Goal: Transaction & Acquisition: Purchase product/service

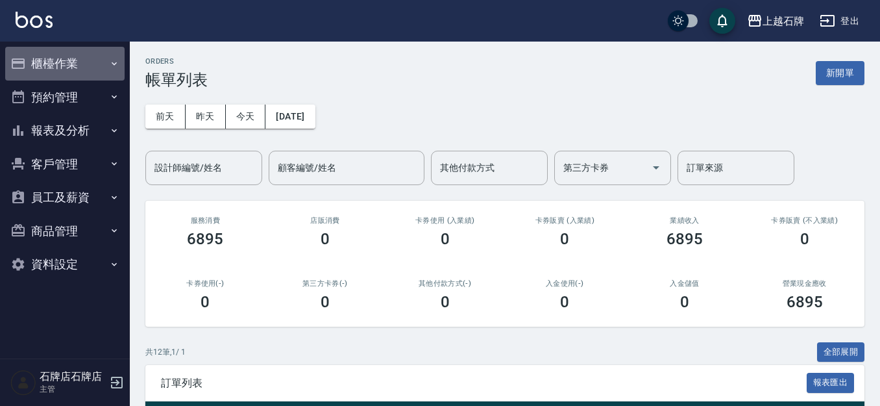
drag, startPoint x: 40, startPoint y: 56, endPoint x: 88, endPoint y: 100, distance: 65.3
click at [40, 56] on button "櫃檯作業" at bounding box center [64, 64] width 119 height 34
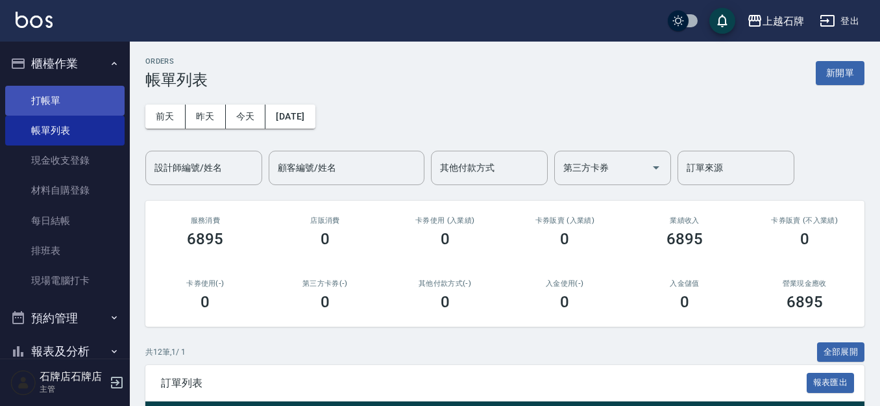
click at [95, 93] on link "打帳單" at bounding box center [64, 101] width 119 height 30
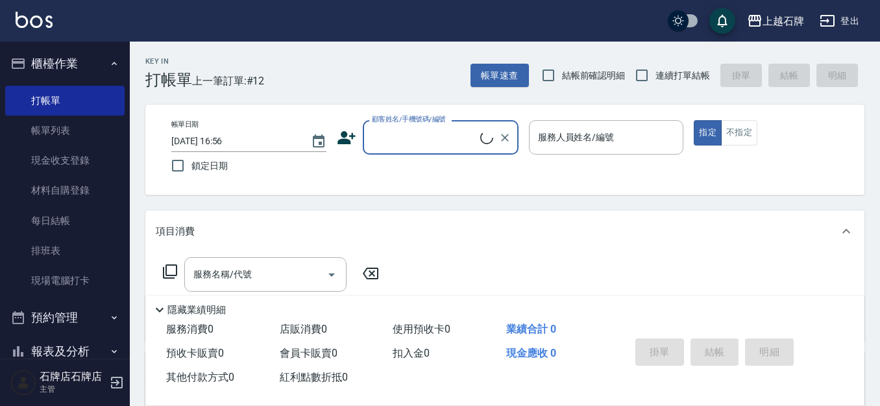
click at [426, 124] on label "顧客姓名/手機號碼/編號" at bounding box center [409, 119] width 74 height 10
click at [426, 126] on input "顧客姓名/手機號碼/編號" at bounding box center [425, 137] width 112 height 23
click at [434, 130] on input "顧客姓名/手機號碼/編號" at bounding box center [431, 137] width 125 height 23
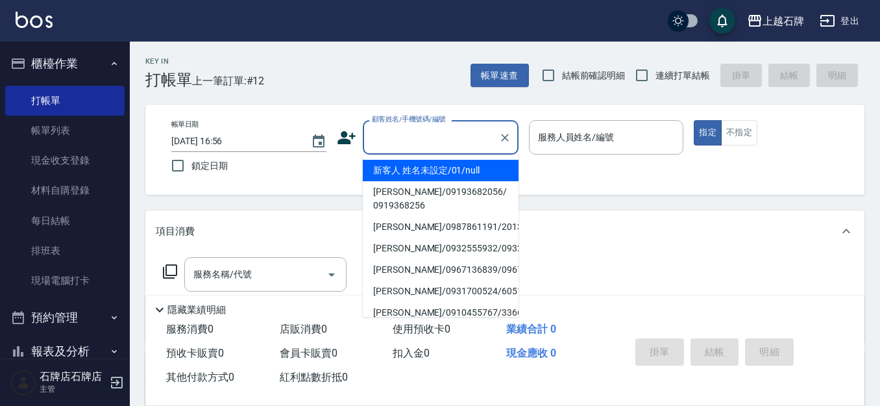
click at [471, 158] on ul "新客人 姓名未設定/01/null [PERSON_NAME]/09193682056/ 0919368256 [PERSON_NAME]/098786119…" at bounding box center [441, 235] width 156 height 162
type input "1"
click at [567, 171] on div "帳單日期 [DATE] 16:56 鎖定日期 顧客姓名/手機號碼/編號 1 顧客姓名/手機號碼/編號 服務人員姓名/編號 服務人員姓名/編號 指定 不指定" at bounding box center [505, 149] width 688 height 59
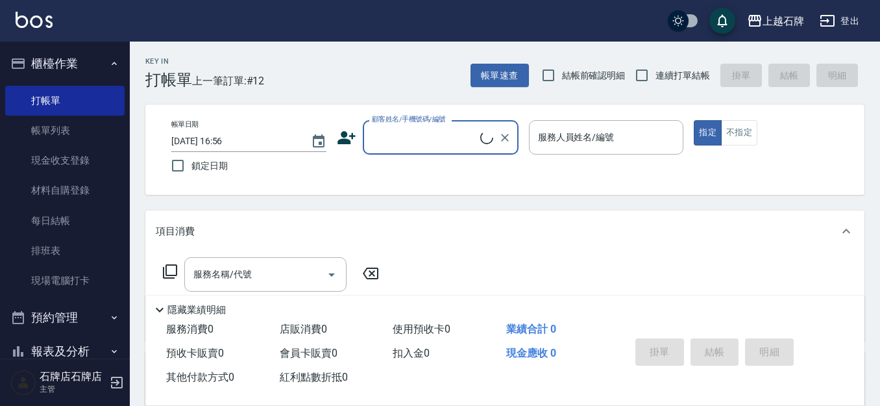
click at [443, 142] on input "顧客姓名/手機號碼/編號" at bounding box center [425, 137] width 112 height 23
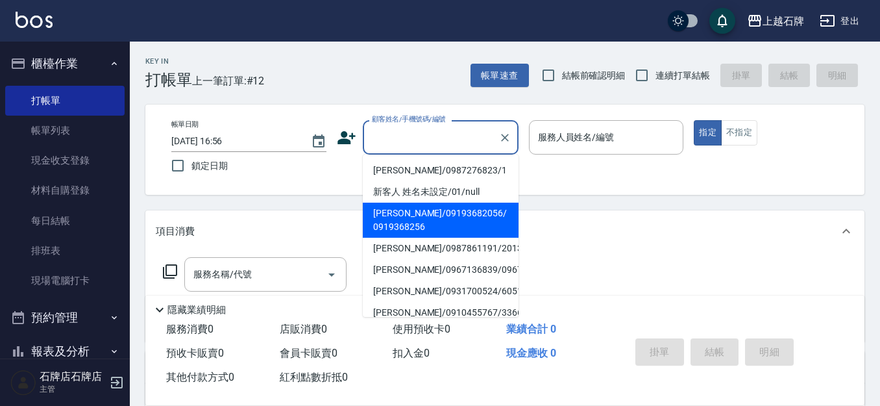
drag, startPoint x: 492, startPoint y: 199, endPoint x: 617, endPoint y: 177, distance: 127.2
click at [491, 199] on li "新客人 姓名未設定/01/null" at bounding box center [441, 191] width 156 height 21
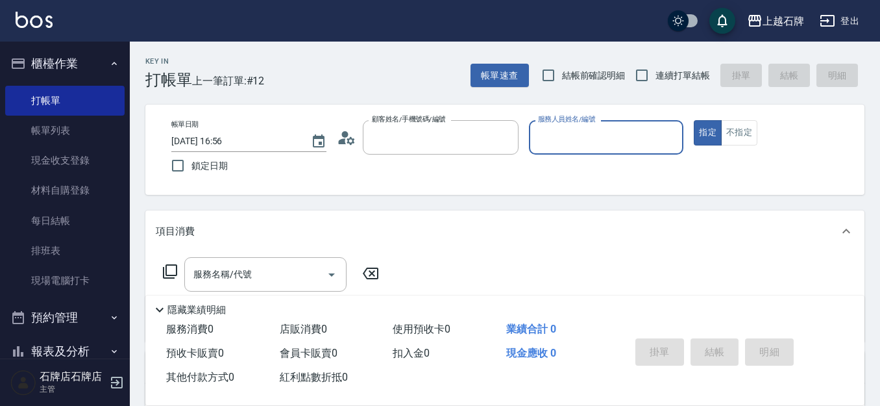
type input "新客人 姓名未設定/01/null"
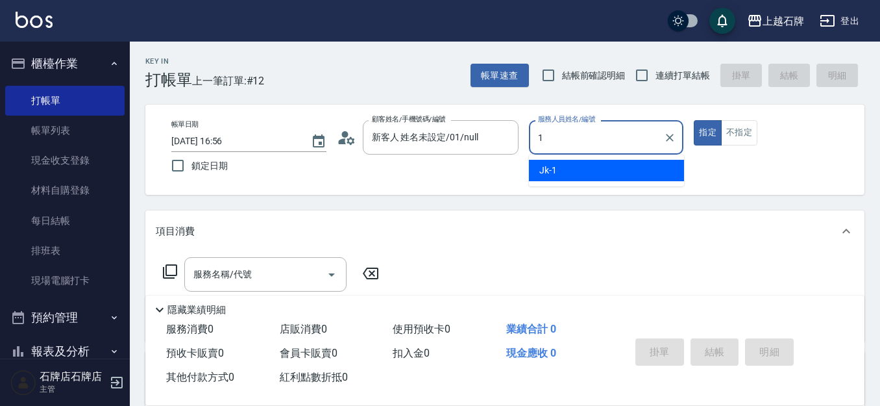
click at [621, 172] on div "Jk -1" at bounding box center [606, 170] width 155 height 21
type input "Jk-1"
click at [749, 138] on div "指定 不指定" at bounding box center [771, 132] width 155 height 25
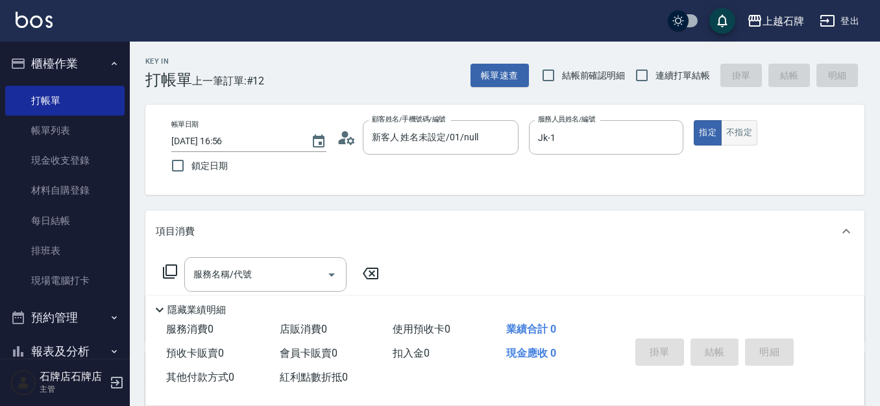
click at [750, 136] on button "不指定" at bounding box center [739, 132] width 36 height 25
click at [278, 275] on input "服務名稱/代號" at bounding box center [255, 274] width 131 height 23
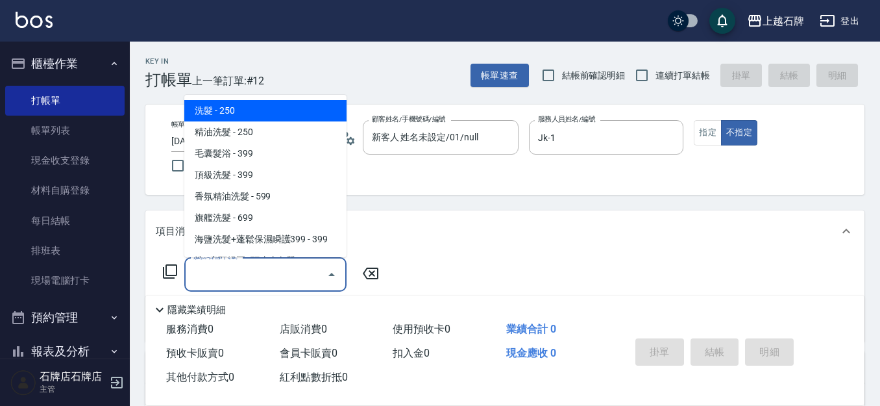
drag, startPoint x: 265, startPoint y: 106, endPoint x: 312, endPoint y: 173, distance: 81.6
click at [265, 107] on span "洗髮 - 250" at bounding box center [265, 110] width 162 height 21
type input "洗髮(101)"
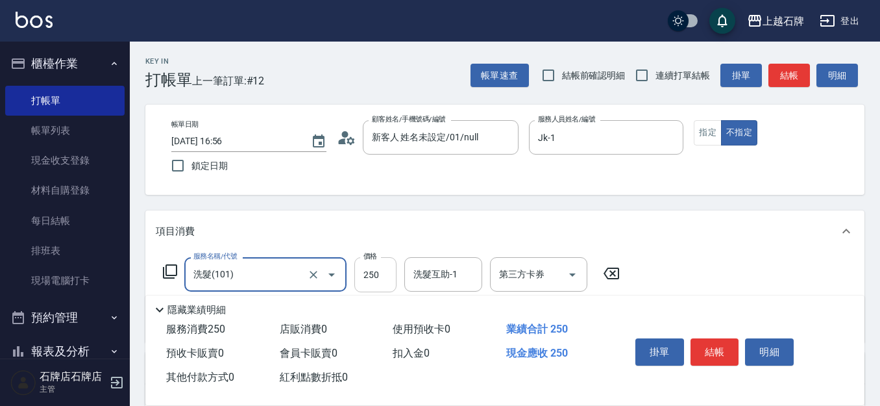
click at [378, 277] on input "250" at bounding box center [375, 274] width 42 height 35
type input "300"
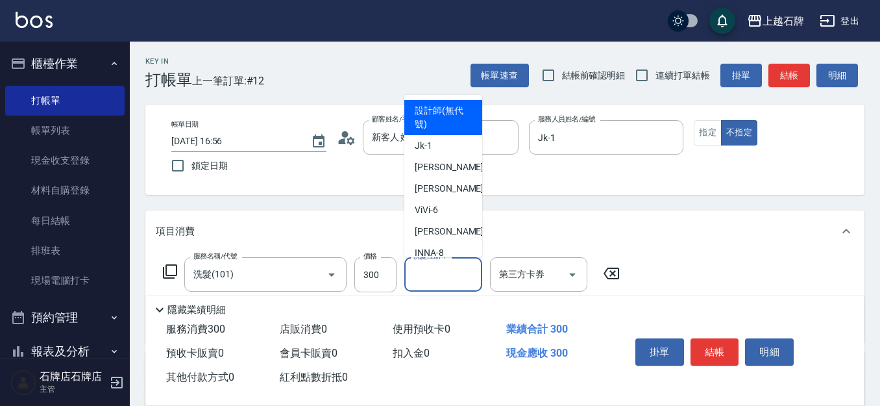
click at [446, 278] on div "洗髮互助-1 洗髮互助-1" at bounding box center [443, 274] width 78 height 34
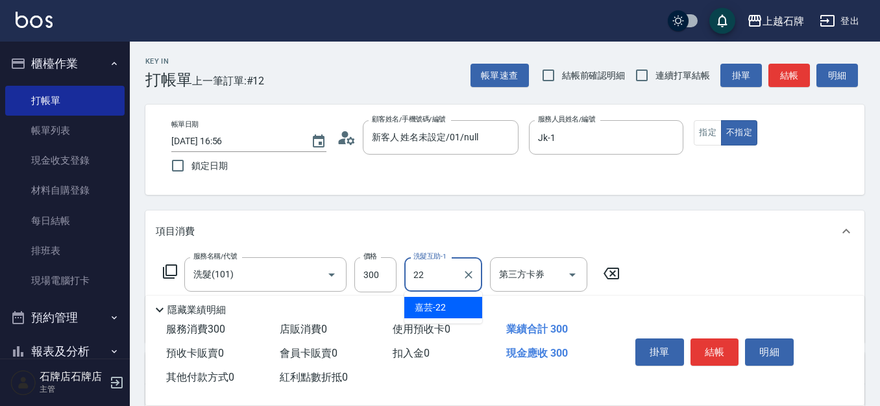
click at [461, 310] on div "嘉芸 -22" at bounding box center [443, 307] width 78 height 21
type input "嘉芸-22"
click at [714, 338] on button "結帳" at bounding box center [715, 351] width 49 height 27
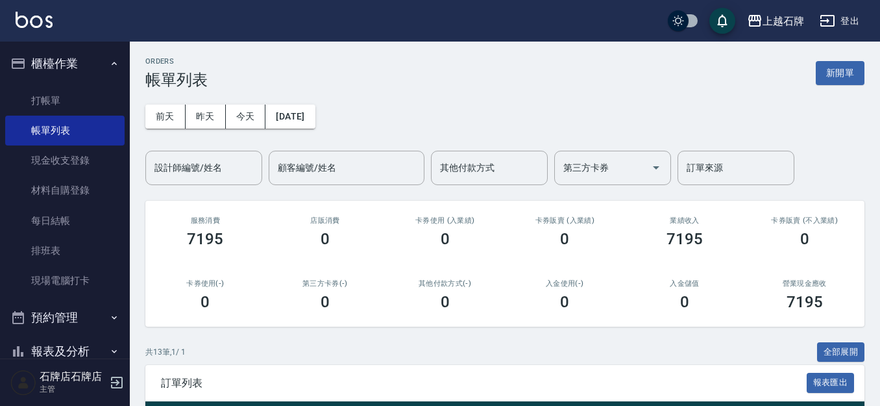
scroll to position [130, 0]
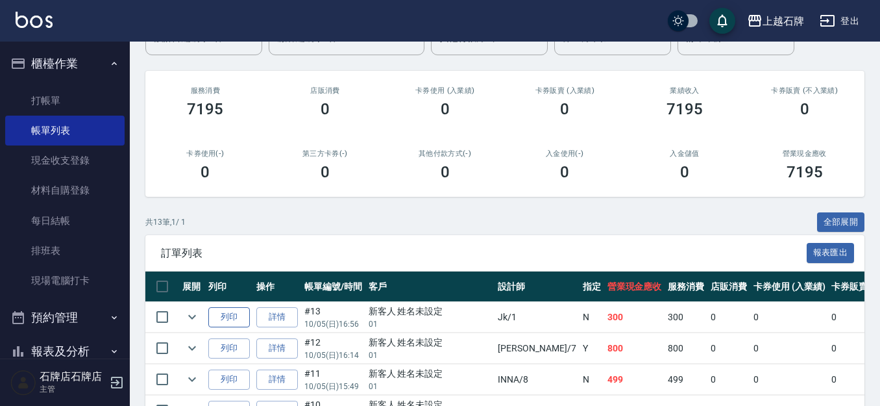
click at [218, 317] on button "列印" at bounding box center [229, 317] width 42 height 20
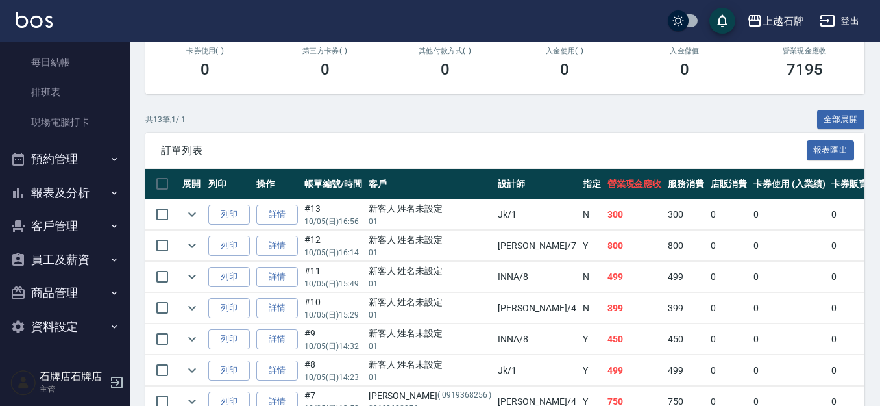
scroll to position [325, 0]
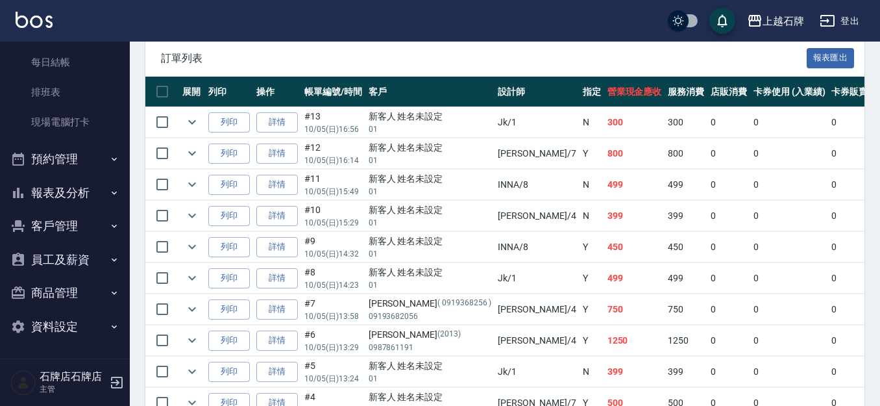
click at [48, 194] on button "報表及分析" at bounding box center [64, 193] width 119 height 34
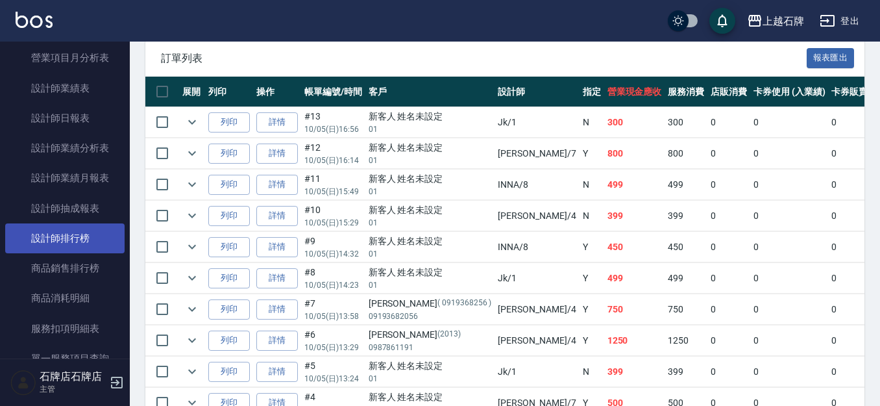
scroll to position [743, 0]
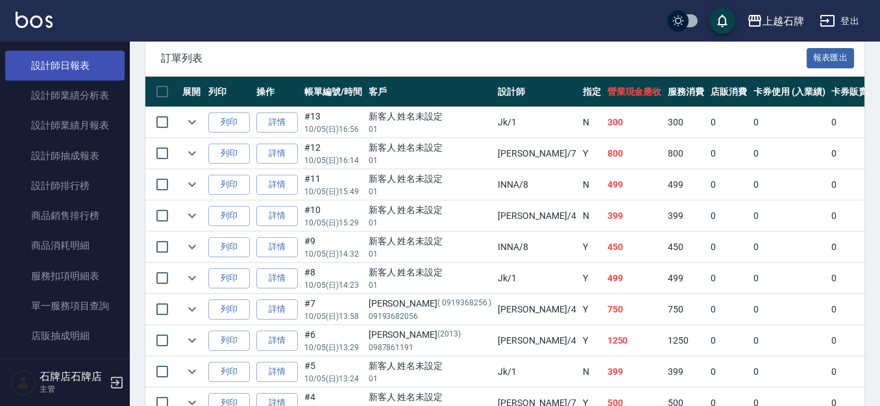
click at [80, 56] on link "設計師日報表" at bounding box center [64, 66] width 119 height 30
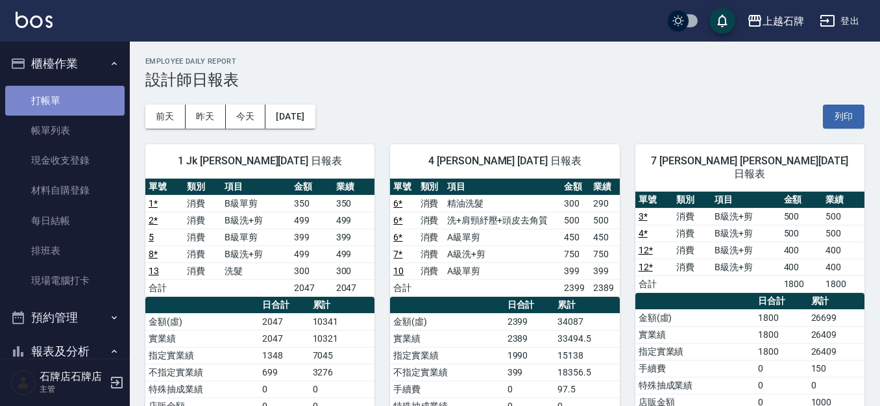
click at [87, 103] on link "打帳單" at bounding box center [64, 101] width 119 height 30
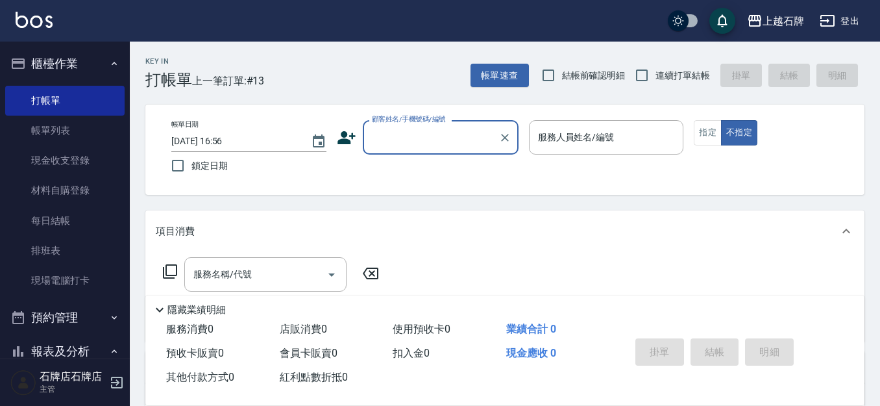
click at [442, 88] on div "Key In 打帳單 上一筆訂單:#13 帳單速查 結帳前確認明細 連續打單結帳 掛單 結帳 明細" at bounding box center [497, 65] width 735 height 47
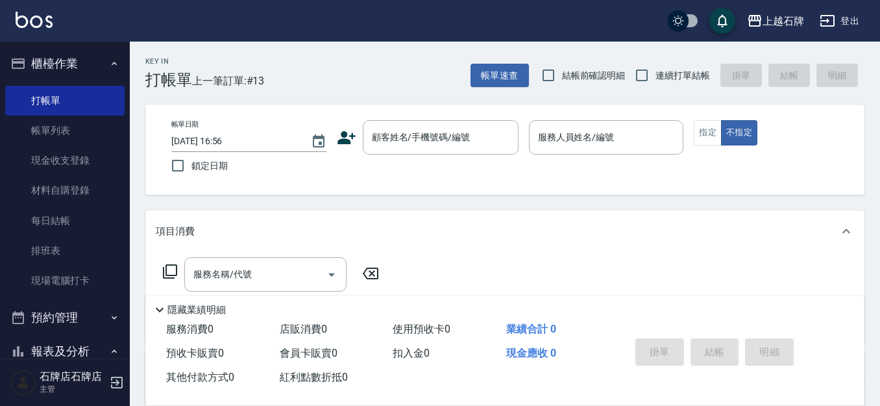
click at [482, 157] on div "帳單日期 [DATE] 16:56 鎖定日期 顧客姓名/手機號碼/編號 顧客姓名/手機號碼/編號 服務人員姓名/編號 服務人員姓名/編號 指定 不指定" at bounding box center [505, 149] width 688 height 59
click at [465, 142] on input "顧客姓名/手機號碼/編號" at bounding box center [431, 137] width 125 height 23
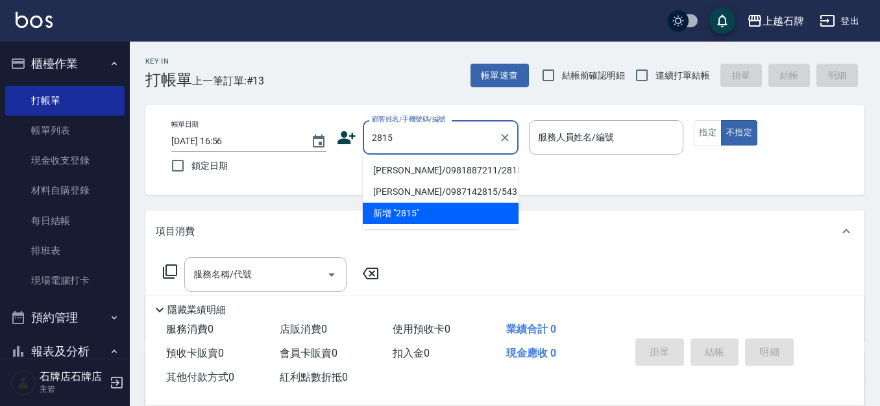
click at [459, 171] on li "[PERSON_NAME]/0981887211/2815" at bounding box center [441, 170] width 156 height 21
type input "[PERSON_NAME]/0981887211/2815"
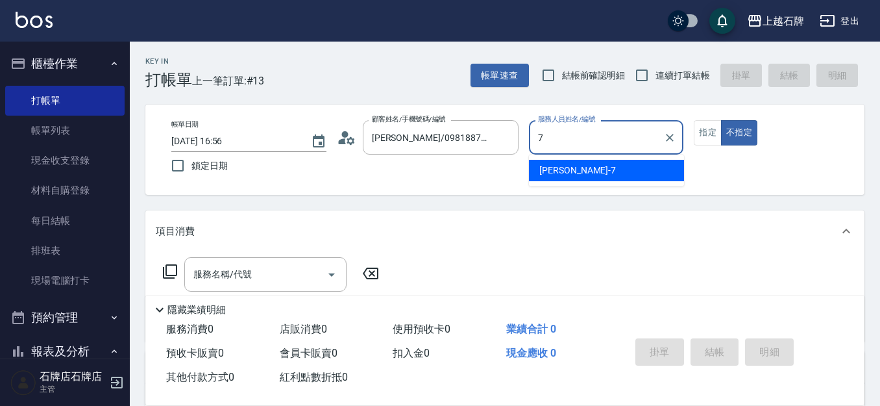
click at [598, 176] on div "[PERSON_NAME] -7" at bounding box center [606, 170] width 155 height 21
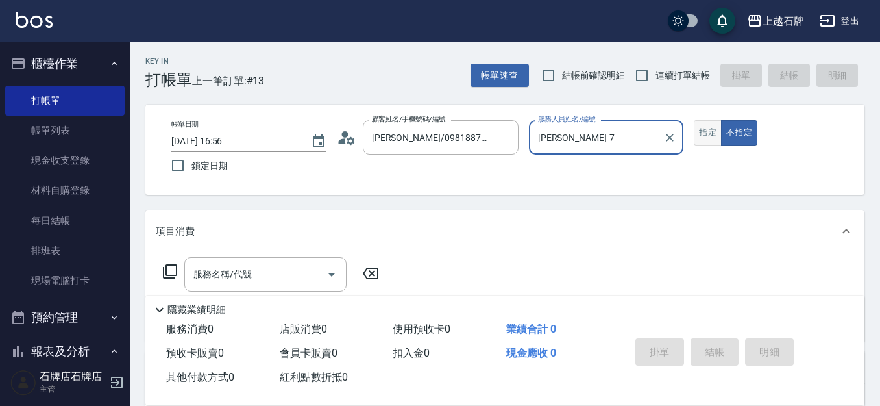
type input "[PERSON_NAME]-7"
click at [700, 123] on button "指定" at bounding box center [708, 132] width 28 height 25
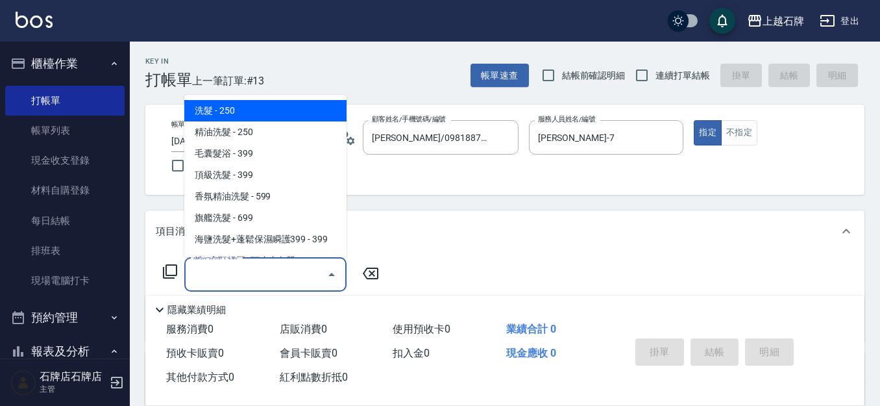
click at [226, 267] on div "服務名稱/代號 服務名稱/代號" at bounding box center [265, 274] width 162 height 34
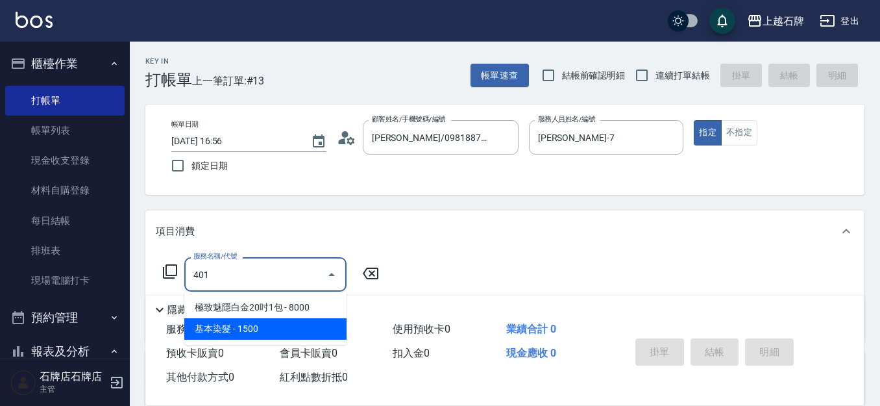
click at [266, 340] on ul "極致魅隱白金20吋1包 - 8000 基本染髮 - 1500" at bounding box center [265, 317] width 162 height 53
click at [280, 330] on span "基本染髮 - 1500" at bounding box center [265, 328] width 162 height 21
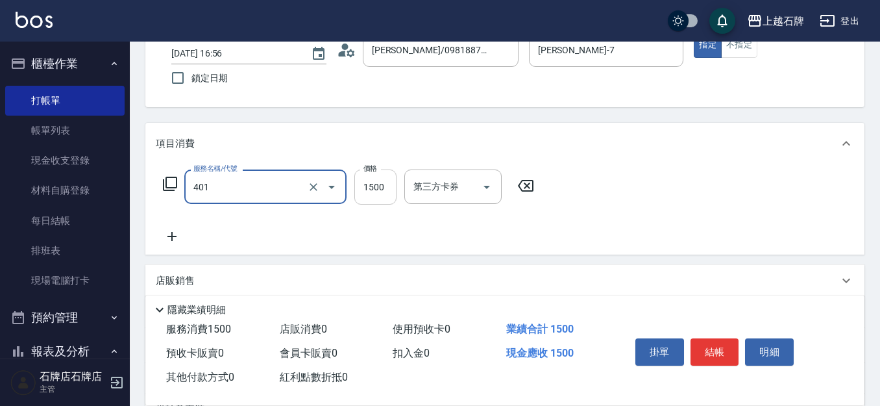
scroll to position [65, 0]
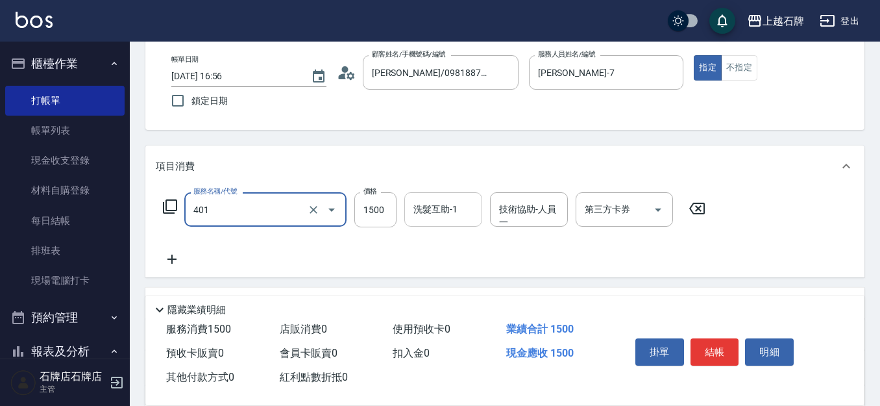
type input "基本染髮(401)"
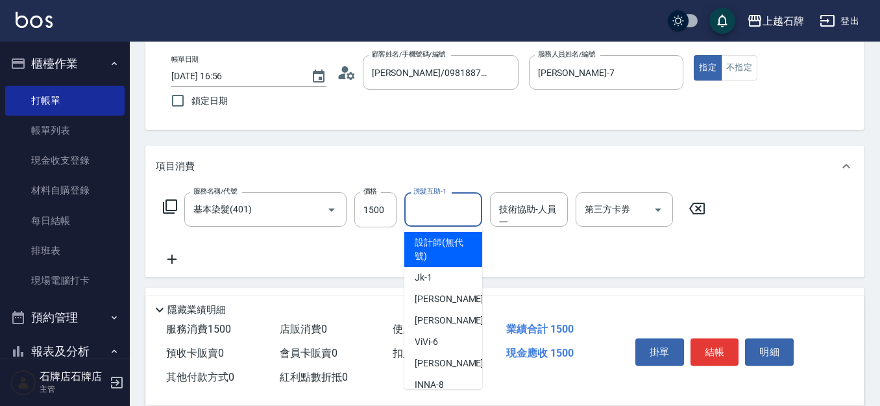
click at [473, 203] on input "洗髮互助-1" at bounding box center [443, 209] width 66 height 23
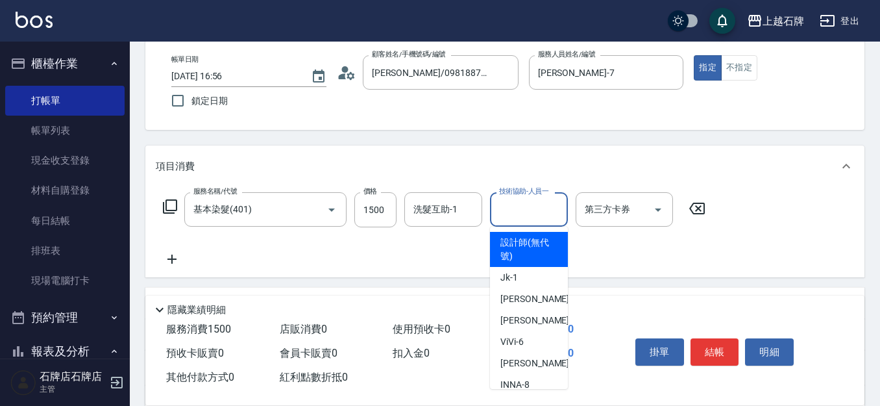
click at [512, 209] on input "技術協助-人員一" at bounding box center [529, 209] width 66 height 23
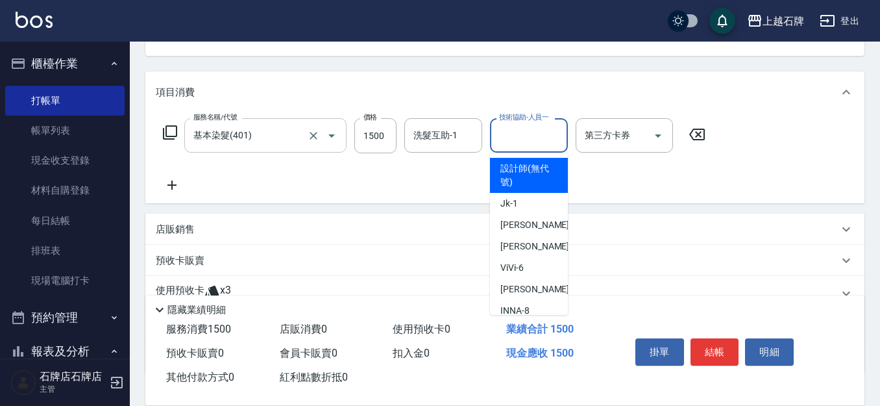
scroll to position [130, 0]
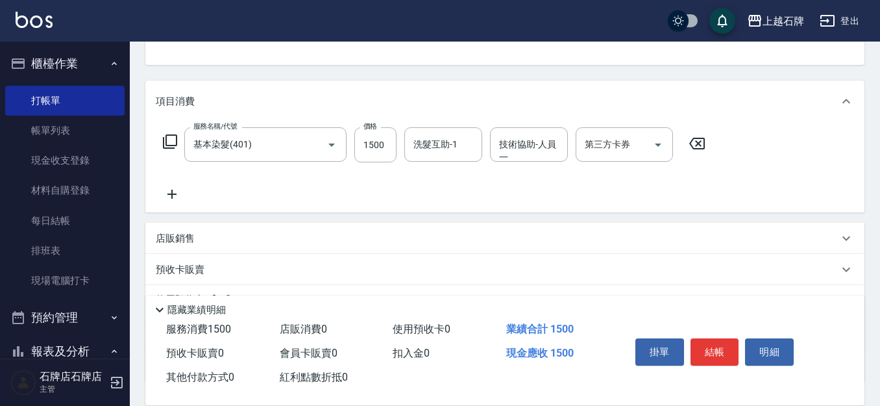
click at [173, 201] on icon at bounding box center [172, 194] width 32 height 16
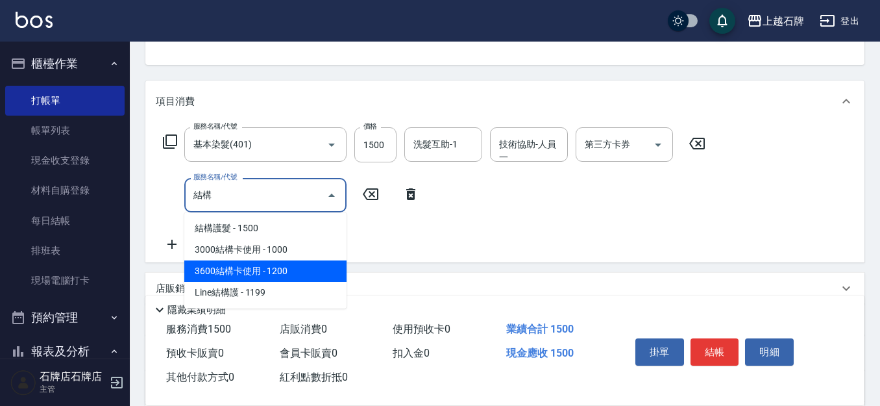
drag, startPoint x: 256, startPoint y: 268, endPoint x: 273, endPoint y: 268, distance: 16.9
click at [257, 268] on span "3600結構卡使用 - 1200" at bounding box center [265, 270] width 162 height 21
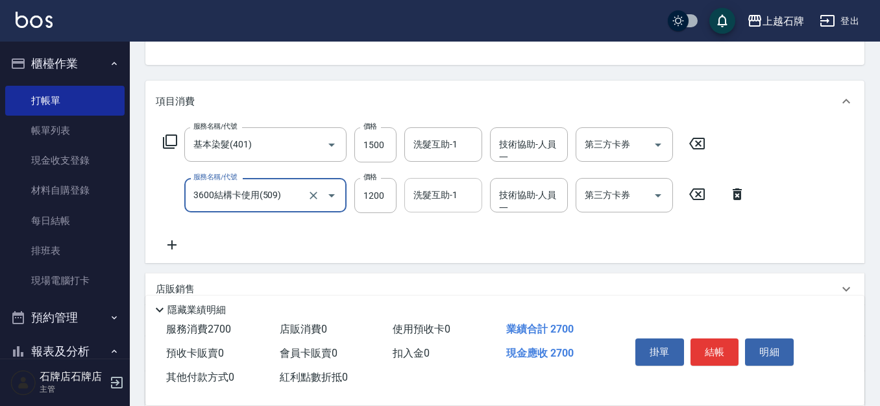
type input "3600結構卡使用(509)"
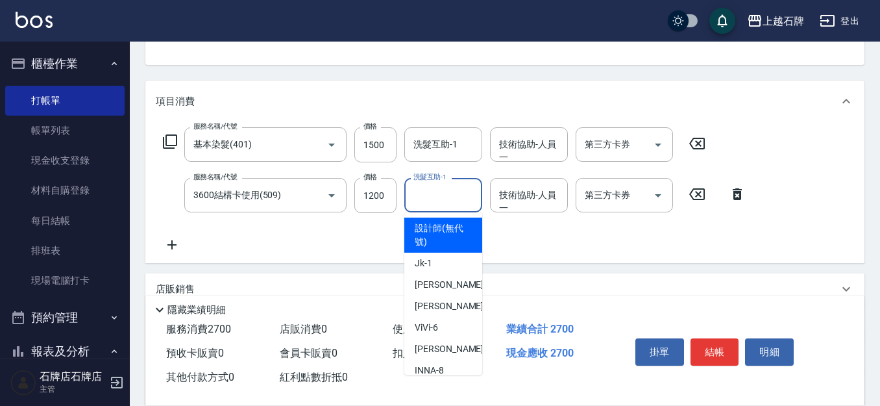
click at [451, 184] on input "洗髮互助-1" at bounding box center [443, 195] width 66 height 23
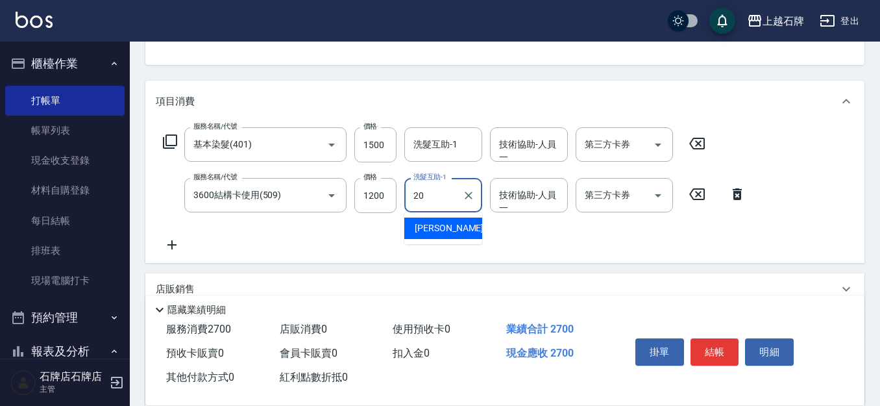
click at [470, 226] on div "[PERSON_NAME] -20" at bounding box center [443, 227] width 78 height 21
type input "[PERSON_NAME]-20"
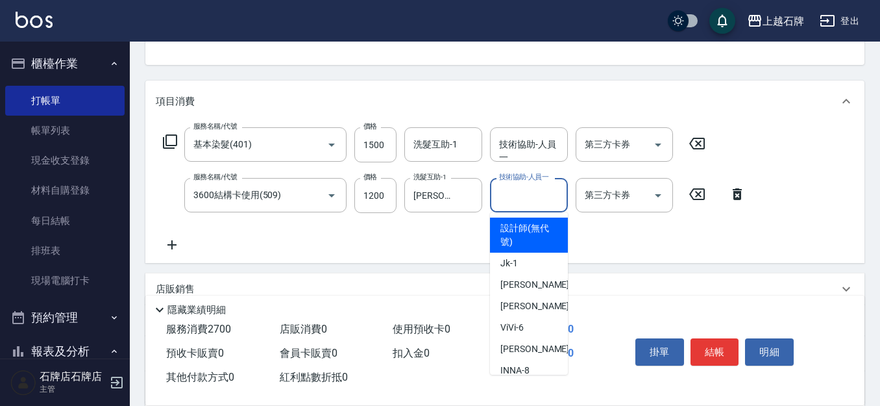
click at [501, 193] on div "技術協助-人員一 技術協助-人員[PERSON_NAME]" at bounding box center [529, 195] width 78 height 34
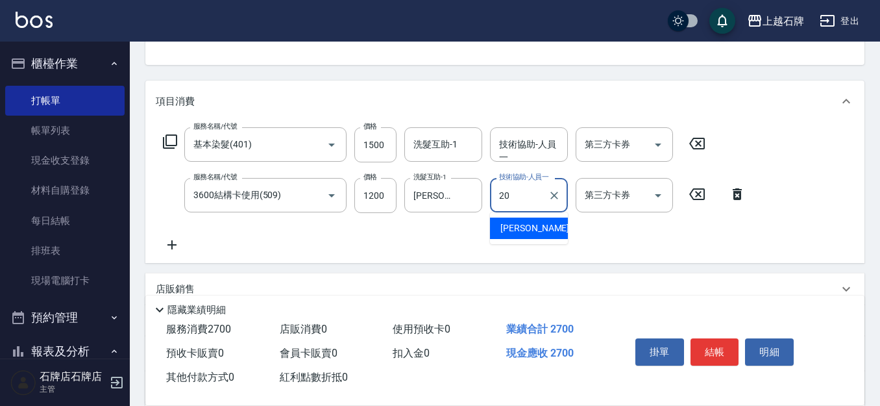
drag, startPoint x: 536, startPoint y: 243, endPoint x: 539, endPoint y: 236, distance: 7.0
click at [537, 242] on ul "[PERSON_NAME] -20" at bounding box center [529, 228] width 78 height 32
click at [540, 232] on div "[PERSON_NAME] -20" at bounding box center [529, 227] width 78 height 21
type input "[PERSON_NAME]-20"
click at [615, 200] on input "第三方卡券" at bounding box center [615, 195] width 66 height 23
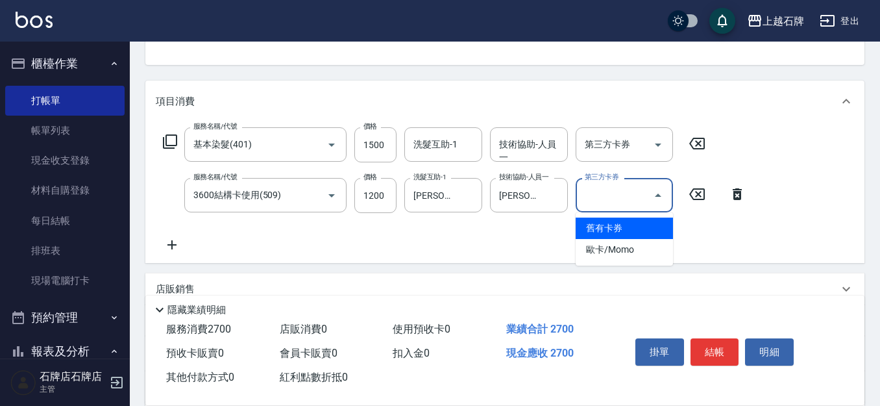
click at [617, 229] on span "舊有卡券" at bounding box center [624, 227] width 97 height 21
type input "舊有卡券"
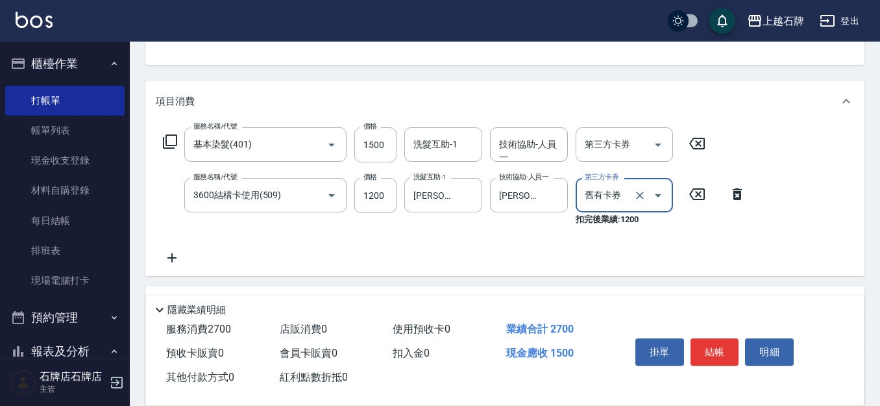
drag, startPoint x: 721, startPoint y: 343, endPoint x: 719, endPoint y: 335, distance: 8.5
click at [721, 343] on button "結帳" at bounding box center [715, 351] width 49 height 27
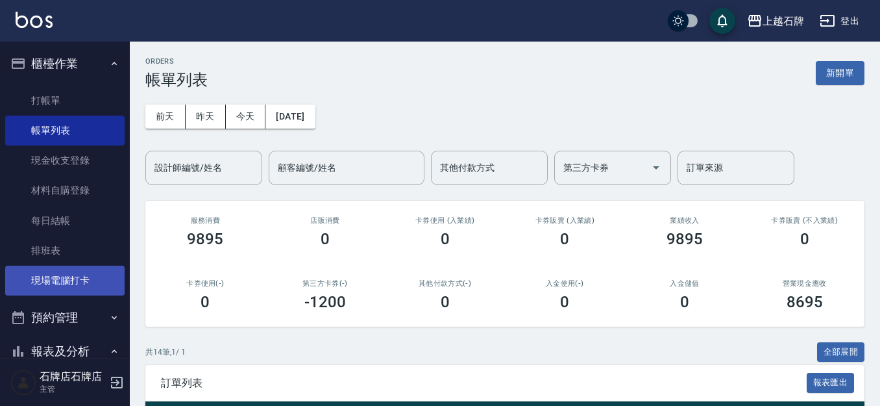
click at [69, 277] on link "現場電腦打卡" at bounding box center [64, 281] width 119 height 30
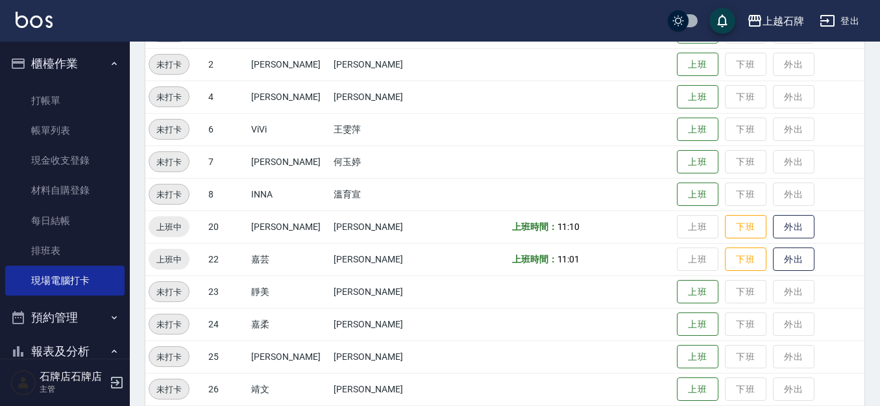
scroll to position [195, 0]
click at [773, 259] on button "外出" at bounding box center [794, 258] width 42 height 23
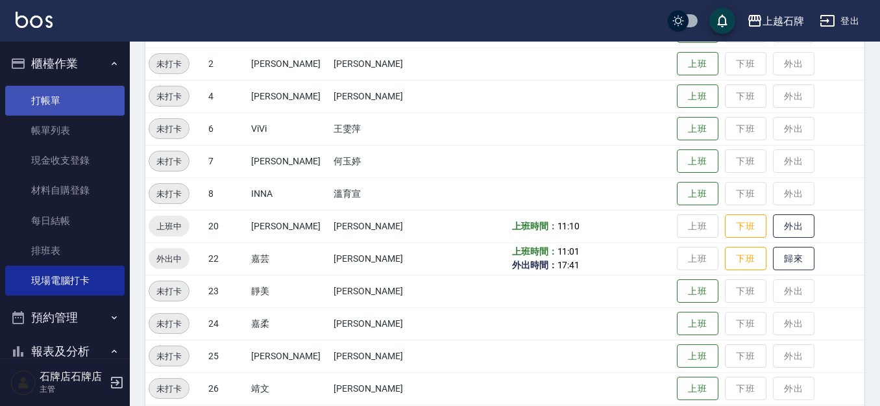
click at [49, 102] on link "打帳單" at bounding box center [64, 101] width 119 height 30
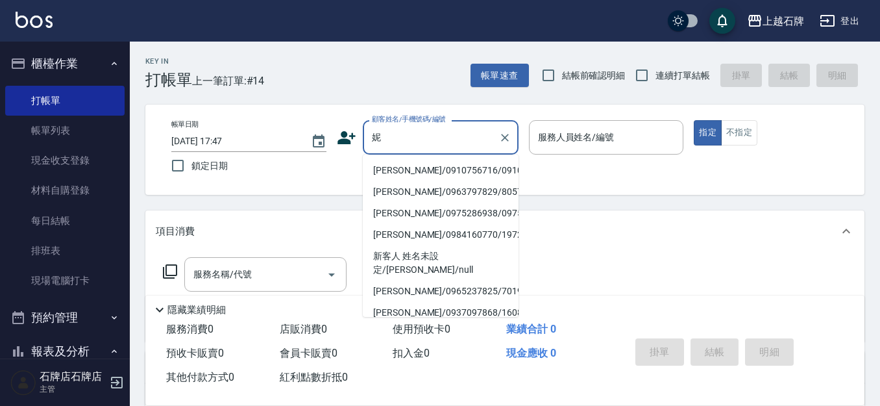
type input "妮"
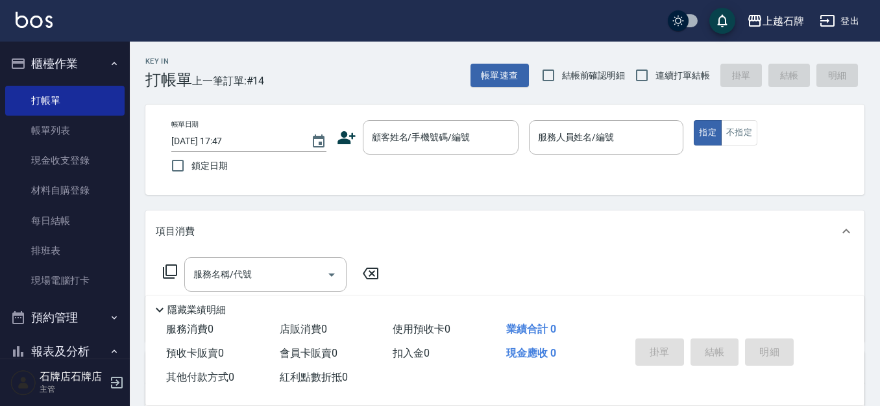
click at [652, 249] on div "項目消費" at bounding box center [504, 231] width 719 height 42
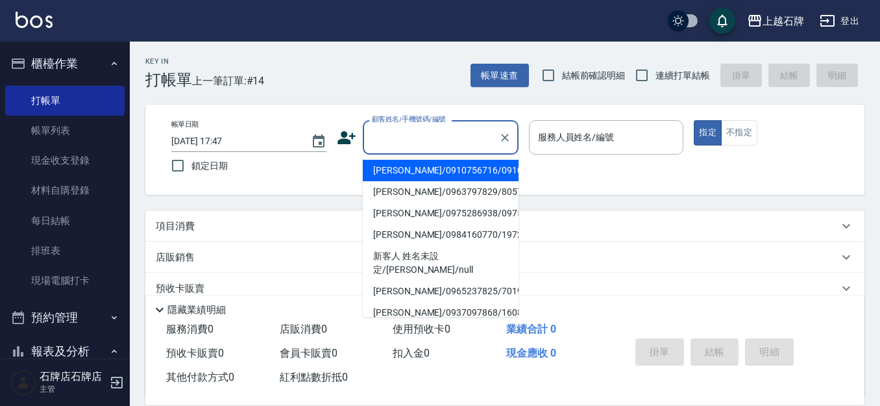
drag, startPoint x: 443, startPoint y: 140, endPoint x: 445, endPoint y: 166, distance: 26.7
click at [443, 140] on input "顧客姓名/手機號碼/編號" at bounding box center [431, 137] width 125 height 23
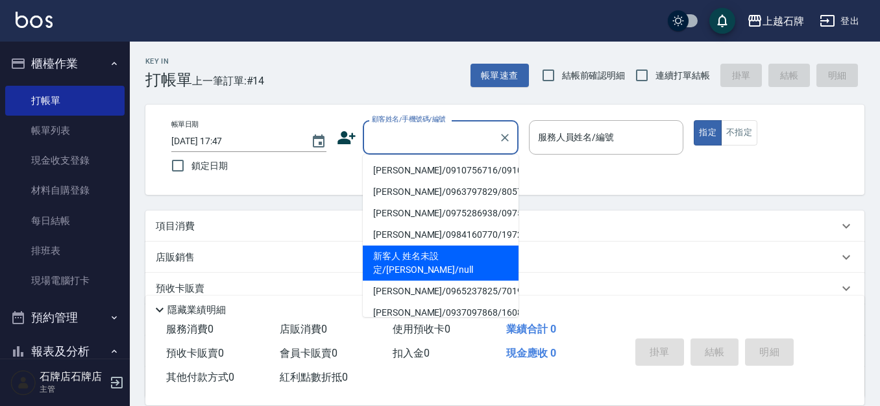
drag, startPoint x: 428, startPoint y: 284, endPoint x: 422, endPoint y: 271, distance: 14.8
click at [428, 280] on li "新客人 姓名未設定/[PERSON_NAME]/null" at bounding box center [441, 262] width 156 height 35
type input "新客人 姓名未設定/[PERSON_NAME]/null"
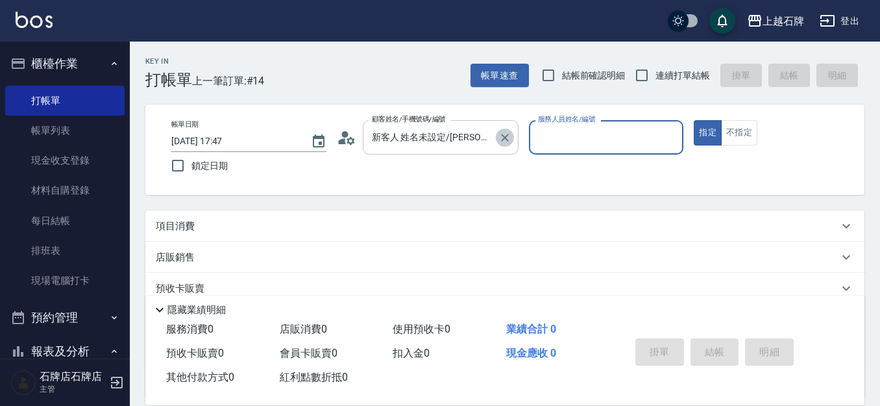
click at [507, 132] on icon "Clear" at bounding box center [505, 137] width 13 height 13
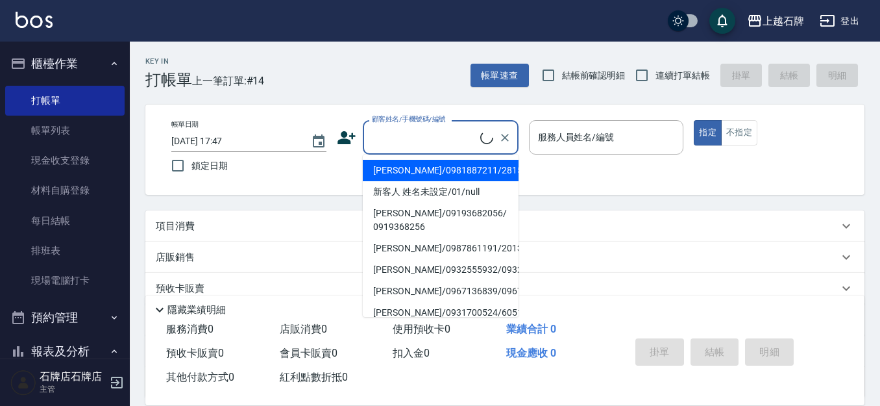
click at [441, 141] on input "顧客姓名/手機號碼/編號" at bounding box center [425, 137] width 112 height 23
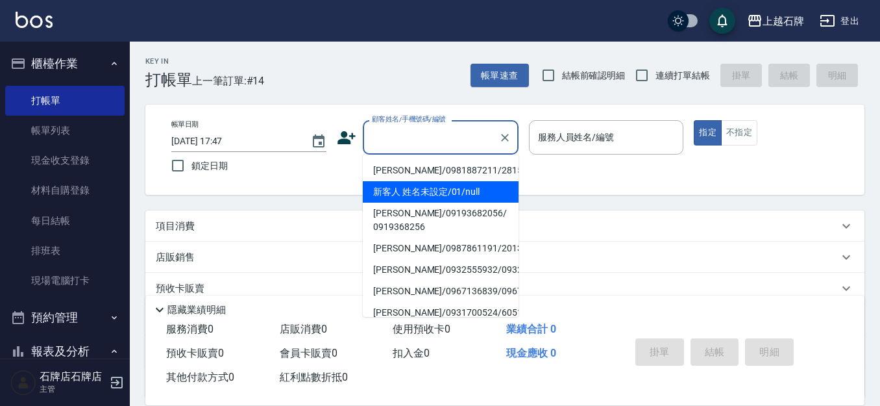
click at [445, 192] on li "新客人 姓名未設定/01/null" at bounding box center [441, 191] width 156 height 21
type input "新客人 姓名未設定/01/null"
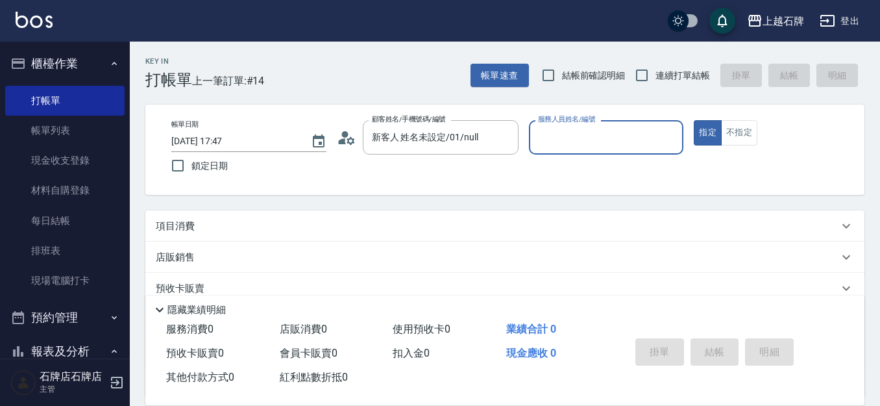
click at [618, 145] on input "服務人員姓名/編號" at bounding box center [606, 137] width 143 height 23
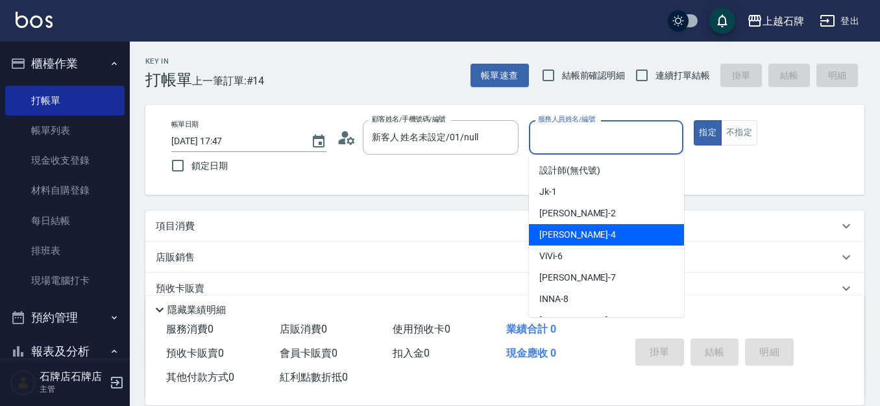
click at [591, 238] on div "[PERSON_NAME] -4" at bounding box center [606, 234] width 155 height 21
type input "[PERSON_NAME]-4"
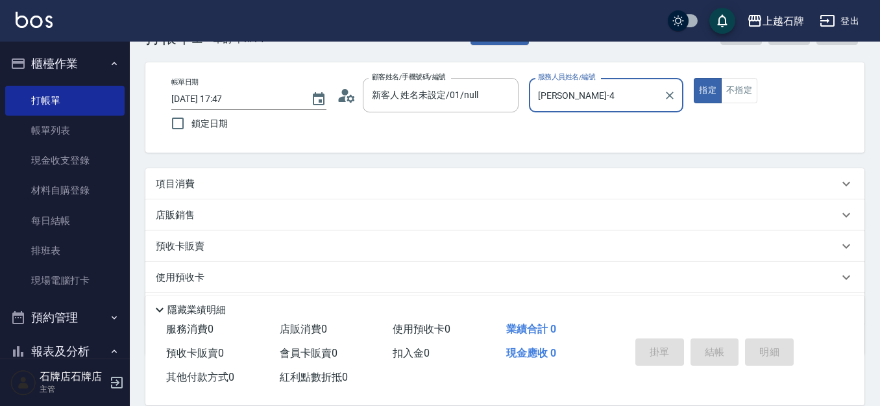
scroll to position [65, 0]
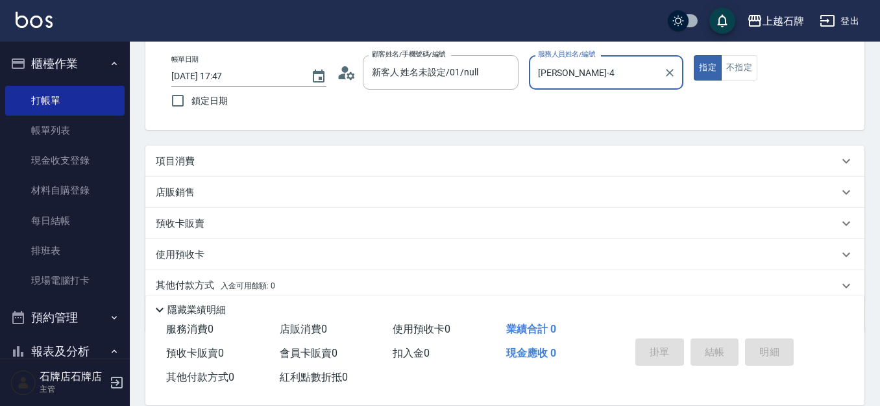
click at [198, 159] on div "項目消費" at bounding box center [497, 161] width 683 height 14
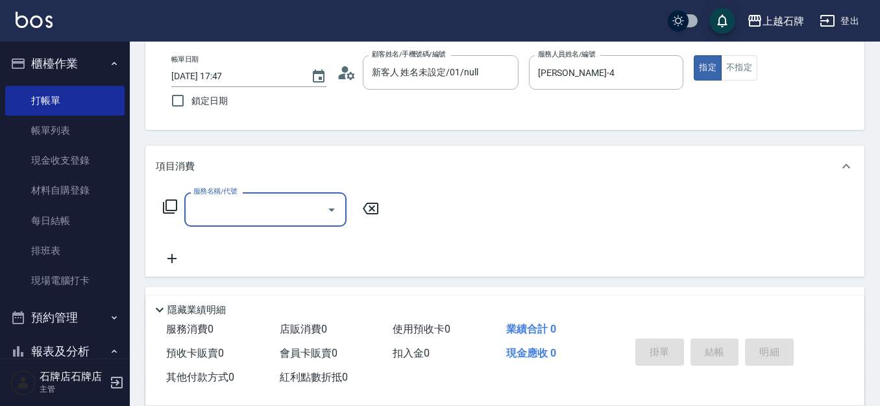
scroll to position [1, 0]
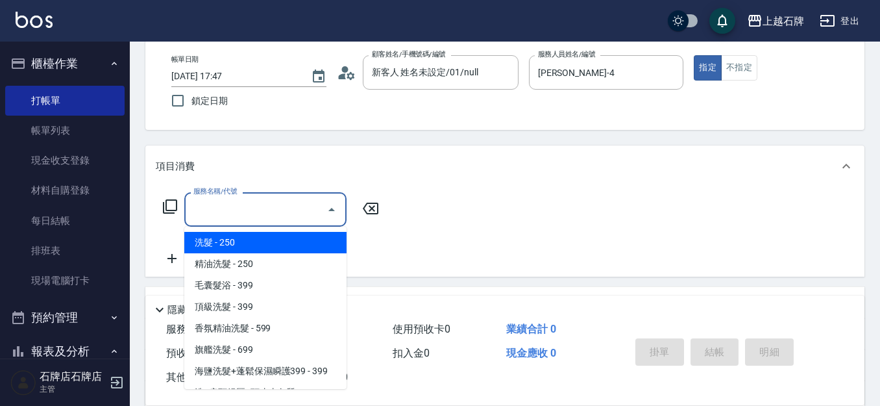
click at [222, 220] on input "服務名稱/代號" at bounding box center [255, 209] width 131 height 23
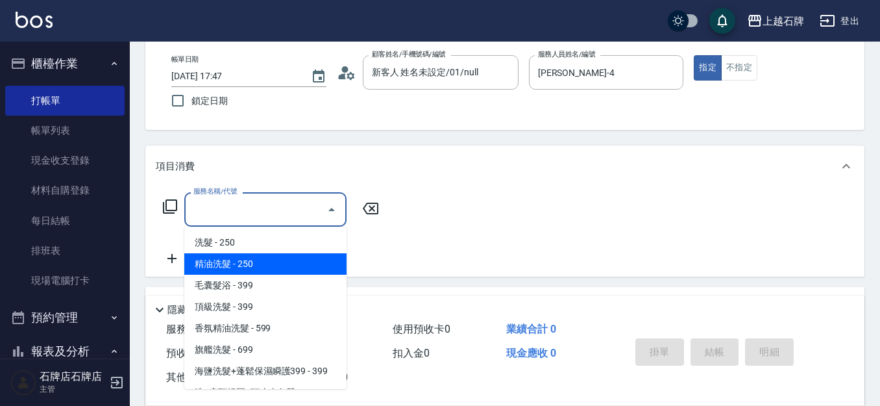
drag, startPoint x: 247, startPoint y: 266, endPoint x: 260, endPoint y: 260, distance: 13.9
click at [247, 266] on span "精油洗髮 - 250" at bounding box center [265, 263] width 162 height 21
type input "精油洗髮(102)"
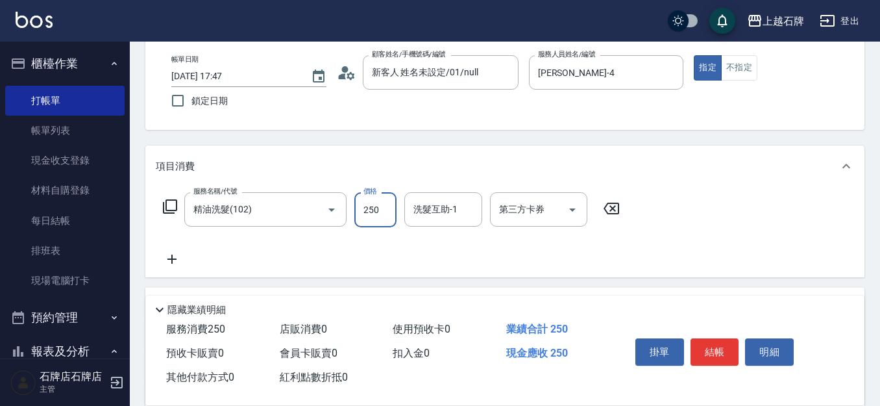
click at [376, 216] on input "250" at bounding box center [375, 209] width 42 height 35
type input "300"
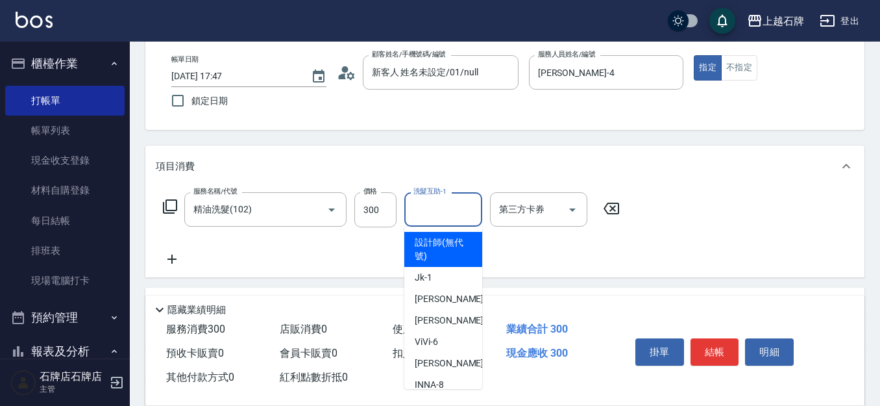
click at [455, 212] on input "洗髮互助-1" at bounding box center [443, 209] width 66 height 23
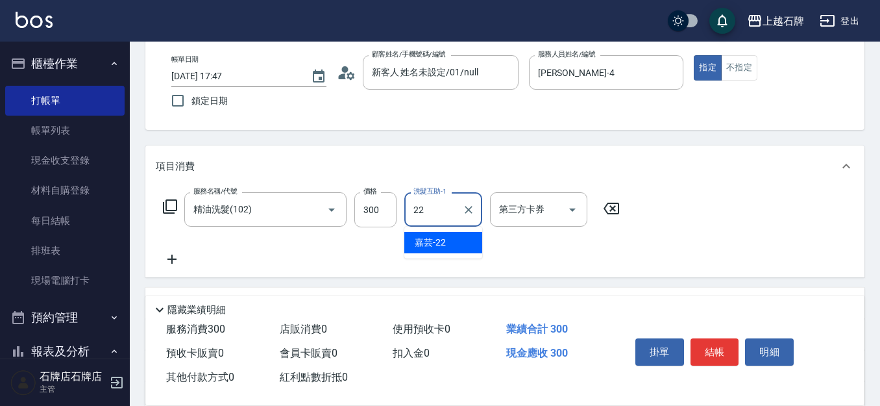
drag, startPoint x: 436, startPoint y: 240, endPoint x: 459, endPoint y: 225, distance: 27.7
click at [437, 238] on span "嘉芸 -22" at bounding box center [430, 243] width 31 height 14
type input "嘉芸-22"
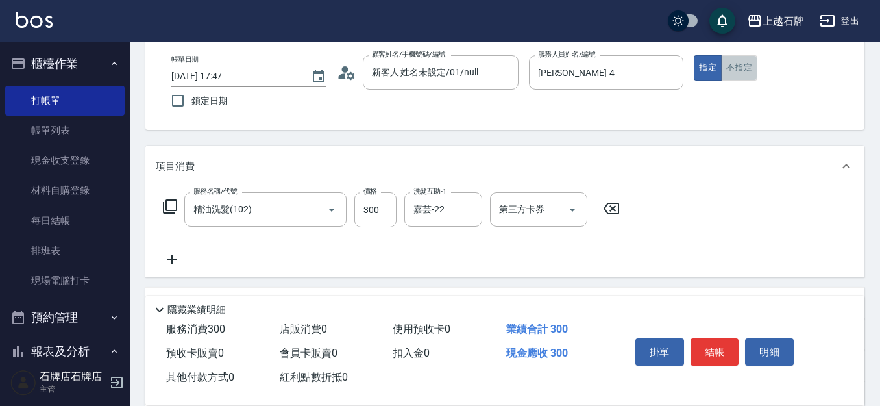
click at [742, 73] on button "不指定" at bounding box center [739, 67] width 36 height 25
click at [722, 340] on button "結帳" at bounding box center [715, 351] width 49 height 27
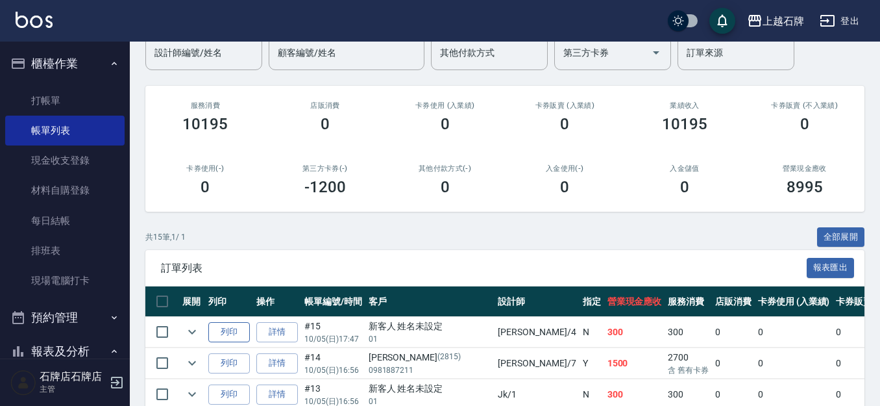
scroll to position [130, 0]
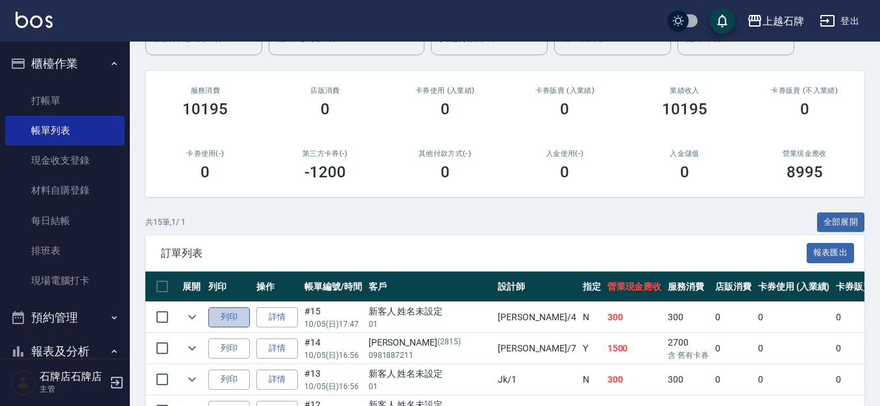
click at [225, 317] on button "列印" at bounding box center [229, 317] width 42 height 20
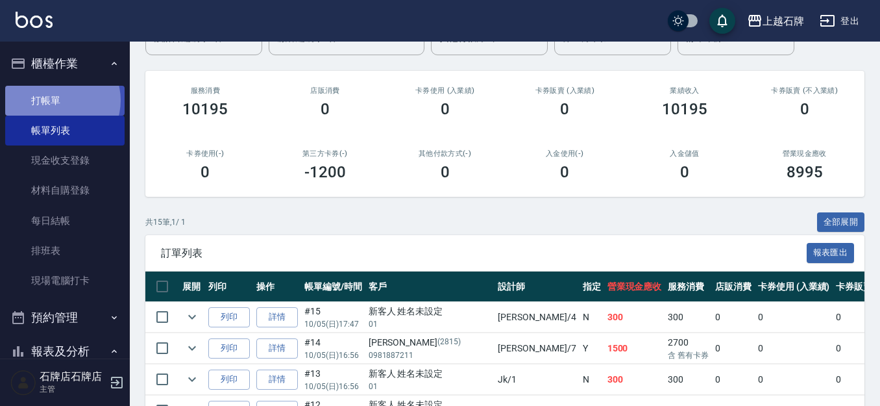
click at [58, 100] on link "打帳單" at bounding box center [64, 101] width 119 height 30
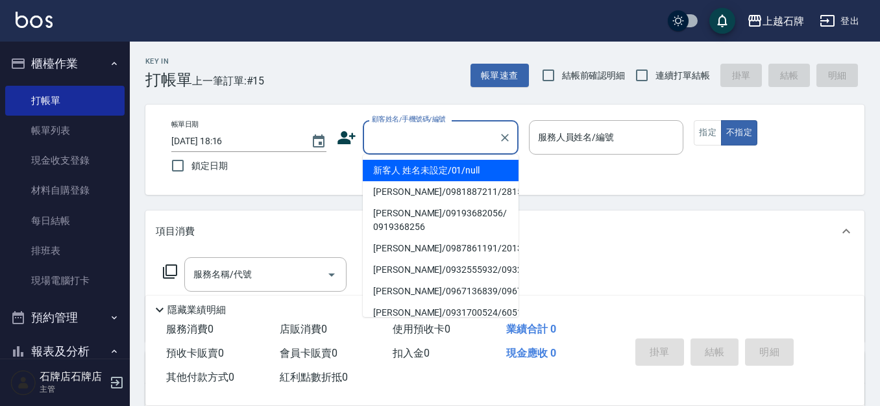
click at [425, 139] on input "顧客姓名/手機號碼/編號" at bounding box center [431, 137] width 125 height 23
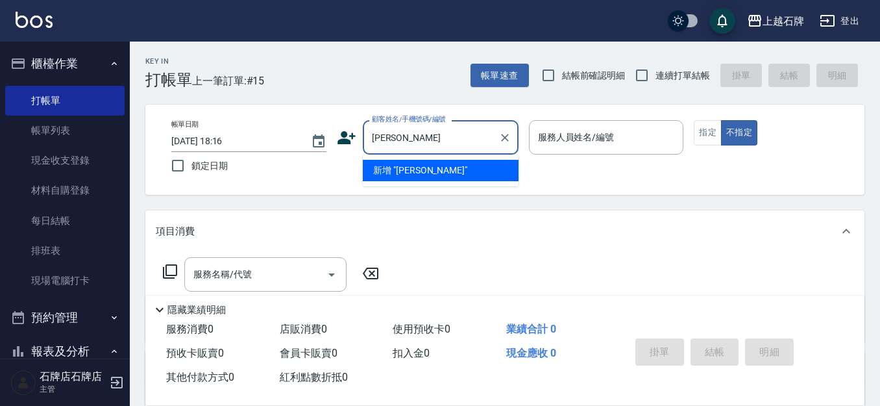
type input "[PERSON_NAME]"
click at [508, 136] on icon "Clear" at bounding box center [505, 137] width 13 height 13
type input "新客人 姓名未設定/01/null"
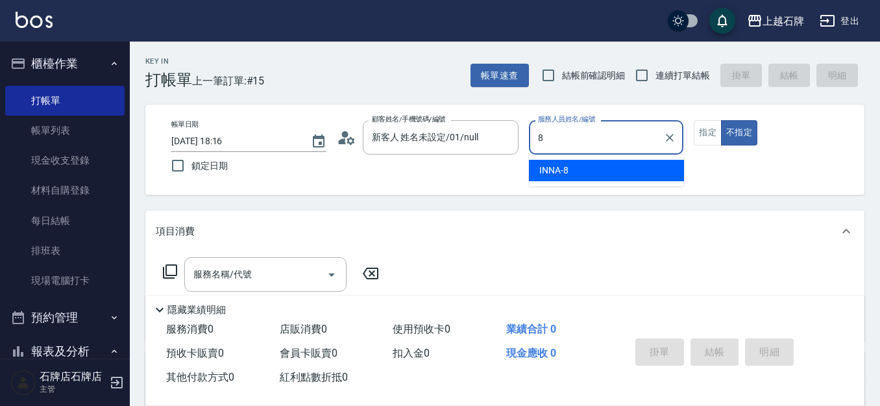
type input "INNA-8"
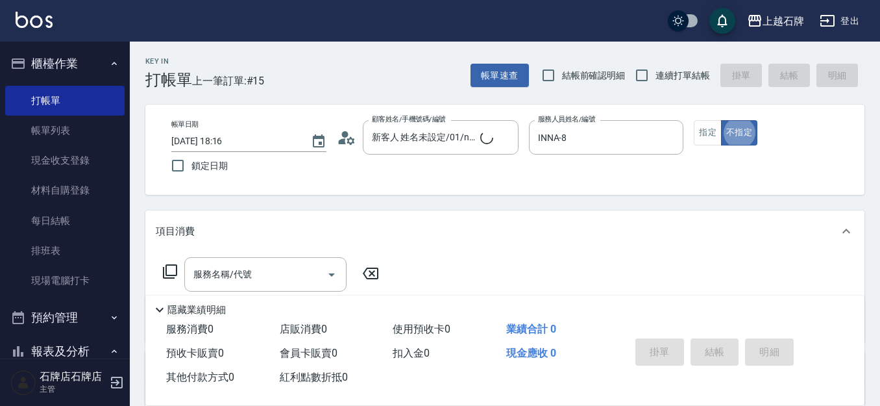
type button "false"
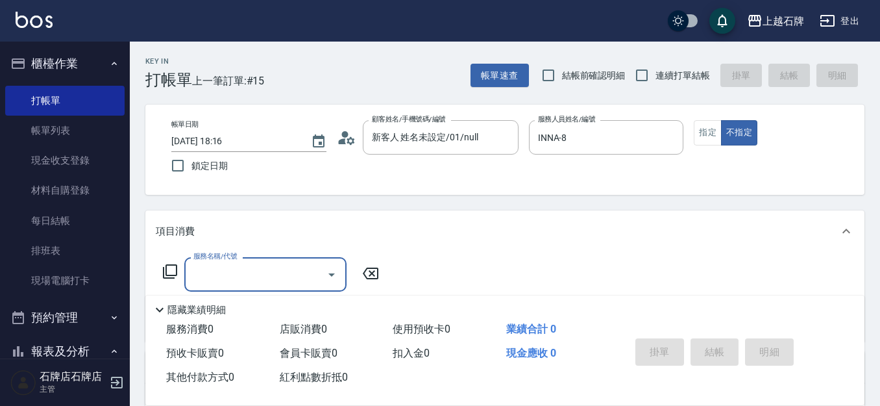
click at [255, 262] on div "服務名稱/代號" at bounding box center [265, 274] width 162 height 34
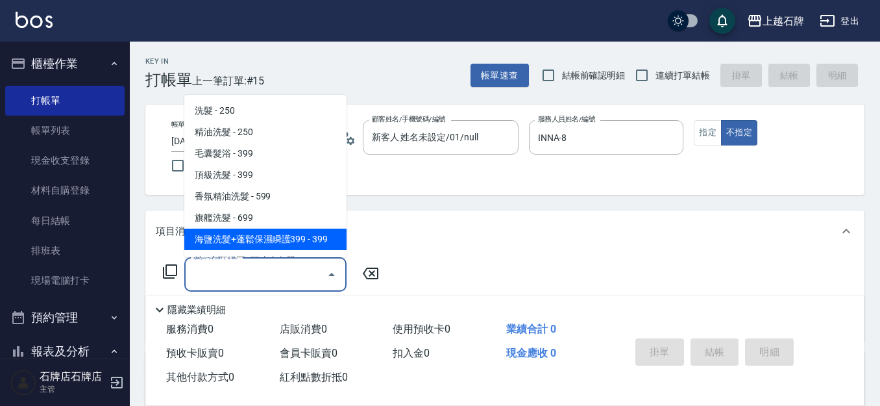
click at [256, 236] on span "海鹽洗髮+蓬鬆保濕瞬護399 - 399" at bounding box center [265, 239] width 162 height 21
type input "海鹽洗髮+蓬鬆保濕瞬護399(107)"
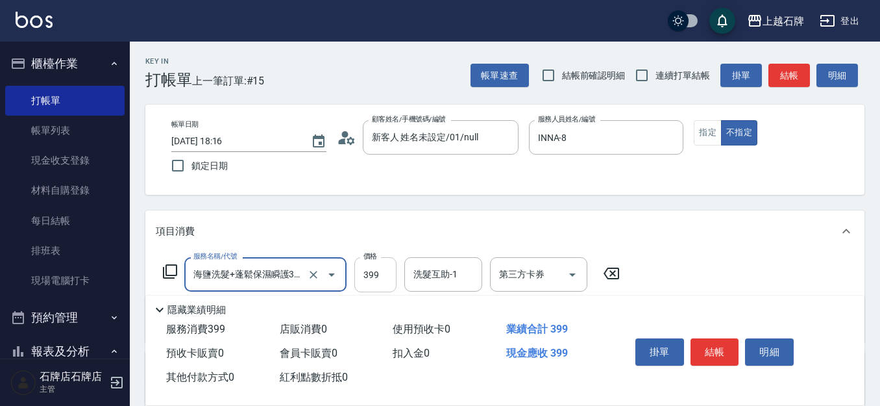
click at [391, 277] on input "399" at bounding box center [375, 274] width 42 height 35
type input "499"
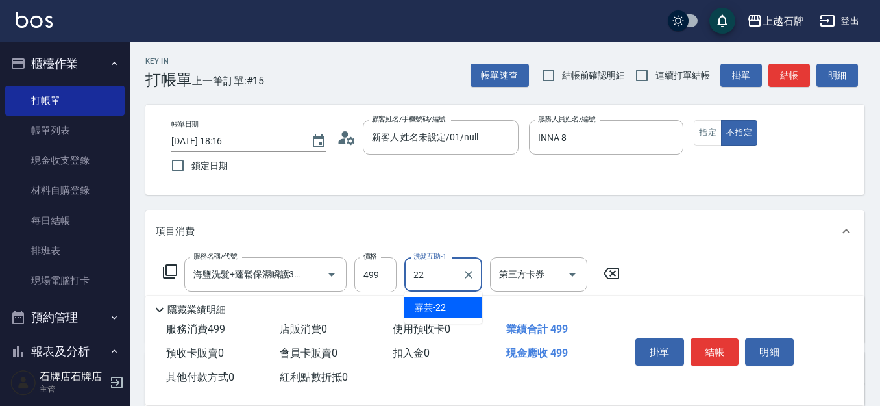
type input "嘉芸-22"
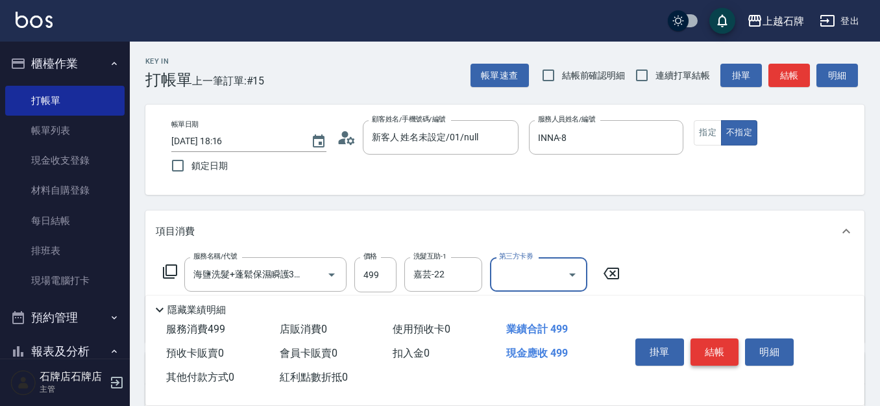
click at [732, 354] on button "結帳" at bounding box center [715, 351] width 49 height 27
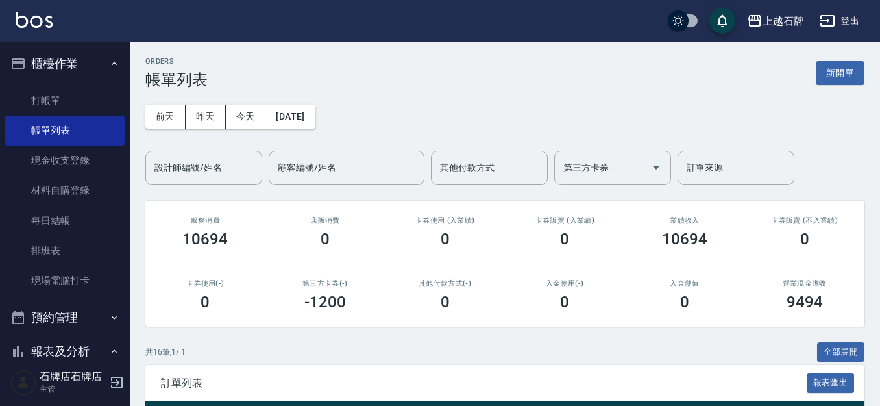
scroll to position [260, 0]
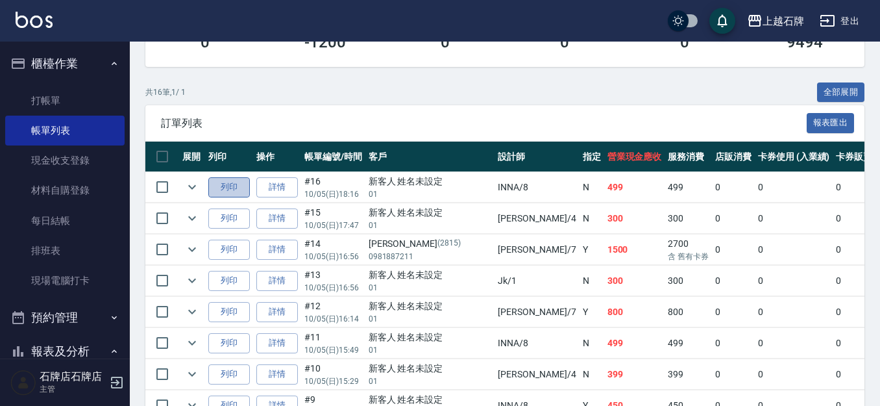
click at [232, 180] on button "列印" at bounding box center [229, 187] width 42 height 20
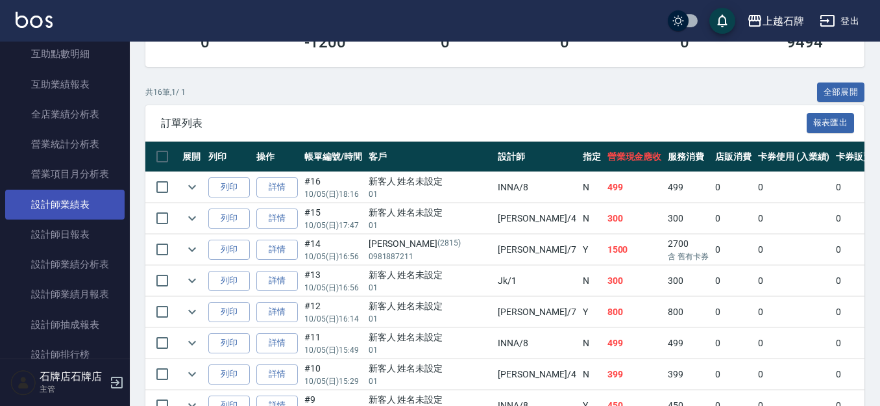
scroll to position [584, 0]
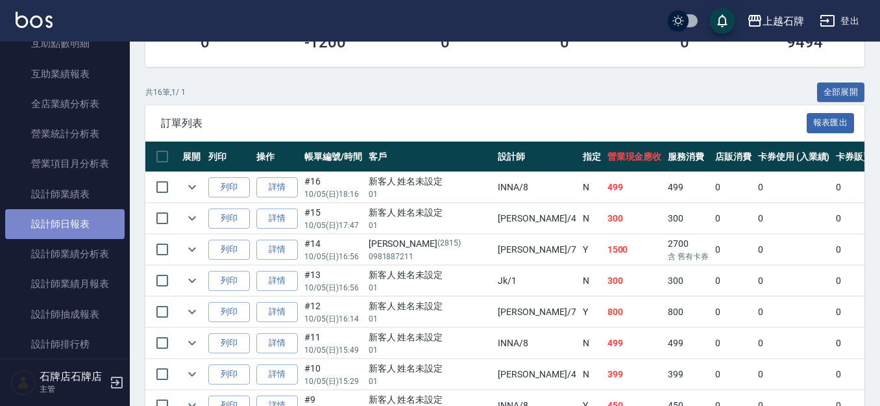
click at [80, 229] on link "設計師日報表" at bounding box center [64, 224] width 119 height 30
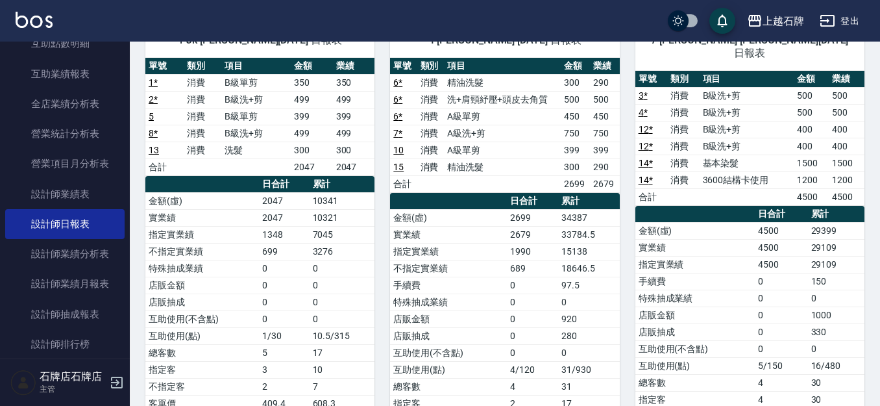
scroll to position [65, 0]
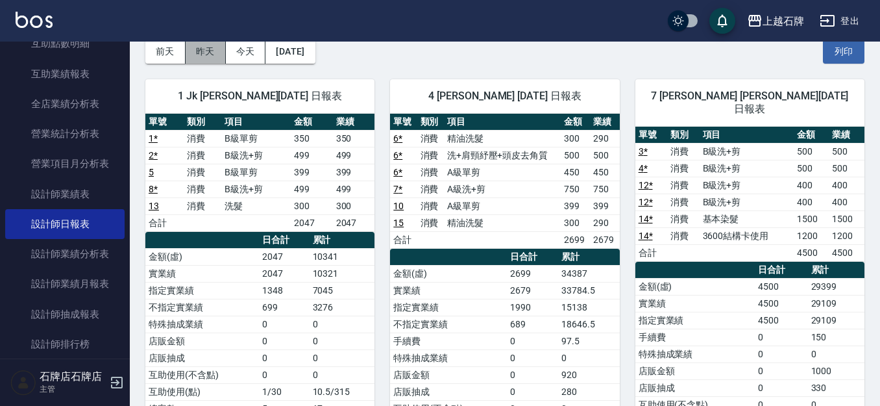
click at [203, 55] on button "昨天" at bounding box center [206, 52] width 40 height 24
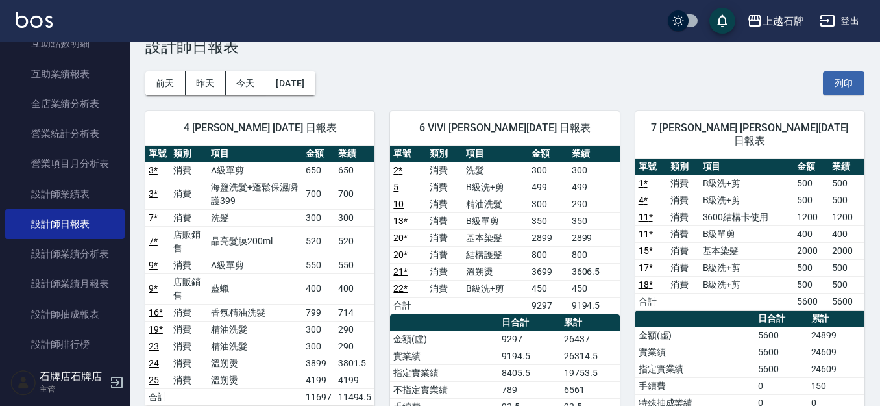
scroll to position [65, 0]
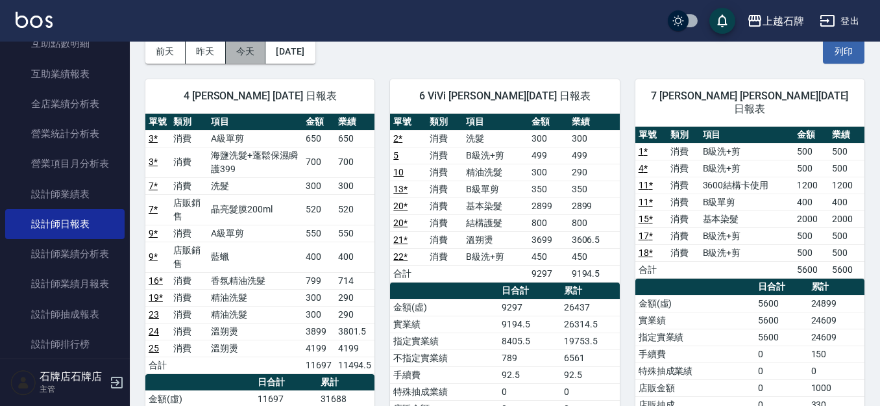
click at [230, 55] on button "今天" at bounding box center [246, 52] width 40 height 24
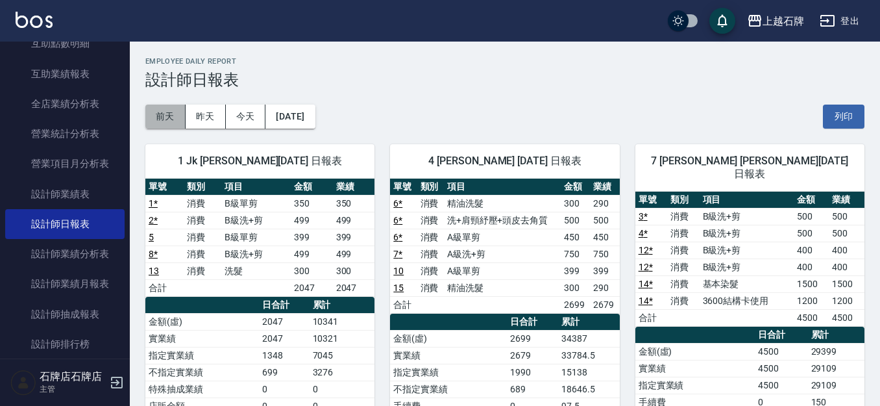
click at [169, 111] on button "前天" at bounding box center [165, 117] width 40 height 24
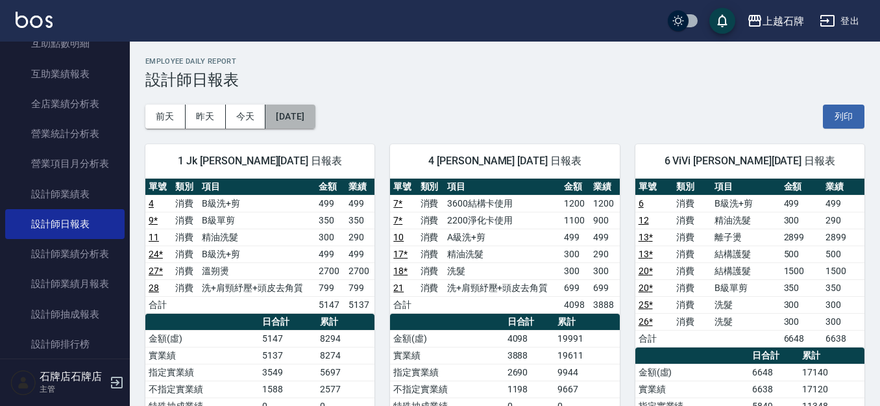
click at [297, 124] on button "[DATE]" at bounding box center [290, 117] width 49 height 24
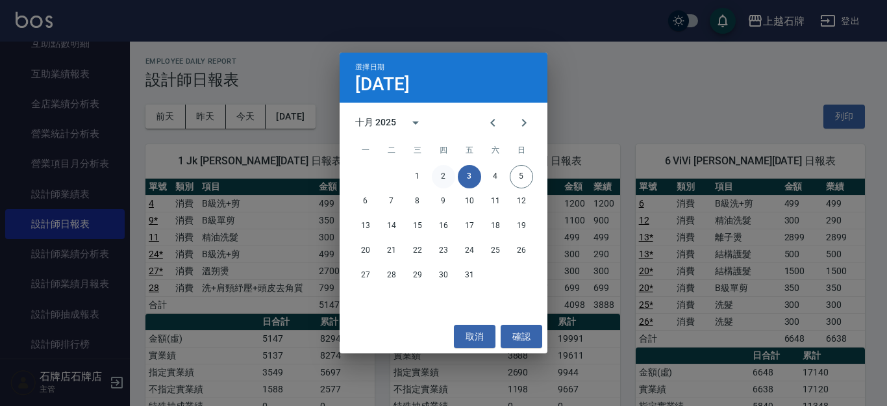
click at [452, 175] on button "2" at bounding box center [443, 176] width 23 height 23
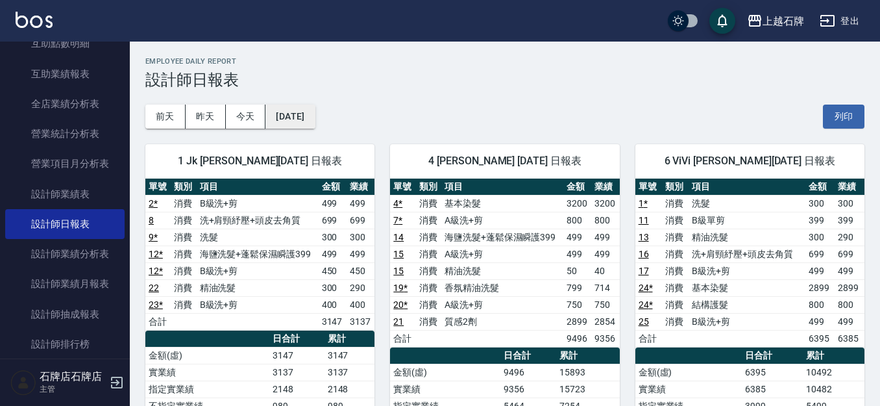
click at [315, 116] on button "[DATE]" at bounding box center [290, 117] width 49 height 24
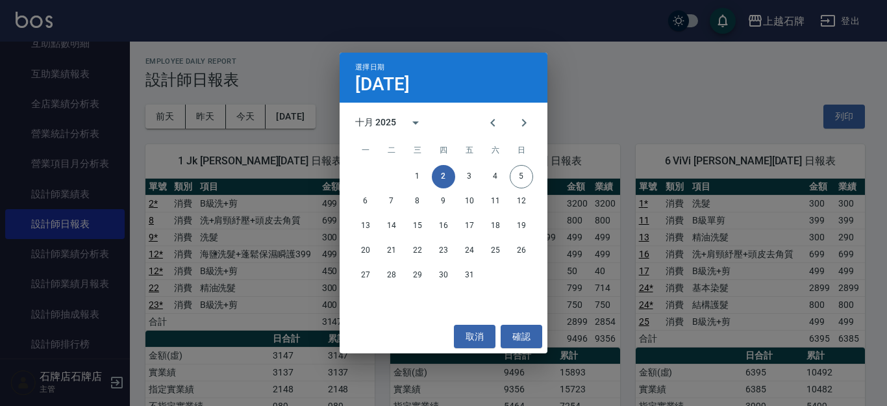
click at [678, 223] on div "選擇日期 [DATE] 十月 2025 一 二 三 四 五 六 日 1 2 3 4 5 6 7 8 9 10 11 12 13 14 15 16 17 18 …" at bounding box center [443, 203] width 887 height 406
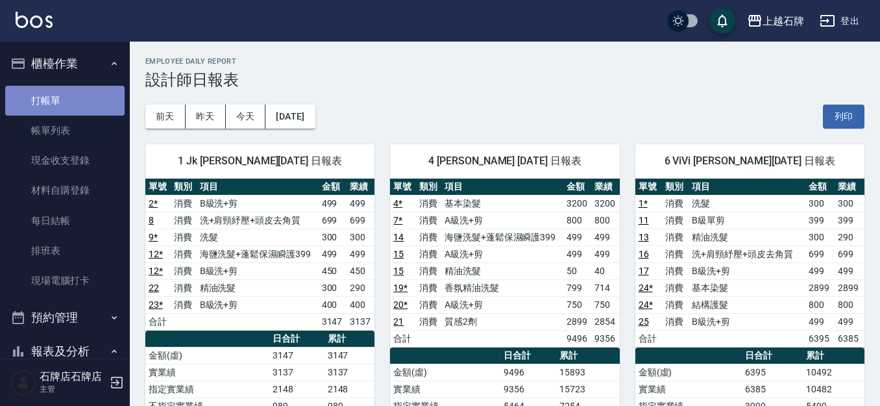
click at [68, 101] on link "打帳單" at bounding box center [64, 101] width 119 height 30
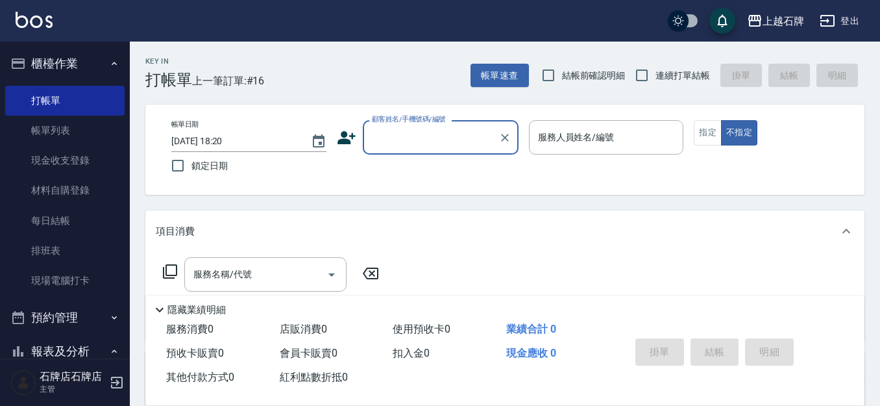
click at [436, 142] on input "顧客姓名/手機號碼/編號" at bounding box center [431, 137] width 125 height 23
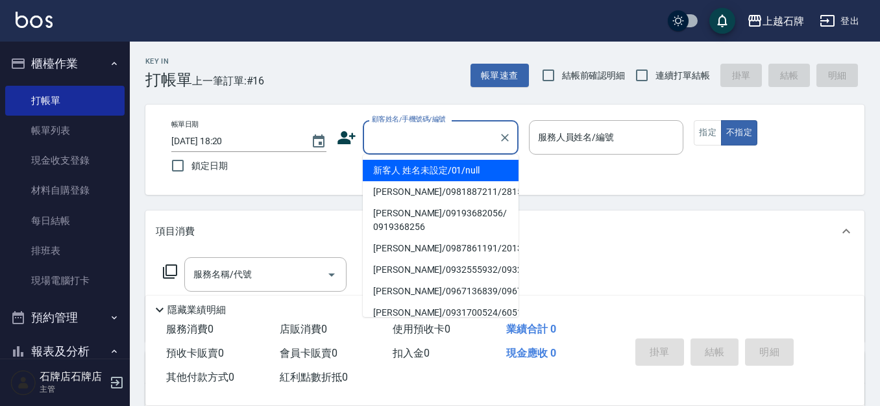
click at [467, 161] on li "新客人 姓名未設定/01/null" at bounding box center [441, 170] width 156 height 21
type input "新客人 姓名未設定/01/null"
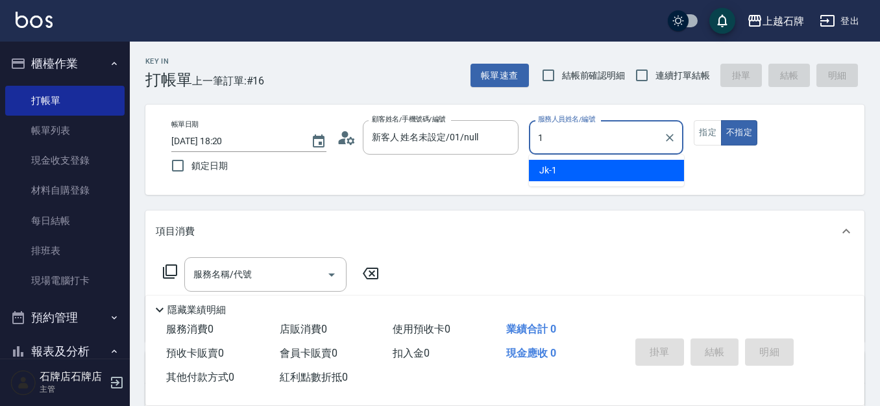
click at [571, 170] on div "Jk -1" at bounding box center [606, 170] width 155 height 21
type input "Jk-1"
click at [268, 286] on input "服務名稱/代號" at bounding box center [255, 274] width 131 height 23
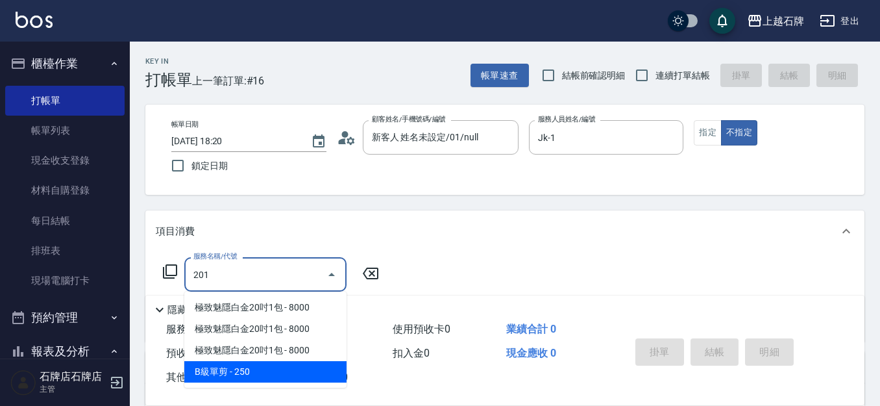
drag, startPoint x: 290, startPoint y: 377, endPoint x: 323, endPoint y: 314, distance: 71.4
click at [290, 377] on span "B級單剪 - 250" at bounding box center [265, 371] width 162 height 21
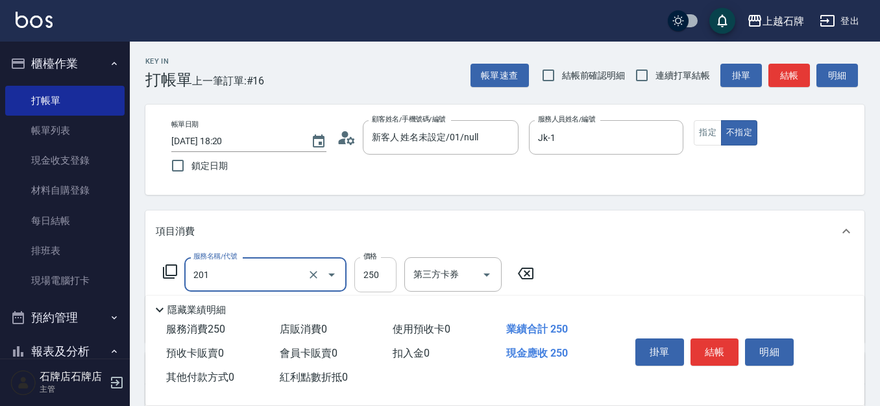
type input "B級單剪(201)"
click at [363, 269] on input "250" at bounding box center [375, 274] width 42 height 35
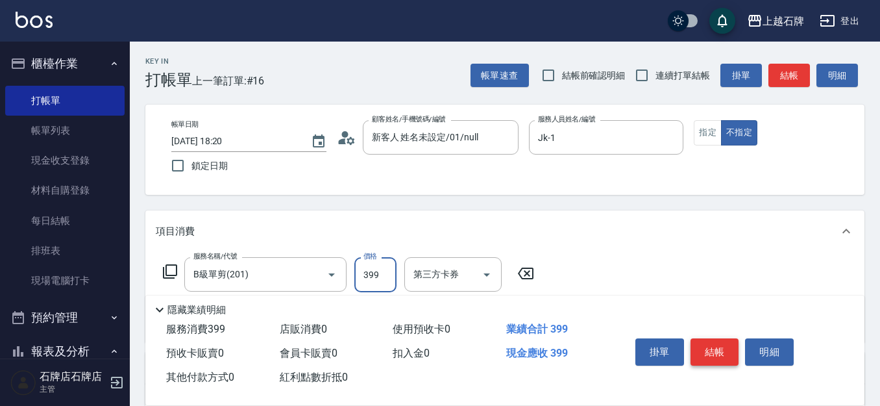
type input "399"
click at [713, 345] on button "結帳" at bounding box center [715, 351] width 49 height 27
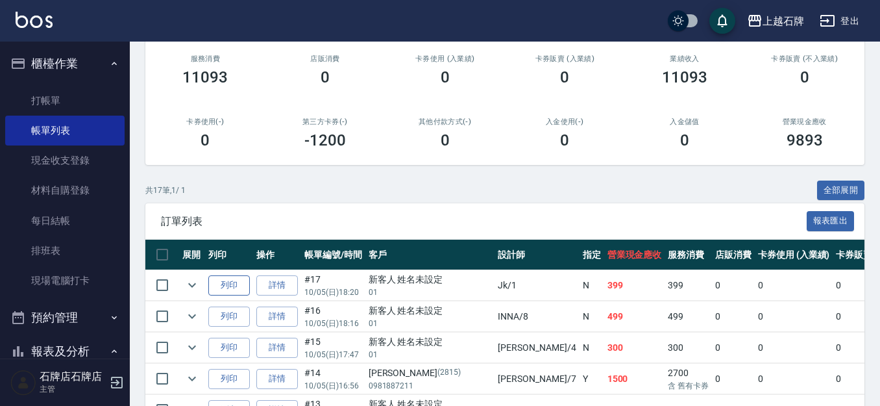
scroll to position [192, 0]
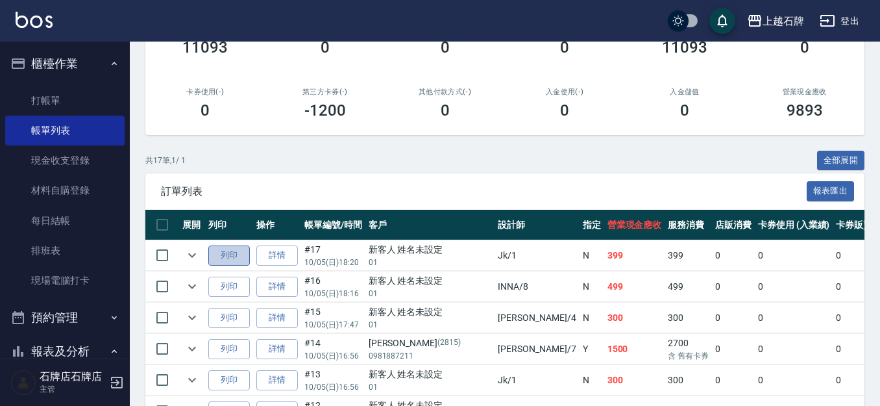
click at [225, 262] on button "列印" at bounding box center [229, 255] width 42 height 20
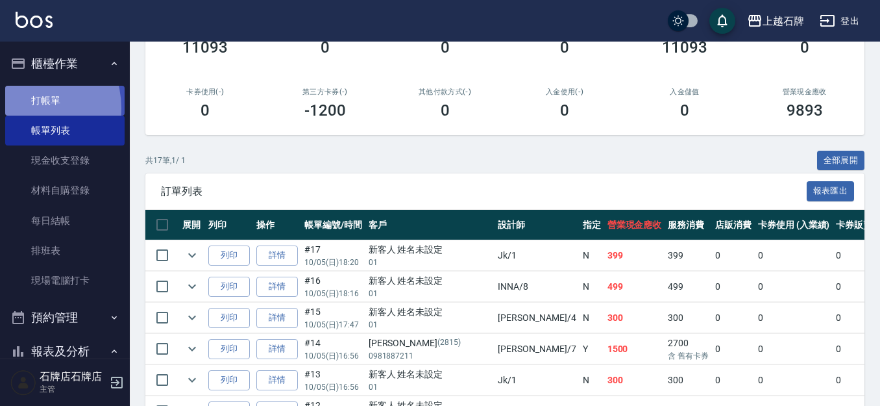
click at [25, 108] on link "打帳單" at bounding box center [64, 101] width 119 height 30
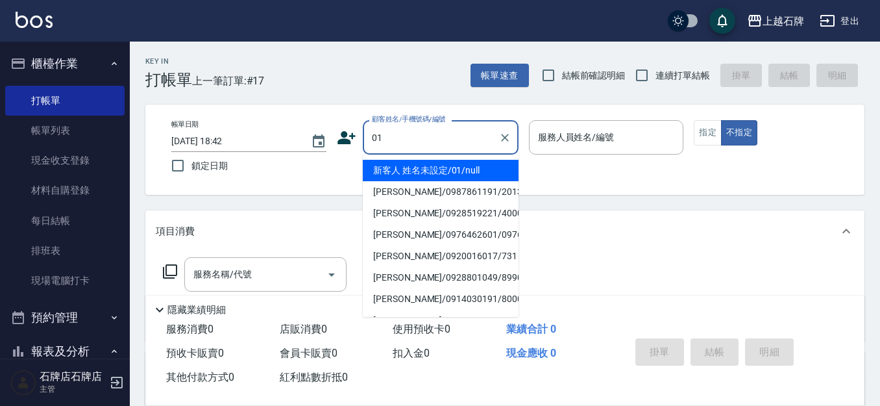
click at [475, 163] on li "新客人 姓名未設定/01/null" at bounding box center [441, 170] width 156 height 21
type input "新客人 姓名未設定/01/null"
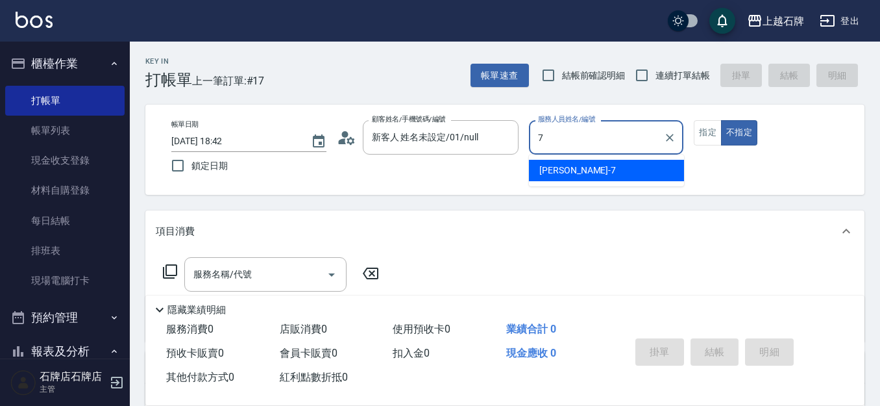
drag, startPoint x: 584, startPoint y: 174, endPoint x: 584, endPoint y: 183, distance: 9.1
click at [584, 183] on ul "[PERSON_NAME] -7" at bounding box center [606, 170] width 155 height 32
click at [662, 167] on div "[PERSON_NAME] -7" at bounding box center [606, 170] width 155 height 21
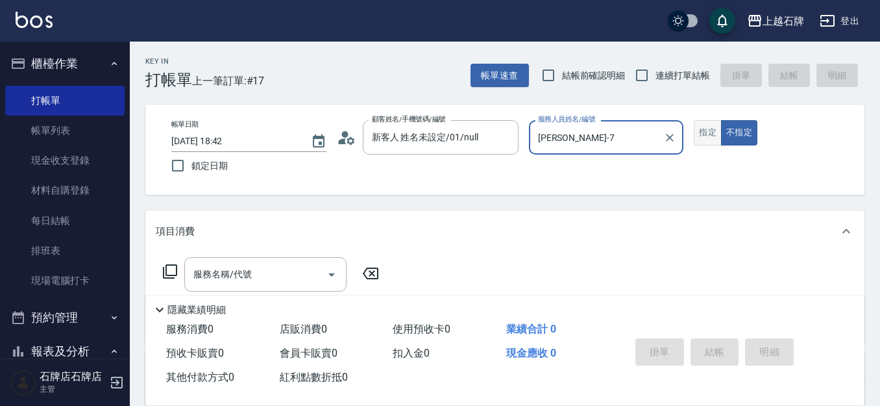
type input "[PERSON_NAME]-7"
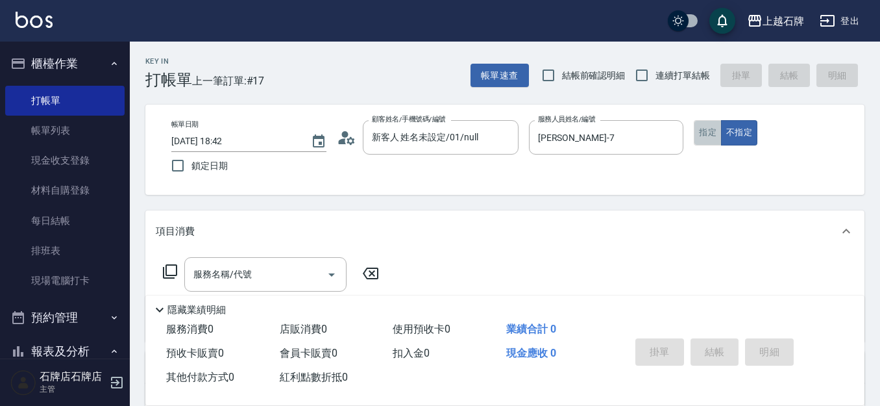
click at [710, 138] on button "指定" at bounding box center [708, 132] width 28 height 25
click at [245, 261] on div "服務名稱/代號" at bounding box center [265, 274] width 162 height 34
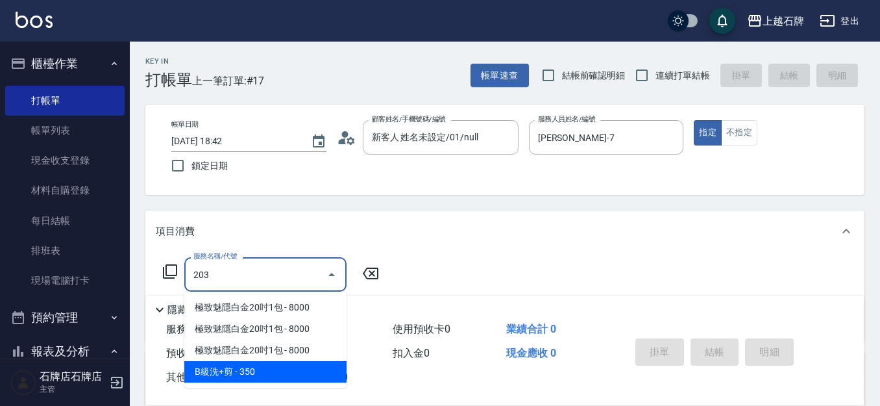
click at [298, 363] on span "B級洗+剪 - 350" at bounding box center [265, 371] width 162 height 21
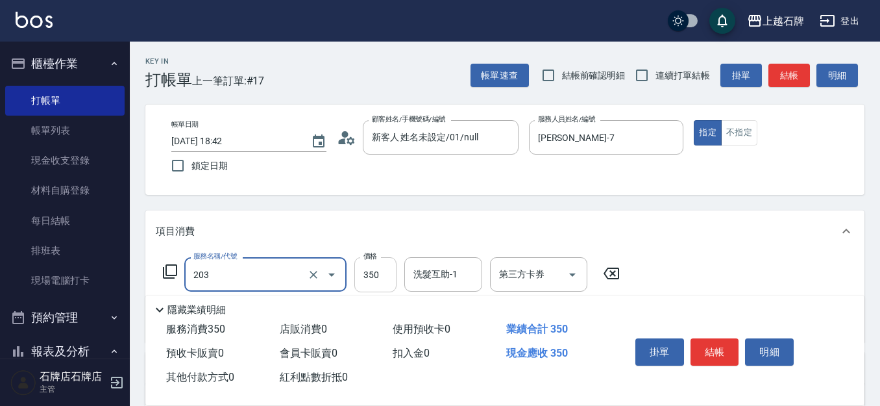
type input "B級洗+剪(203)"
click at [379, 264] on input "350" at bounding box center [375, 274] width 42 height 35
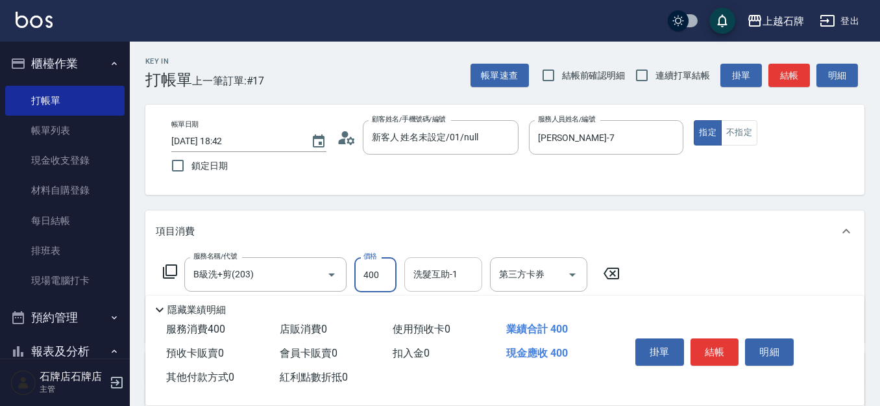
type input "400"
click at [417, 273] on input "洗髮互助-1" at bounding box center [443, 274] width 66 height 23
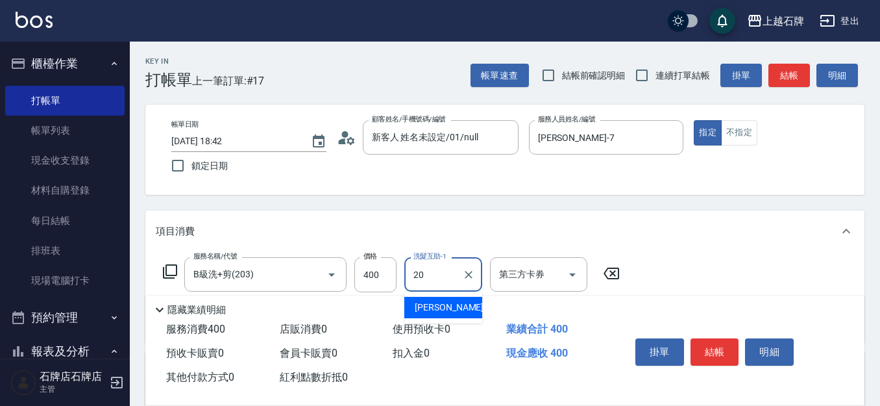
drag, startPoint x: 430, startPoint y: 294, endPoint x: 432, endPoint y: 301, distance: 7.4
click at [432, 301] on span "[PERSON_NAME] -20" at bounding box center [456, 308] width 82 height 14
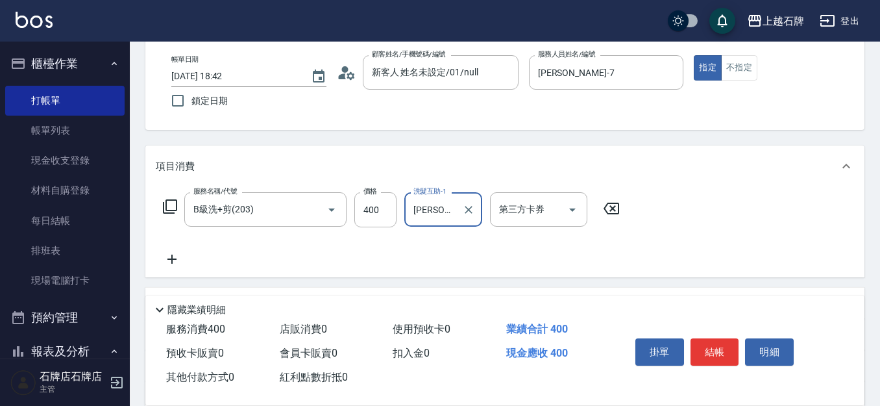
type input "[PERSON_NAME]-20"
click at [178, 259] on icon at bounding box center [172, 259] width 32 height 16
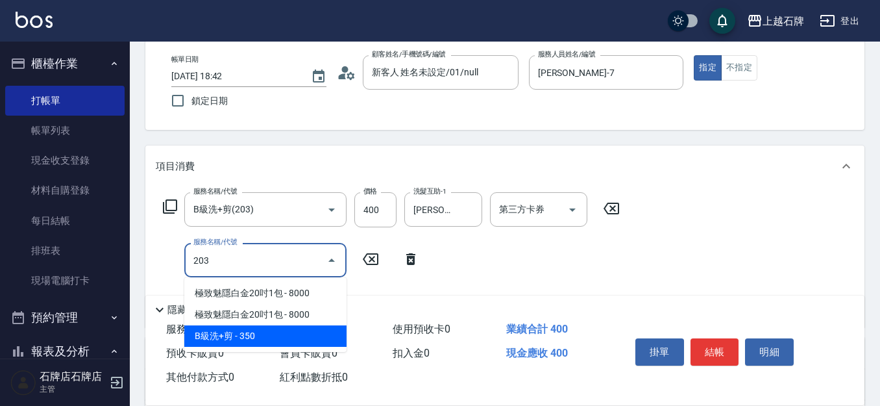
drag, startPoint x: 246, startPoint y: 339, endPoint x: 369, endPoint y: 284, distance: 134.9
click at [246, 340] on span "B級洗+剪 - 350" at bounding box center [265, 335] width 162 height 21
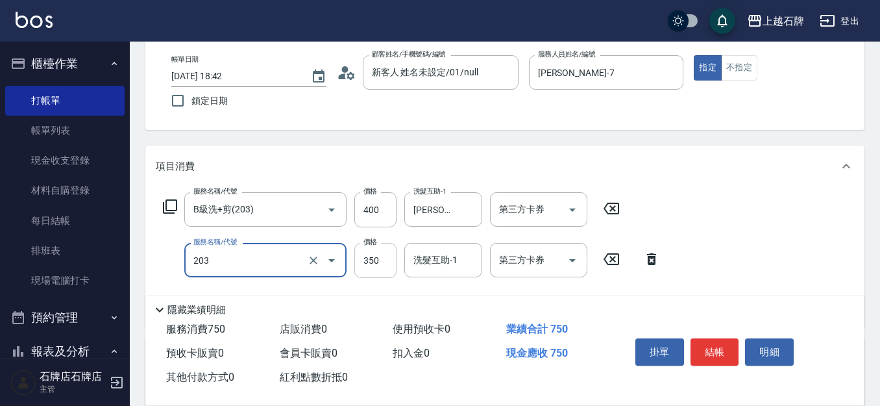
type input "B級洗+剪(203)"
drag, startPoint x: 354, startPoint y: 268, endPoint x: 375, endPoint y: 269, distance: 20.8
click at [356, 268] on input "350" at bounding box center [375, 260] width 42 height 35
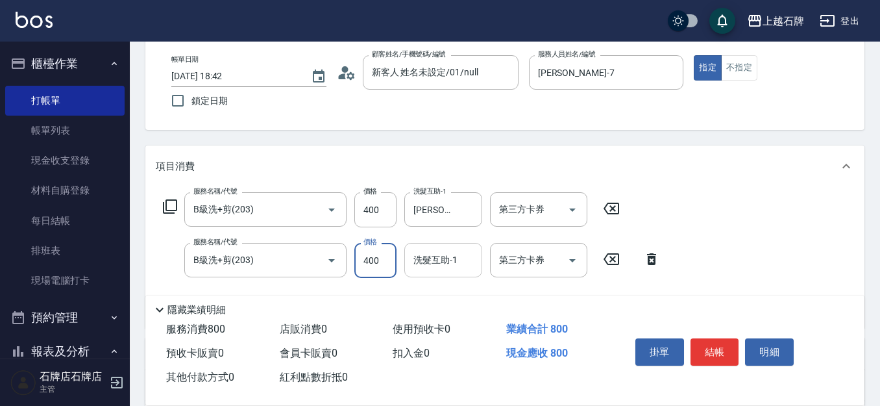
click at [472, 273] on div "洗髮互助-1" at bounding box center [443, 260] width 78 height 34
type input "400"
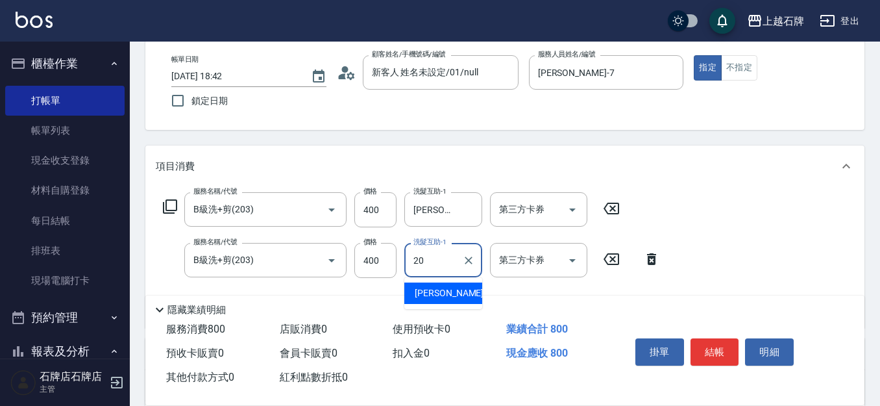
click at [439, 293] on span "[PERSON_NAME] -20" at bounding box center [456, 293] width 82 height 14
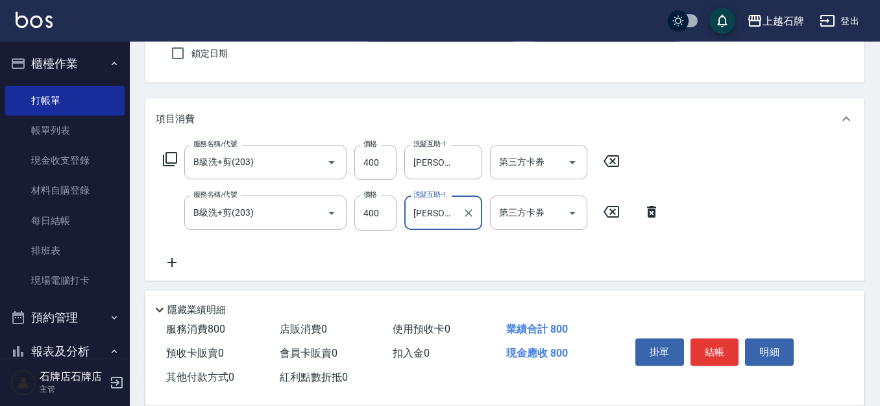
scroll to position [195, 0]
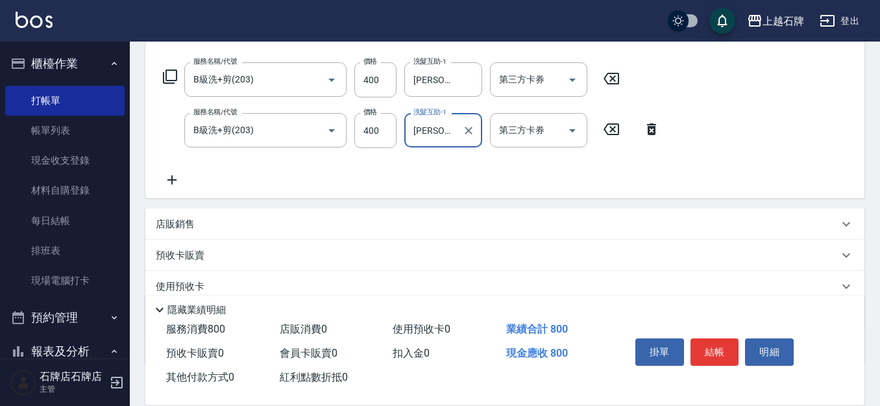
type input "[PERSON_NAME]-20"
click at [171, 183] on icon at bounding box center [171, 179] width 9 height 9
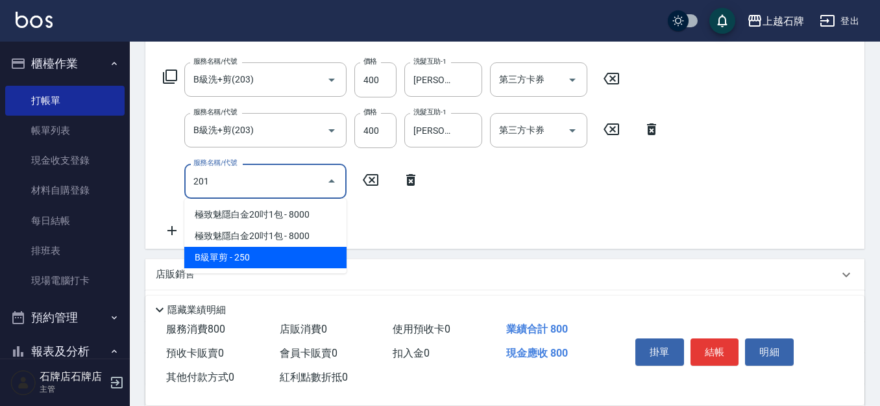
click at [272, 263] on span "B級單剪 - 250" at bounding box center [265, 257] width 162 height 21
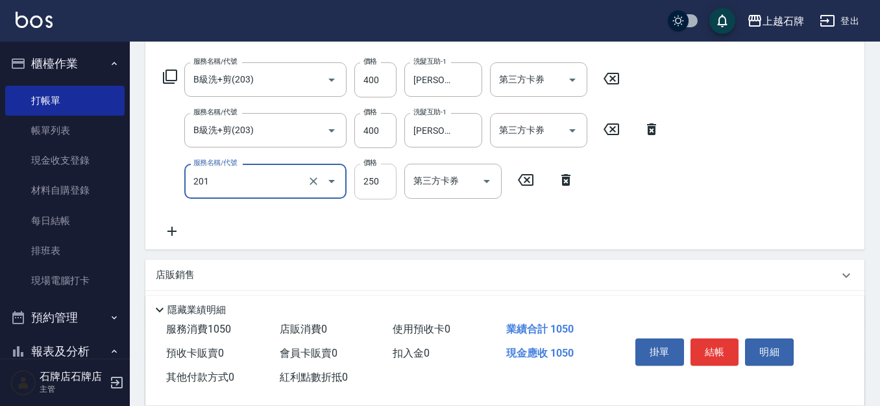
type input "B級單剪(201)"
click at [378, 177] on input "250" at bounding box center [375, 181] width 42 height 35
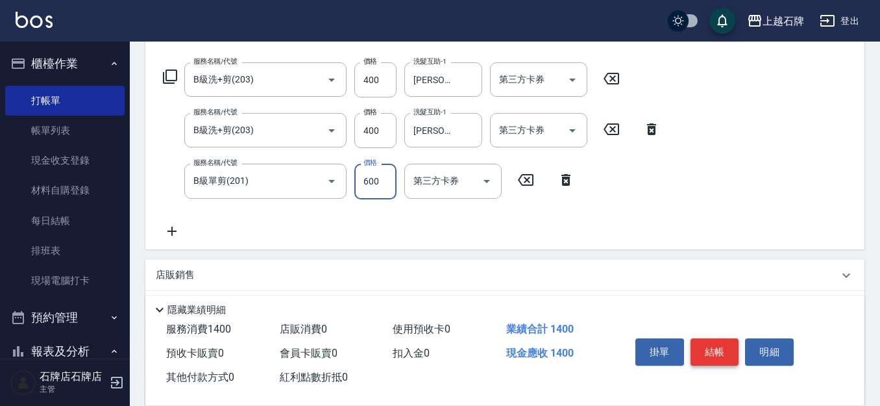
type input "600"
click at [722, 350] on button "結帳" at bounding box center [715, 351] width 49 height 27
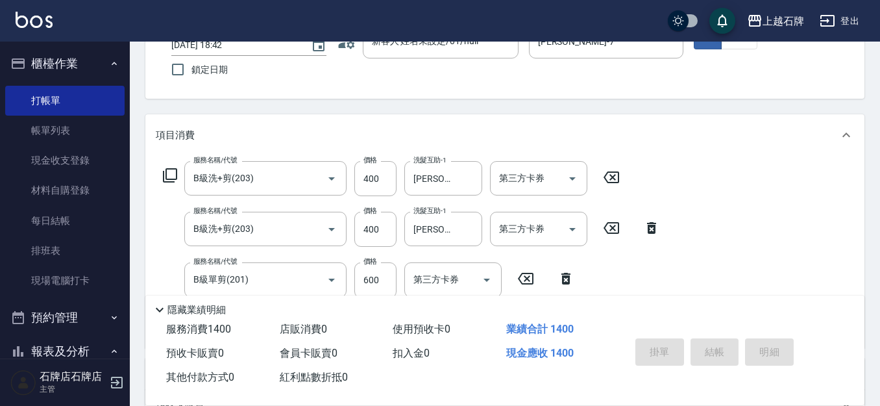
scroll to position [0, 0]
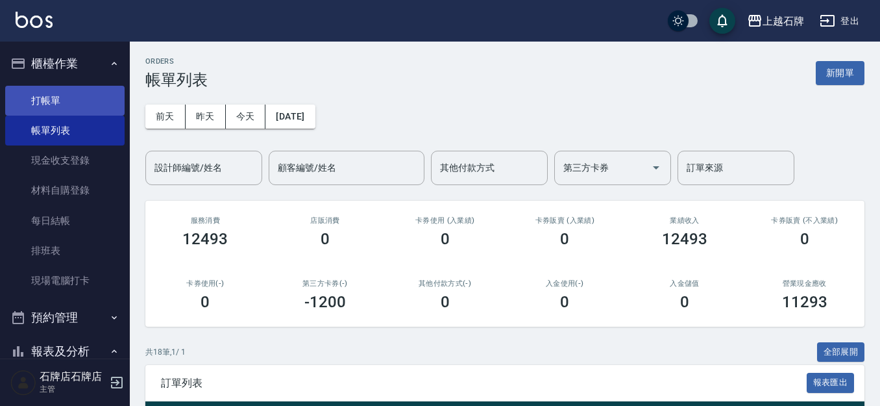
click at [90, 86] on link "打帳單" at bounding box center [64, 101] width 119 height 30
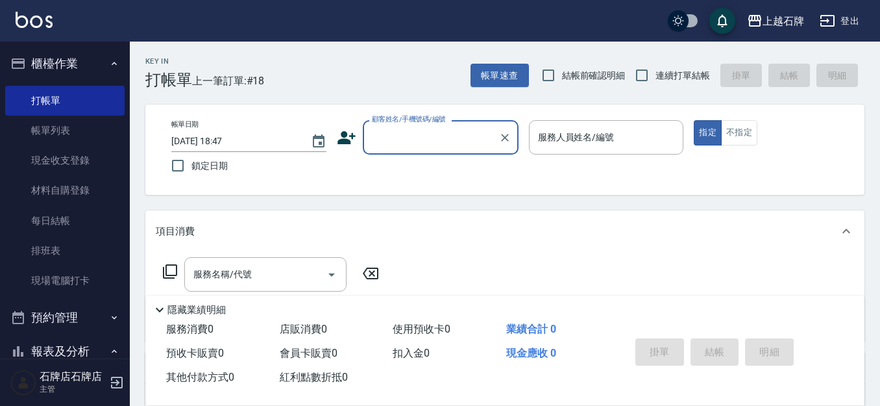
click at [442, 144] on input "顧客姓名/手機號碼/編號" at bounding box center [431, 137] width 125 height 23
click at [432, 181] on li "[PERSON_NAME]/0963585610/0963585610" at bounding box center [441, 170] width 156 height 21
type input "[PERSON_NAME]/0963585610/0963585610"
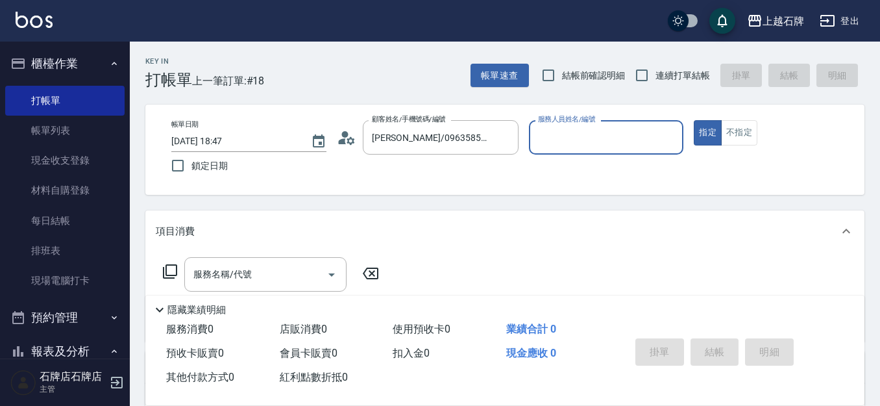
type input "[PERSON_NAME]-4"
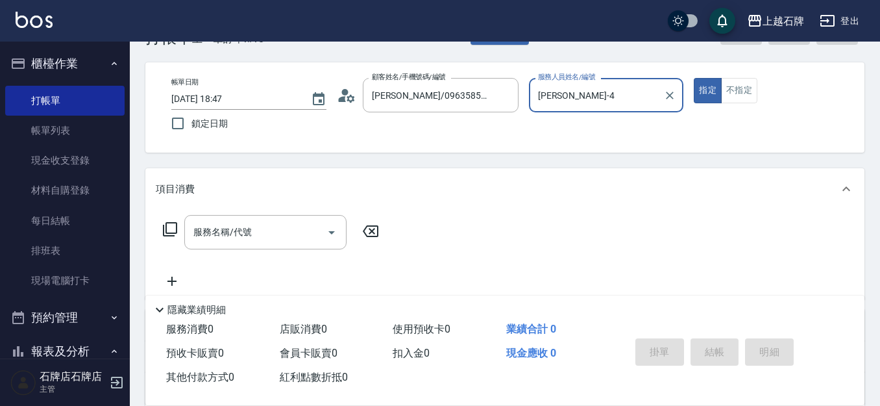
scroll to position [65, 0]
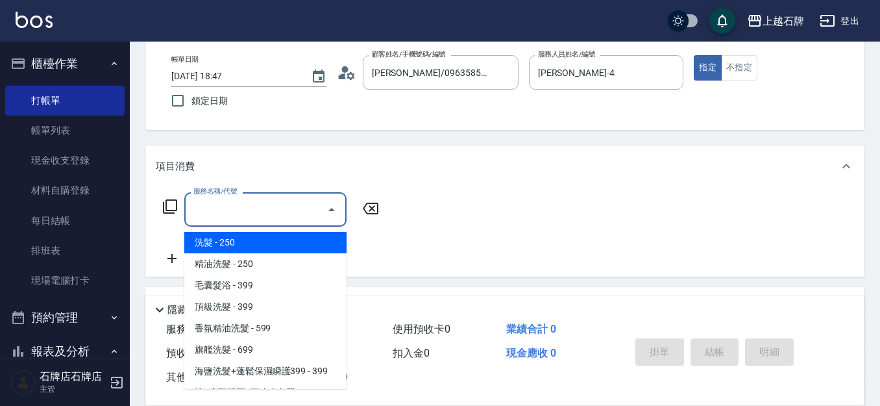
click at [288, 211] on input "服務名稱/代號" at bounding box center [255, 209] width 131 height 23
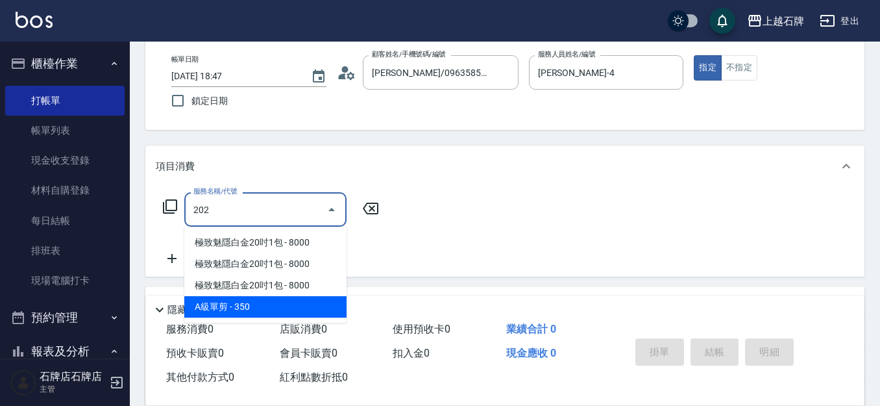
click at [288, 306] on span "A級單剪 - 350" at bounding box center [265, 306] width 162 height 21
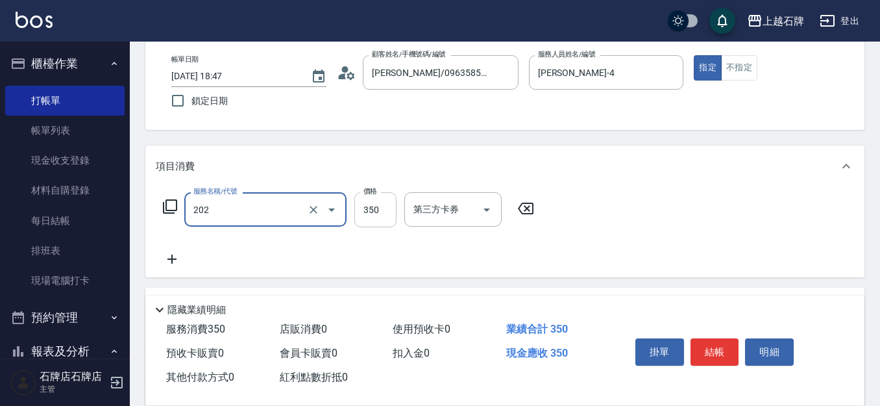
type input "A級單剪(202)"
click at [366, 219] on input "350" at bounding box center [375, 209] width 42 height 35
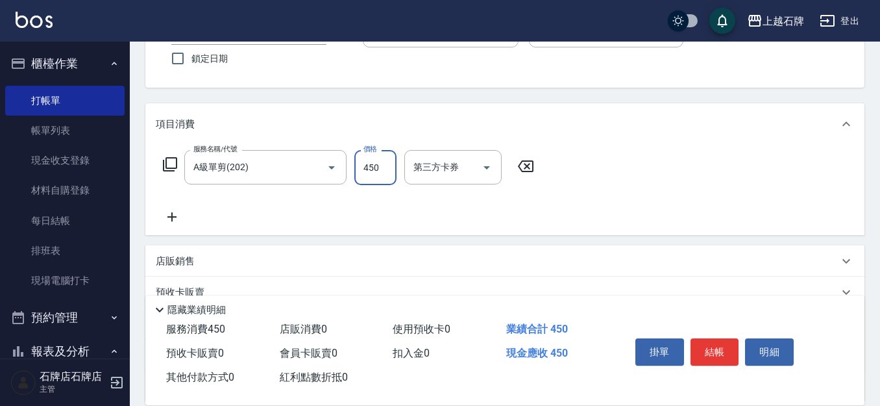
scroll to position [130, 0]
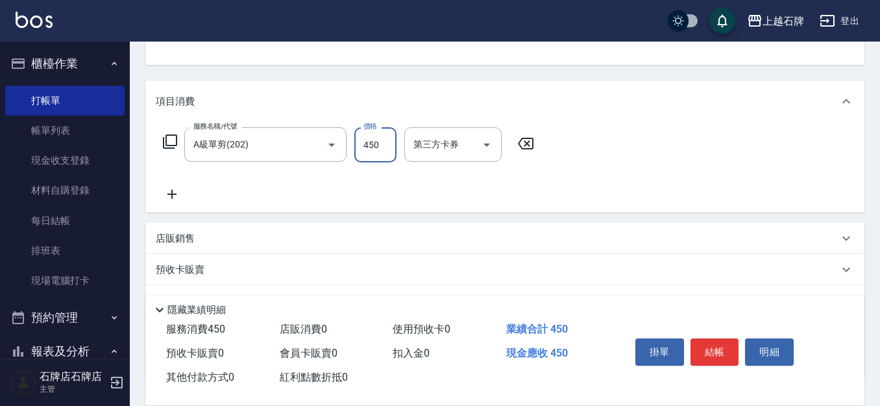
type input "450"
click at [169, 198] on icon at bounding box center [172, 194] width 32 height 16
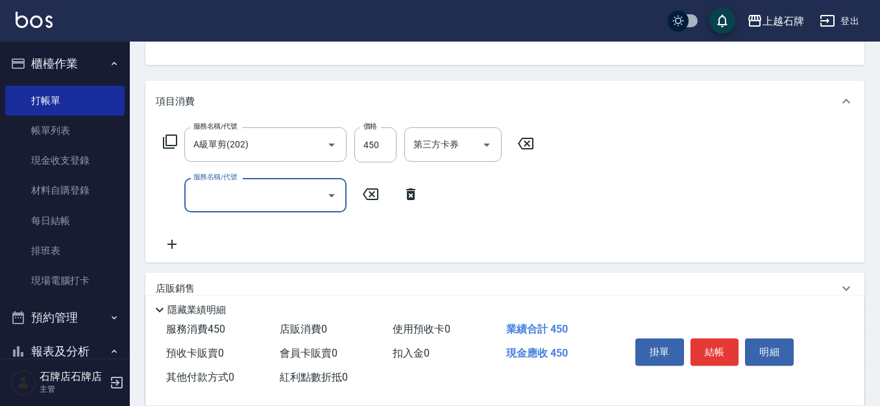
click at [243, 194] on input "服務名稱/代號" at bounding box center [255, 195] width 131 height 23
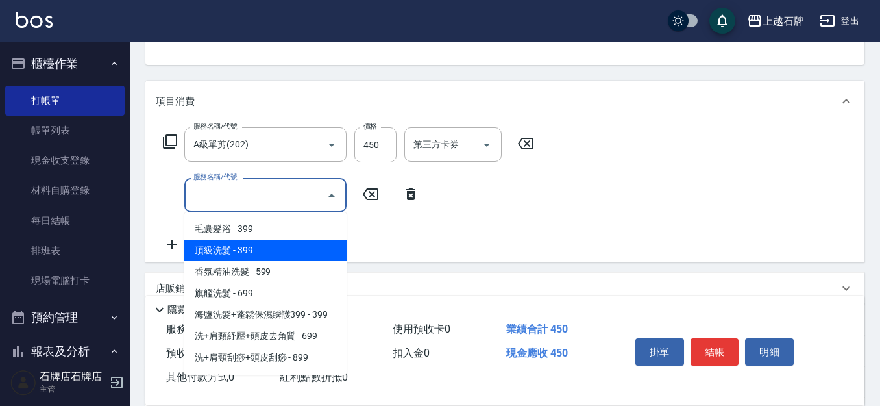
scroll to position [65, 0]
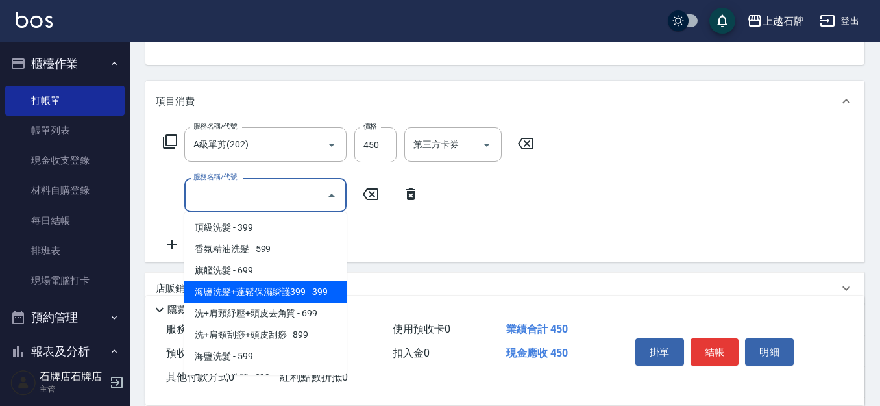
click at [321, 293] on span "海鹽洗髮+蓬鬆保濕瞬護399 - 399" at bounding box center [265, 291] width 162 height 21
type input "海鹽洗髮+蓬鬆保濕瞬護399(107)"
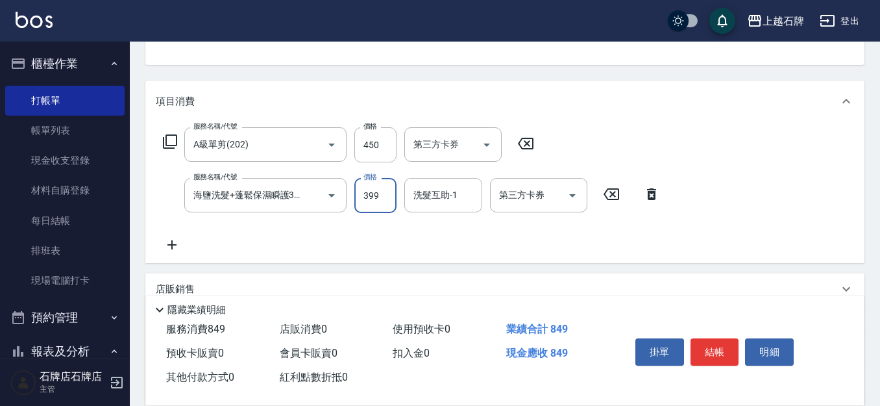
click at [383, 204] on input "399" at bounding box center [375, 195] width 42 height 35
type input "499"
click at [446, 200] on input "洗髮互助-1" at bounding box center [443, 195] width 66 height 23
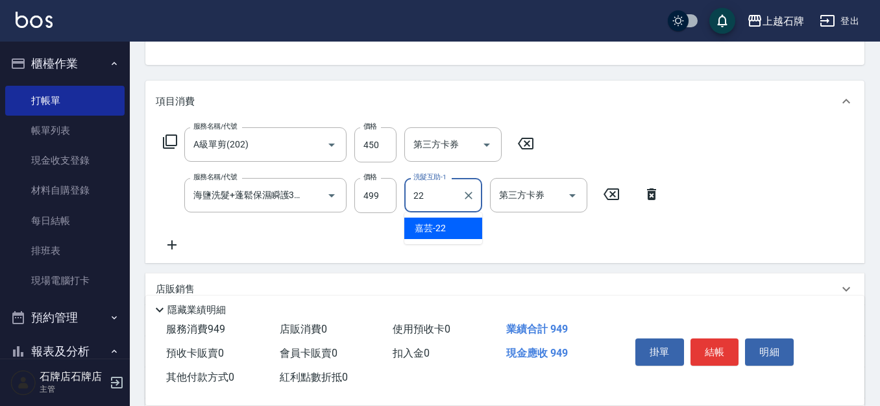
click at [472, 226] on div "嘉芸 -22" at bounding box center [443, 227] width 78 height 21
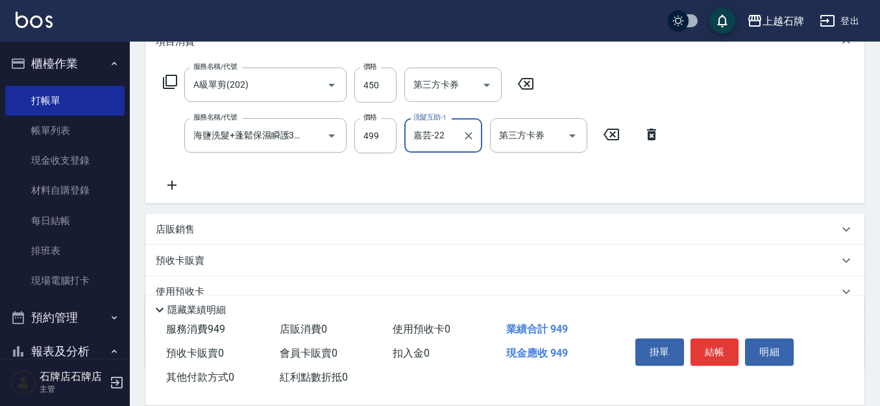
scroll to position [195, 0]
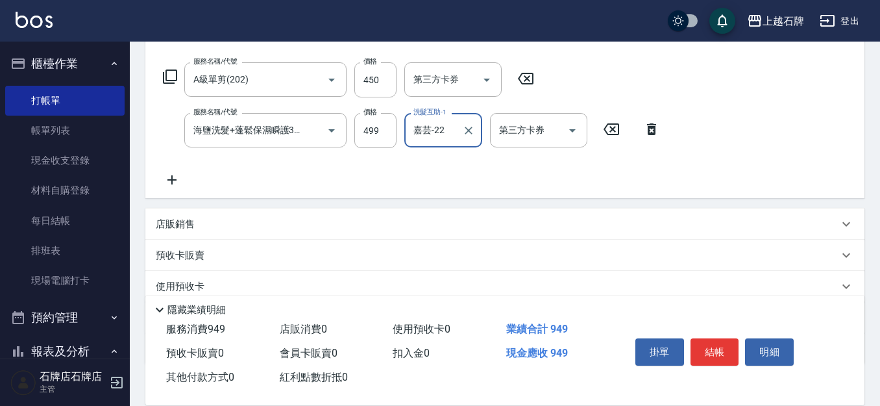
type input "嘉芸-22"
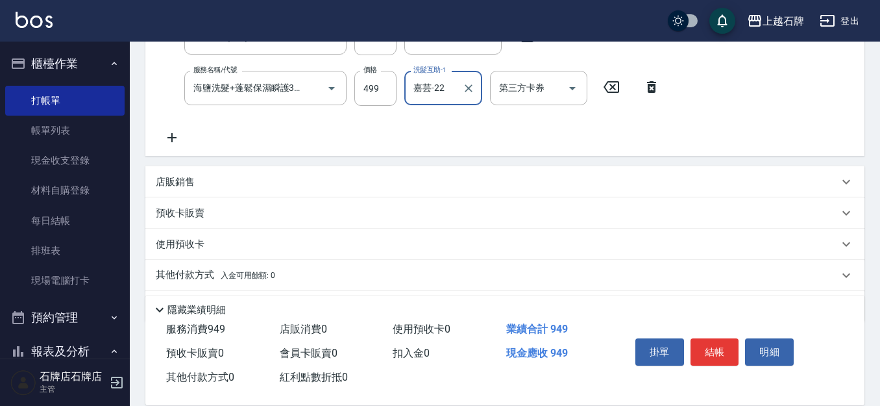
scroll to position [260, 0]
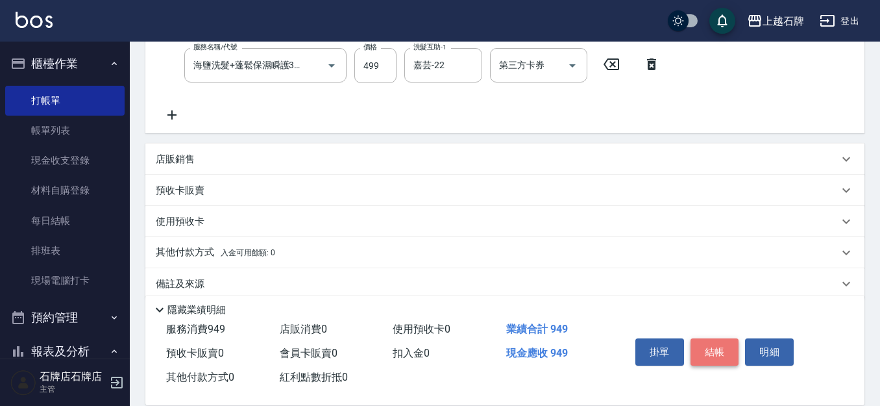
click at [717, 348] on button "結帳" at bounding box center [715, 351] width 49 height 27
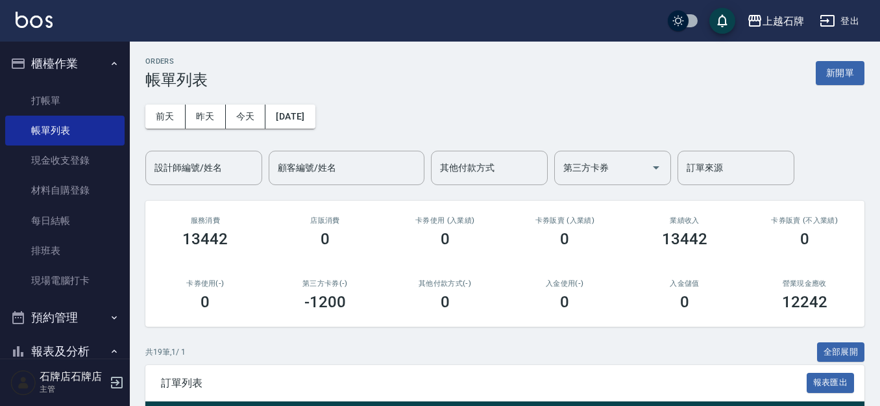
scroll to position [130, 0]
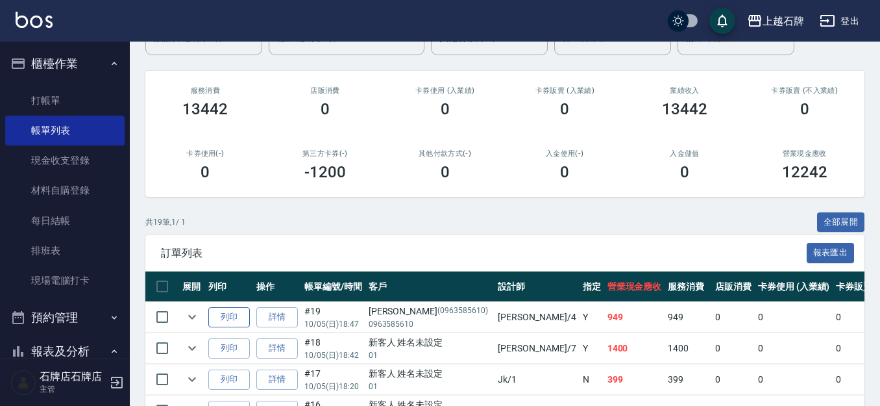
click at [240, 318] on button "列印" at bounding box center [229, 317] width 42 height 20
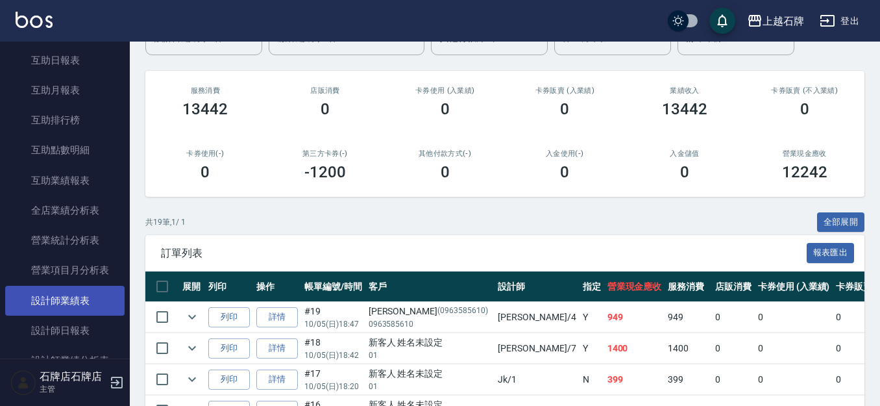
scroll to position [584, 0]
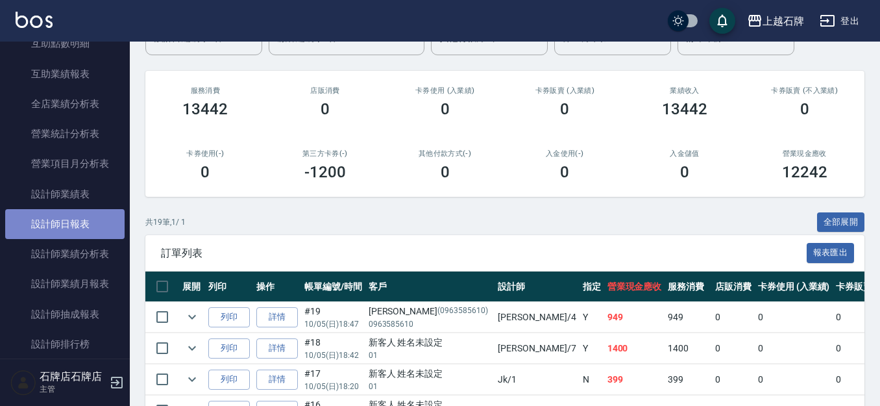
click at [70, 225] on link "設計師日報表" at bounding box center [64, 224] width 119 height 30
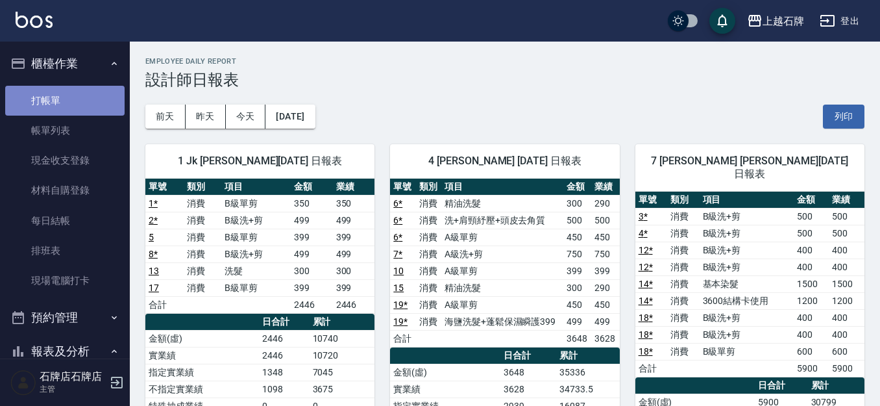
click at [71, 97] on link "打帳單" at bounding box center [64, 101] width 119 height 30
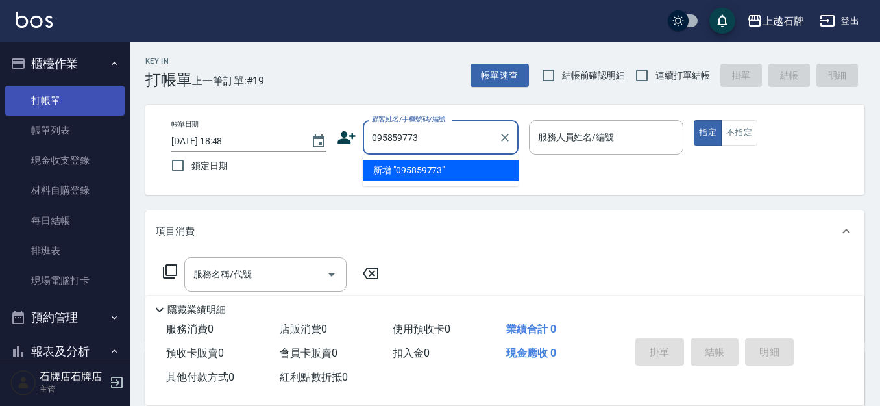
type input "0958597736"
click at [506, 144] on button "Clear" at bounding box center [505, 138] width 18 height 18
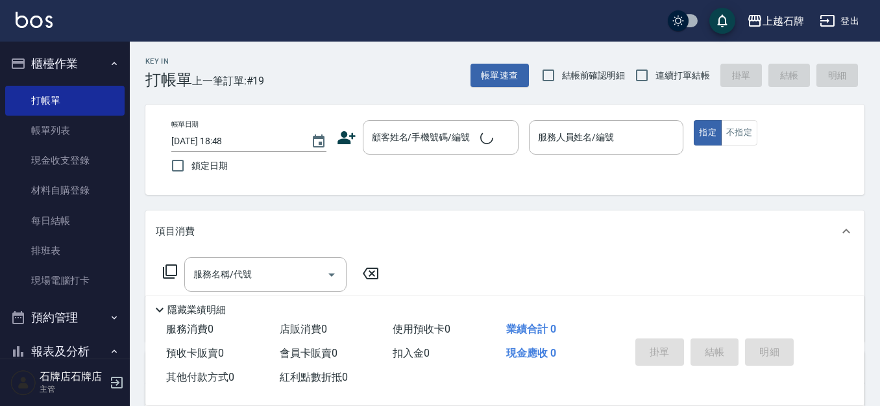
click at [353, 138] on icon at bounding box center [346, 137] width 19 height 19
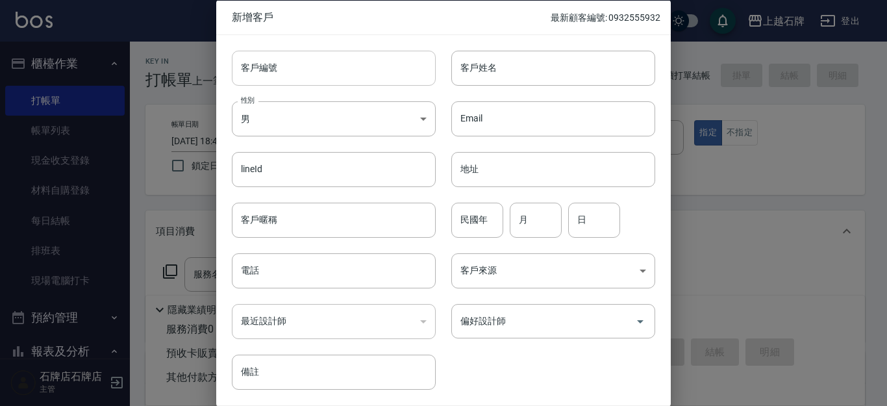
click at [359, 73] on input "客戶編號" at bounding box center [334, 67] width 204 height 35
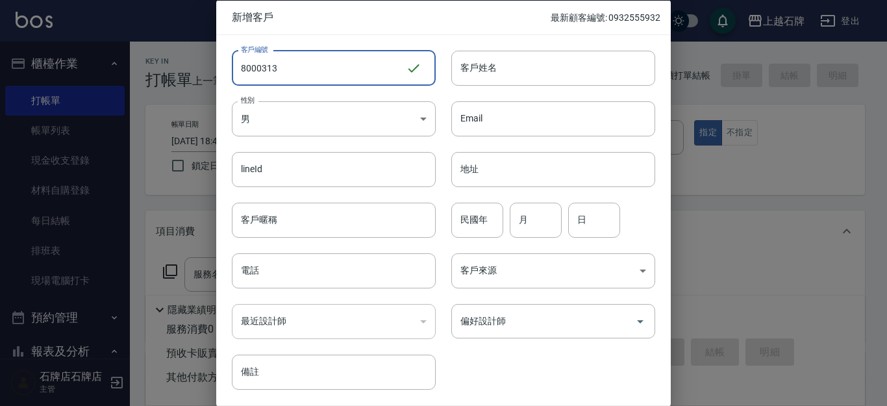
type input "8000313"
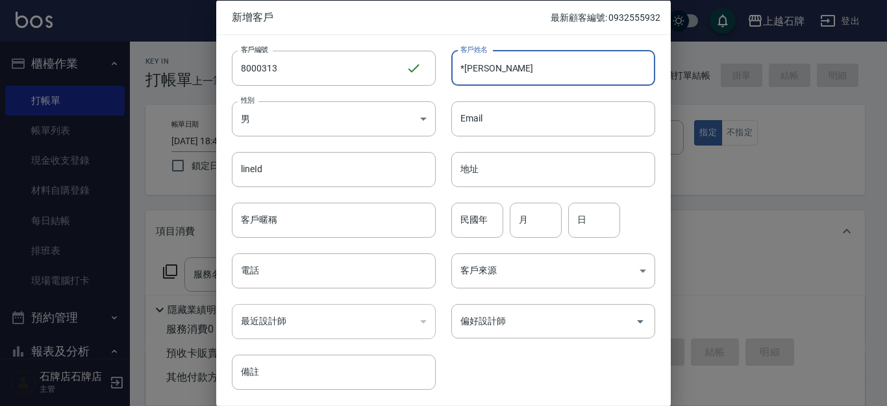
type input "*[PERSON_NAME]"
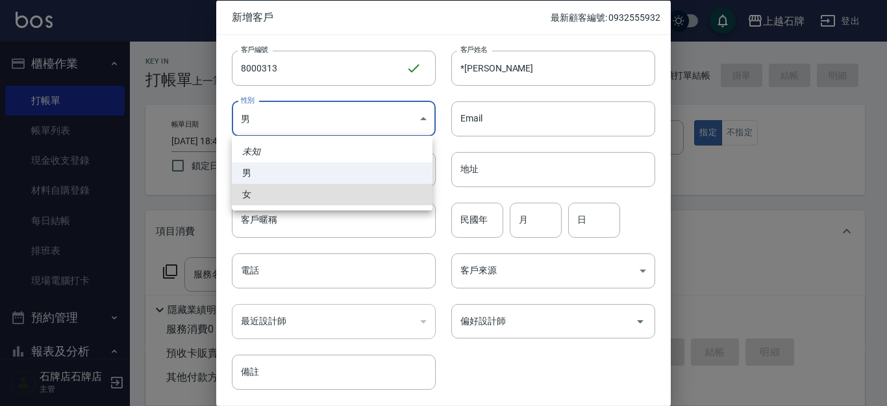
type input "[DEMOGRAPHIC_DATA]"
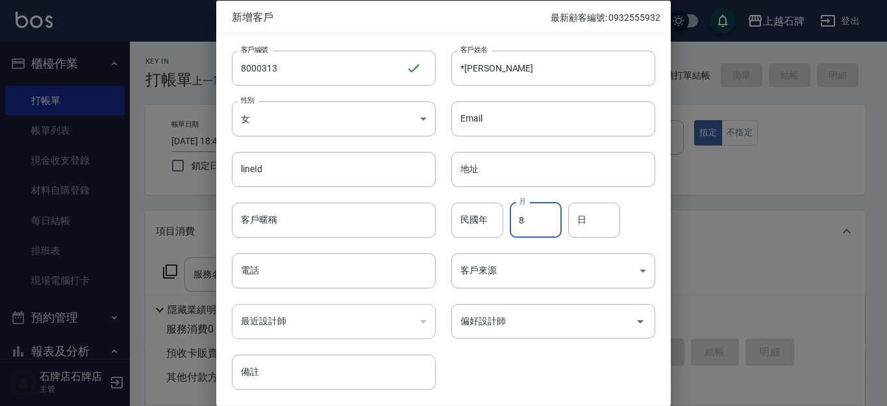
type input "8"
type input "27"
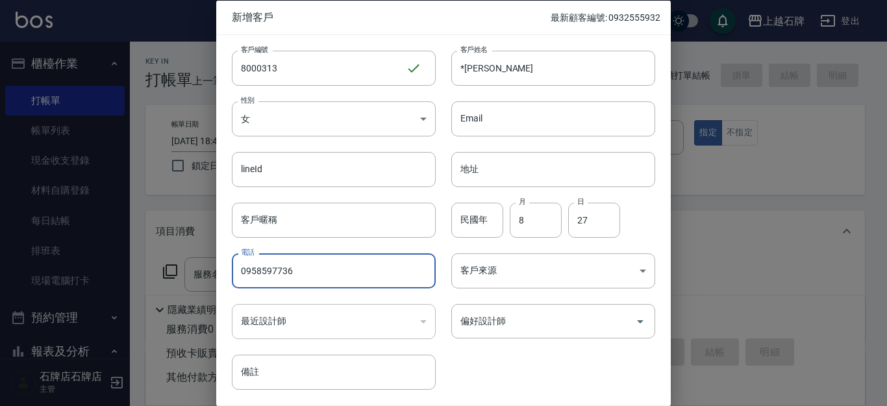
type input "0958597736"
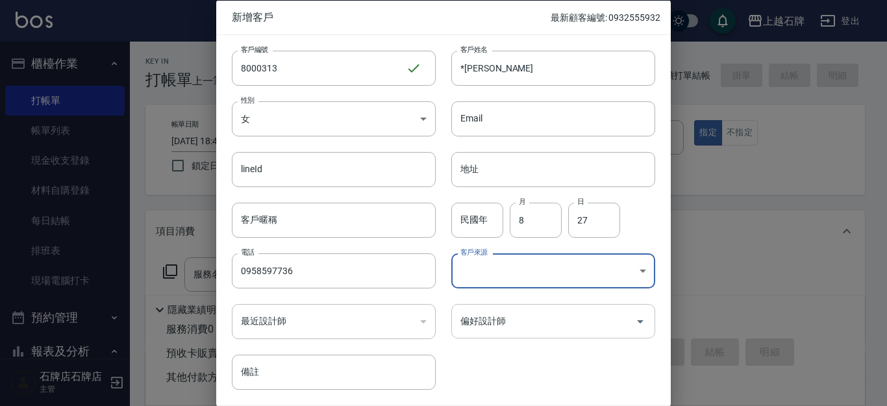
click at [505, 315] on input "偏好設計師" at bounding box center [543, 321] width 173 height 23
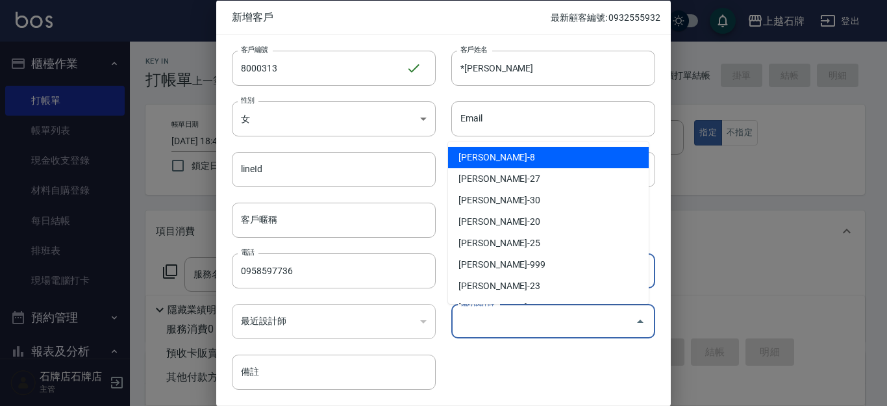
click at [576, 153] on li "[PERSON_NAME]-8" at bounding box center [548, 157] width 201 height 21
type input "溫育宣"
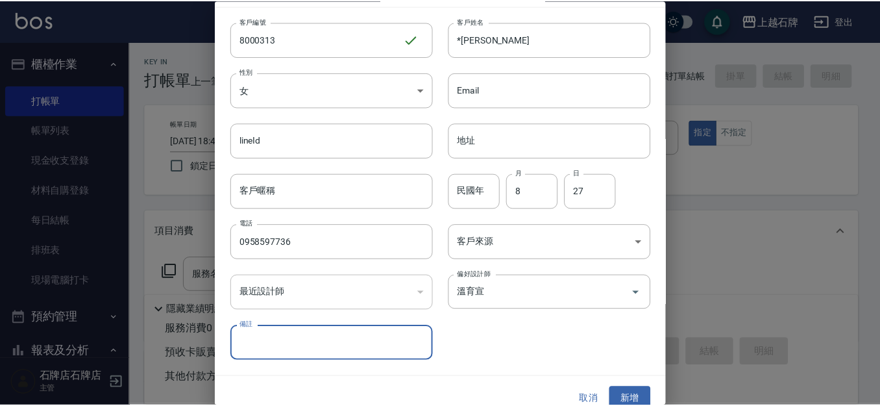
scroll to position [44, 0]
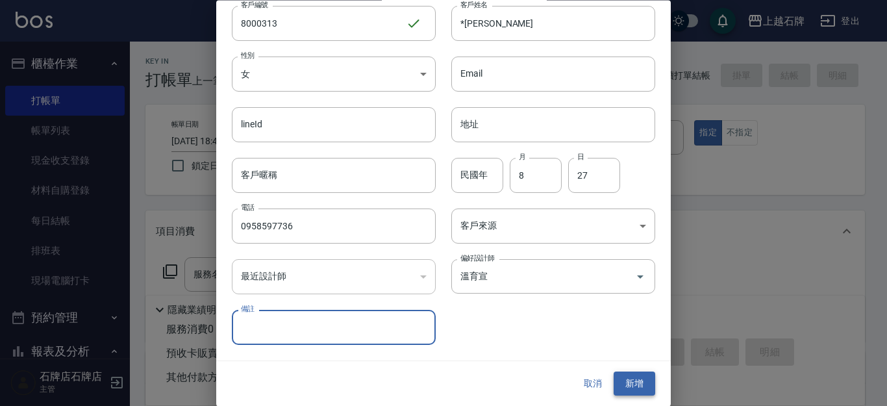
click at [617, 375] on button "新增" at bounding box center [634, 384] width 42 height 24
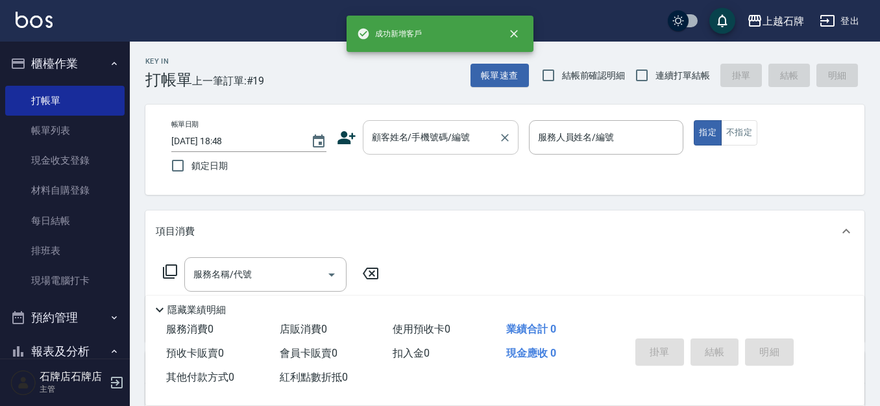
click at [452, 129] on div "顧客姓名/手機號碼/編號 顧客姓名/手機號碼/編號" at bounding box center [441, 137] width 156 height 34
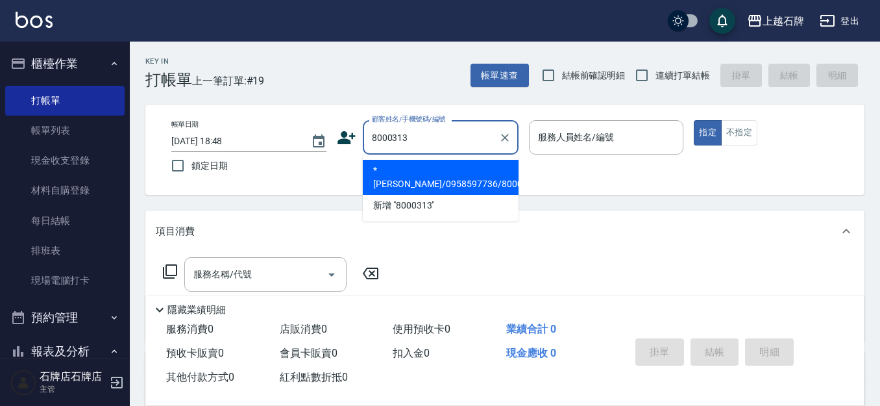
click at [421, 174] on li "*[PERSON_NAME]/0958597736/8000313" at bounding box center [441, 177] width 156 height 35
type input "*[PERSON_NAME]/0958597736/8000313"
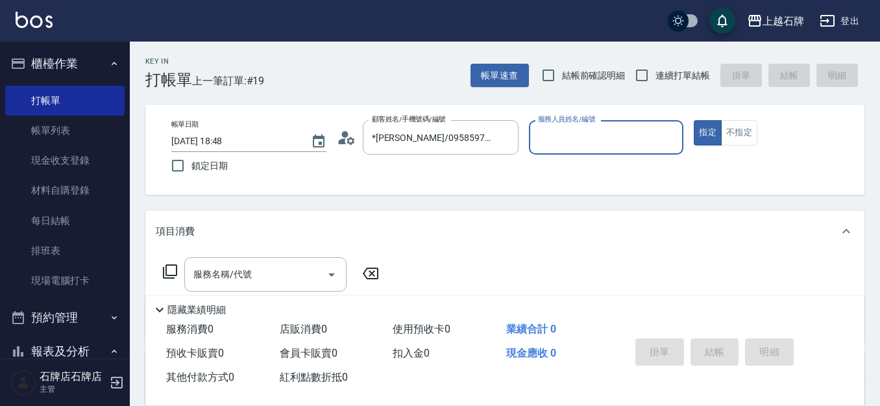
type input "INNA-8"
click at [308, 269] on input "服務名稱/代號" at bounding box center [255, 274] width 131 height 23
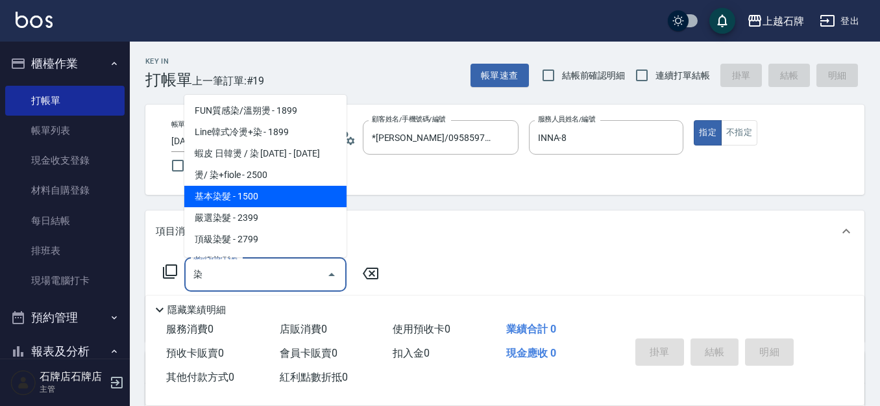
click at [252, 193] on span "基本染髮 - 1500" at bounding box center [265, 196] width 162 height 21
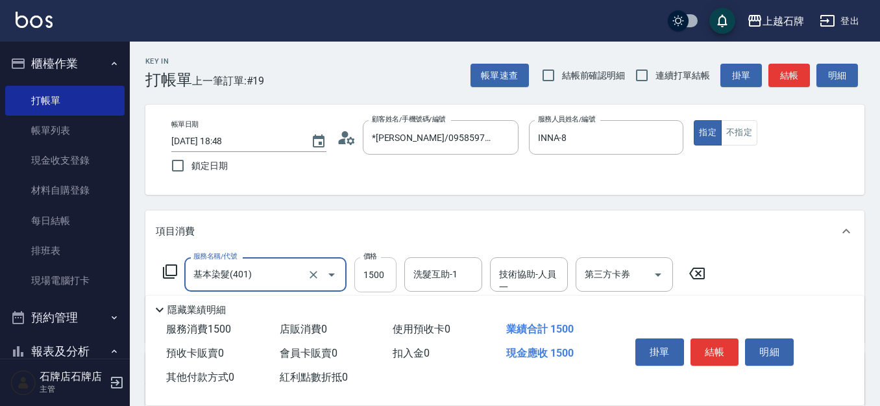
type input "基本染髮(401)"
click at [361, 273] on input "1500" at bounding box center [375, 274] width 42 height 35
type input "2200"
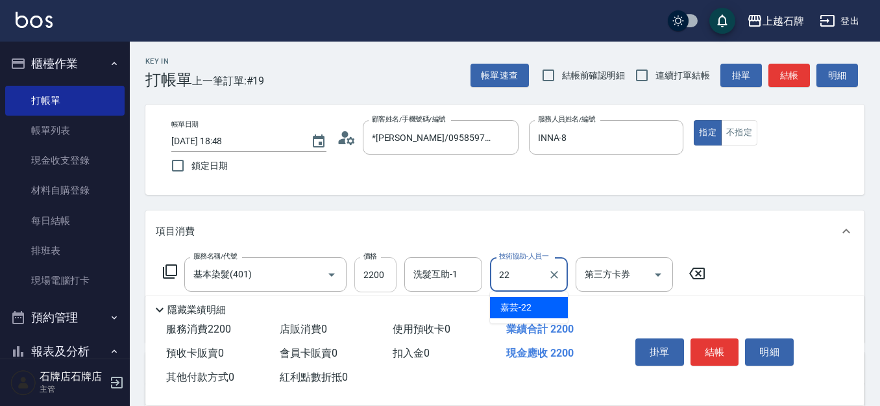
type input "嘉芸-22"
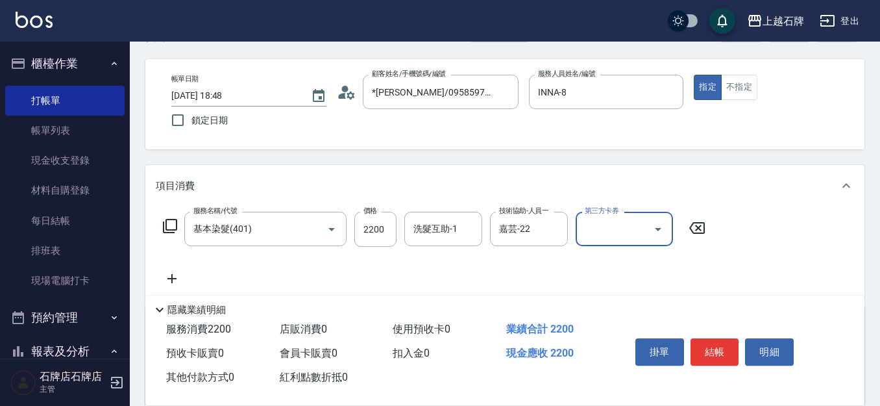
scroll to position [130, 0]
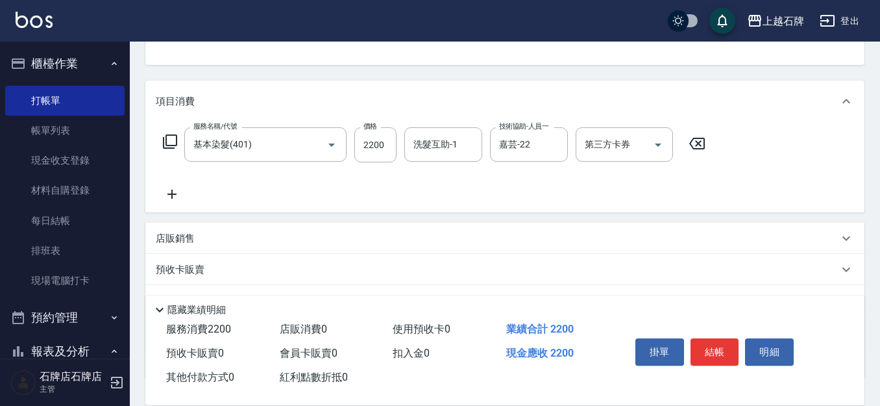
click at [180, 195] on icon at bounding box center [172, 194] width 32 height 16
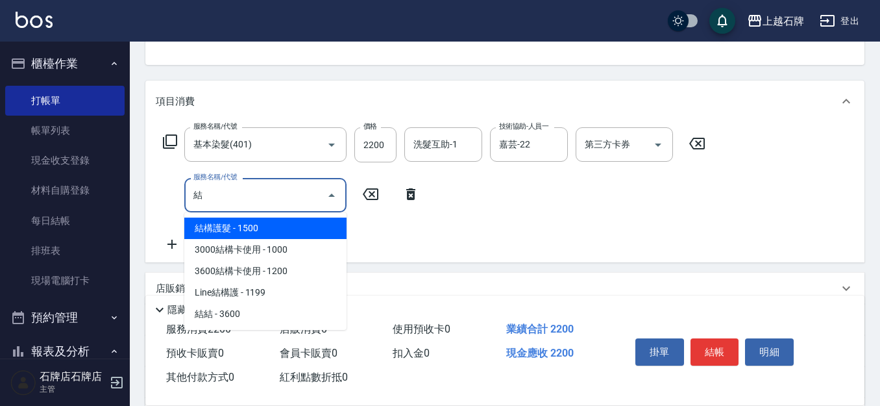
click at [285, 228] on span "結構護髮 - 1500" at bounding box center [265, 227] width 162 height 21
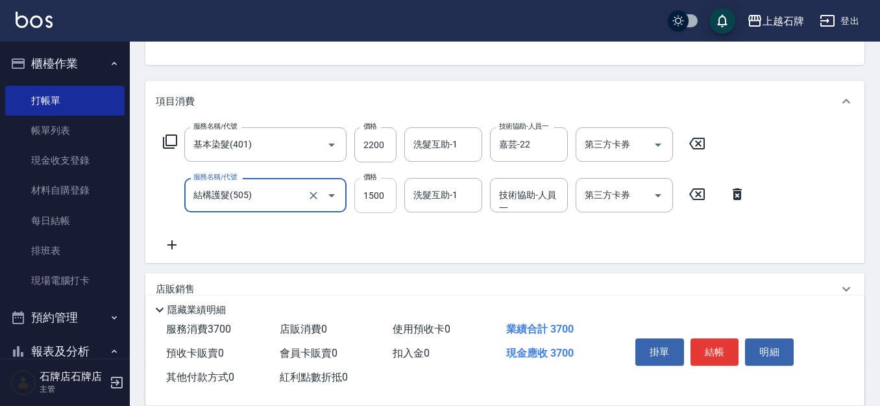
type input "結構護髮(505)"
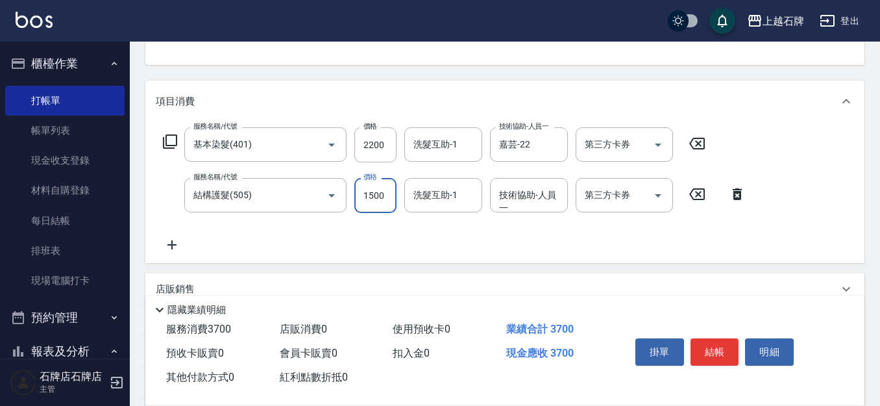
click at [381, 208] on input "1500" at bounding box center [375, 195] width 42 height 35
type input "800"
click at [725, 358] on button "結帳" at bounding box center [715, 351] width 49 height 27
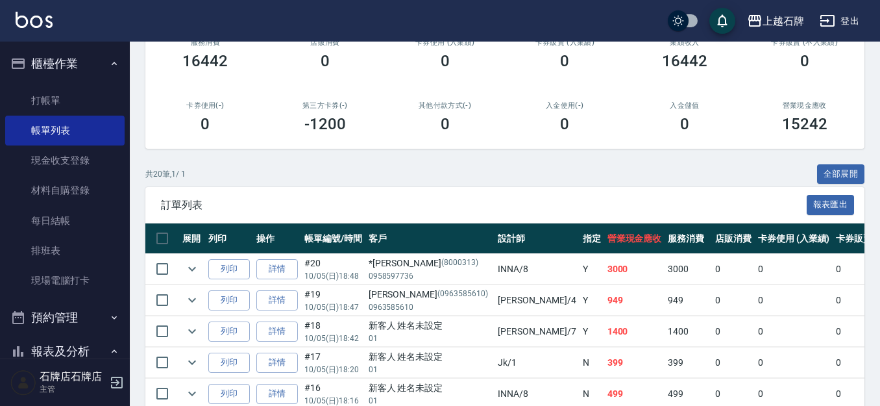
scroll to position [195, 0]
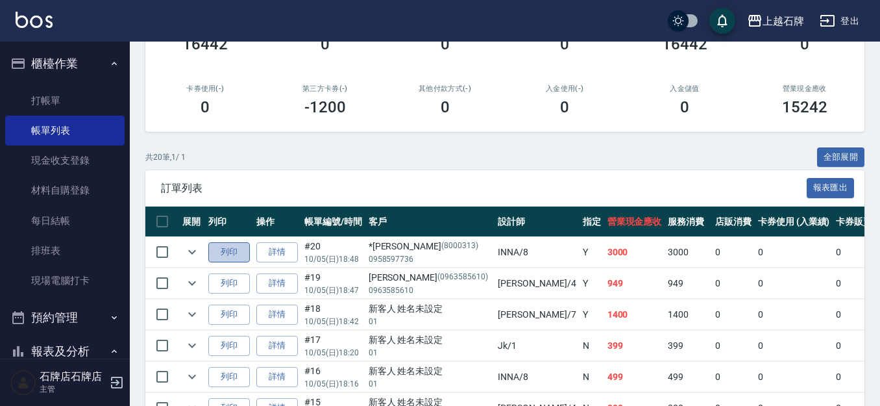
click at [223, 255] on button "列印" at bounding box center [229, 252] width 42 height 20
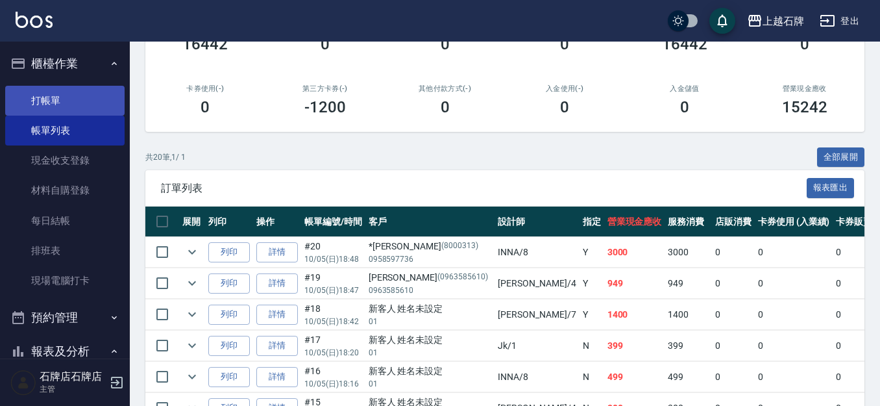
click at [79, 111] on link "打帳單" at bounding box center [64, 101] width 119 height 30
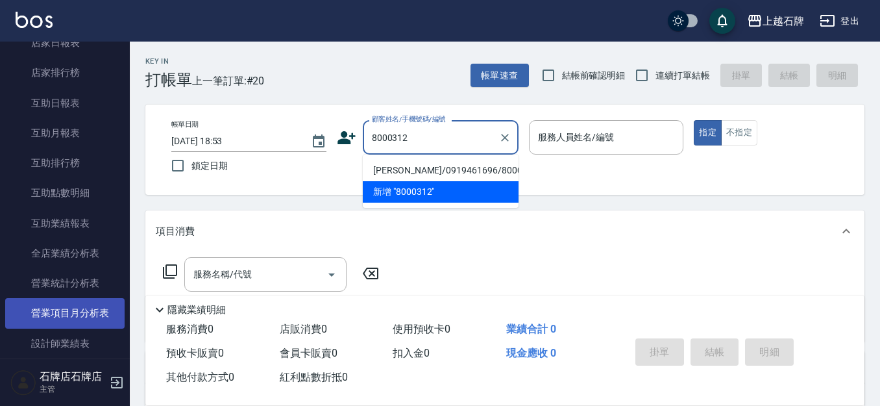
scroll to position [454, 0]
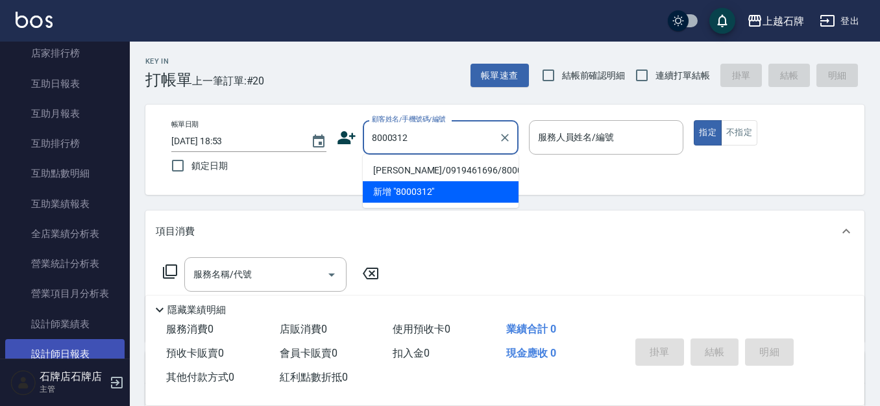
type input "8000312"
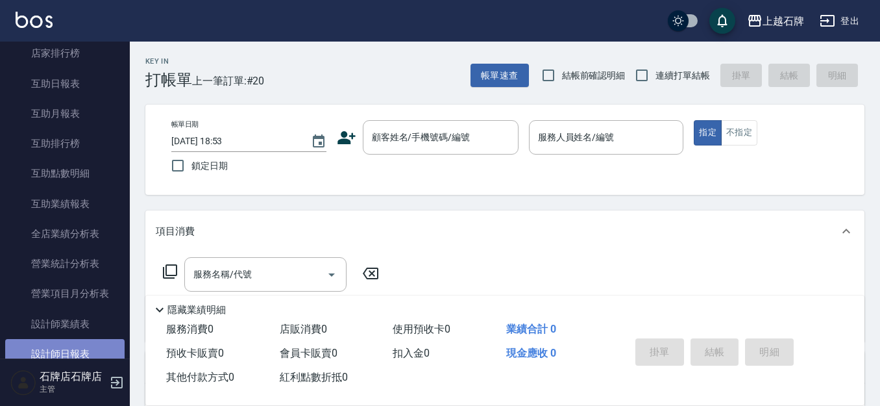
click at [93, 346] on link "設計師日報表" at bounding box center [64, 354] width 119 height 30
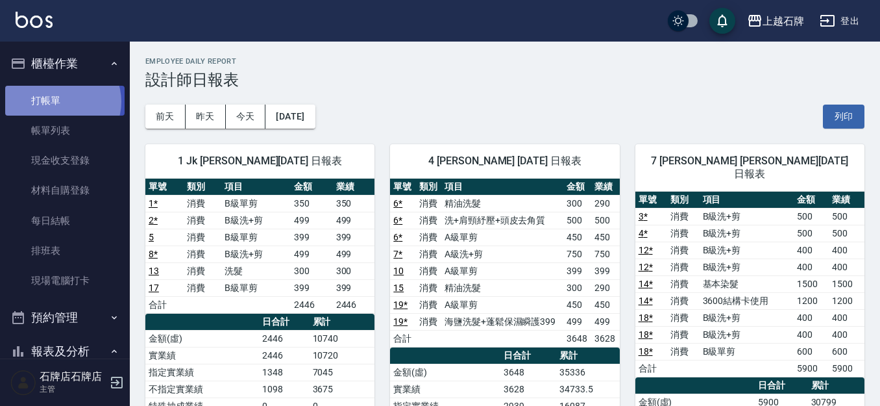
click at [61, 101] on link "打帳單" at bounding box center [64, 101] width 119 height 30
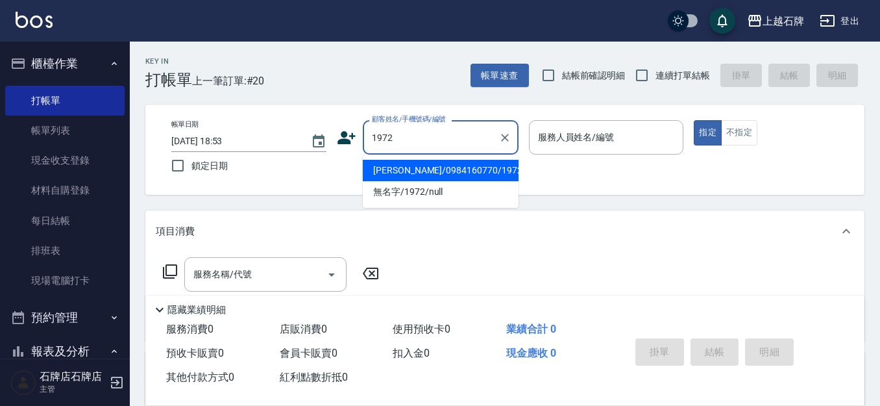
click at [441, 167] on li "[PERSON_NAME]/0984160770/1972" at bounding box center [441, 170] width 156 height 21
type input "[PERSON_NAME]/0984160770/1972"
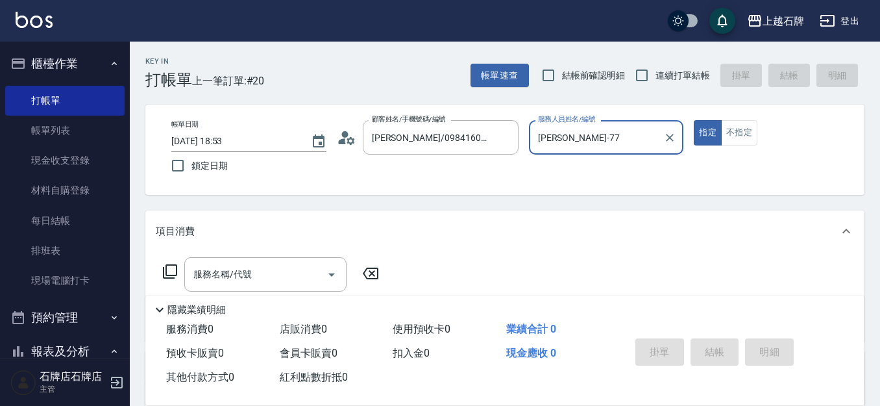
type input "[PERSON_NAME]-7"
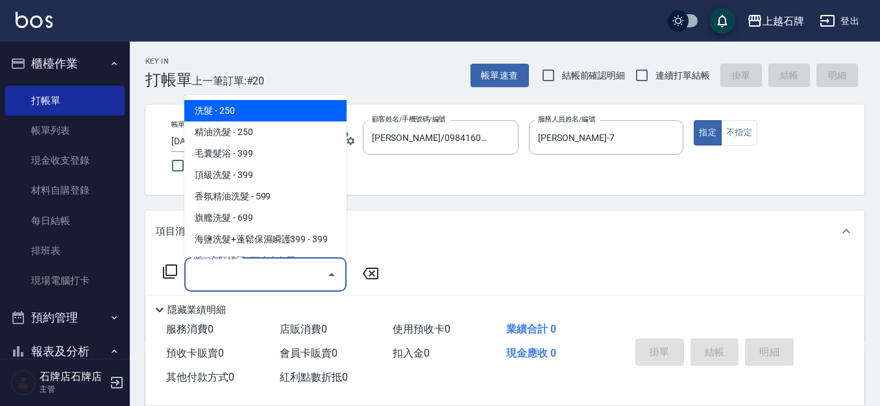
click at [260, 267] on input "服務名稱/代號" at bounding box center [255, 274] width 131 height 23
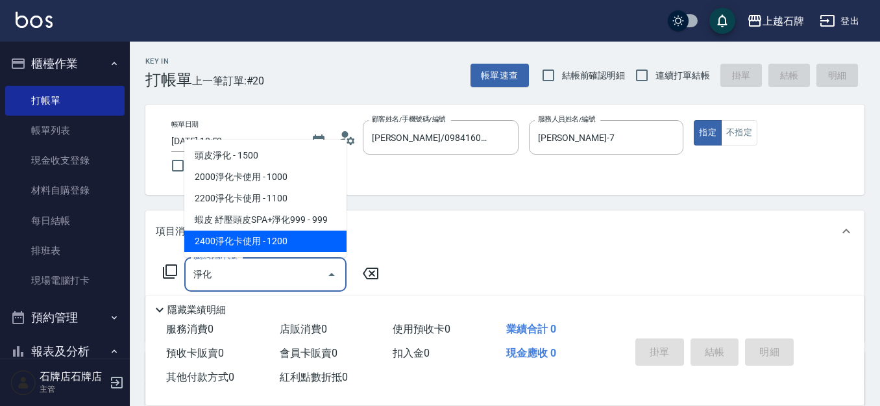
click at [311, 243] on span "2400淨化卡使用 - 1200" at bounding box center [265, 240] width 162 height 21
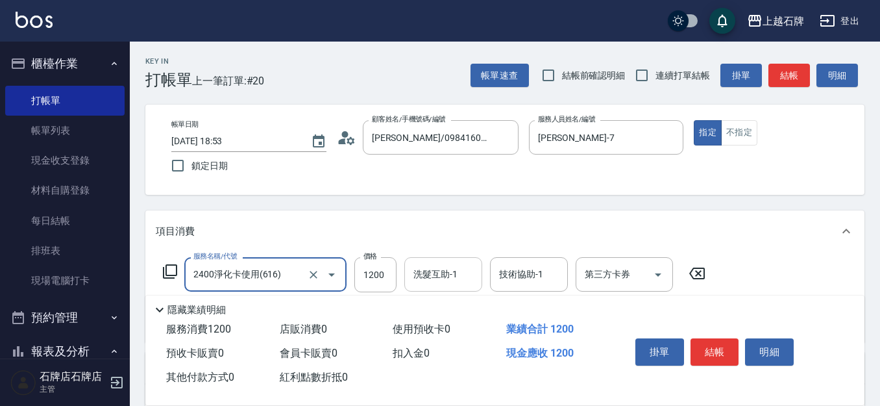
type input "2400淨化卡使用(616)"
click at [439, 277] on input "洗髮互助-1" at bounding box center [443, 274] width 66 height 23
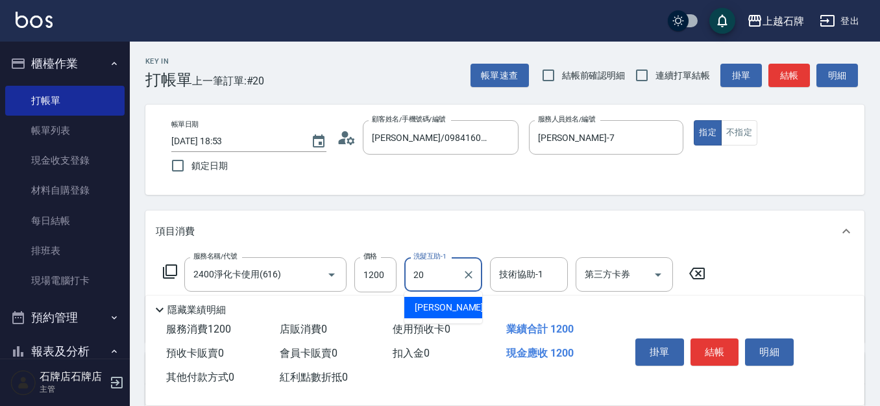
click at [462, 314] on div "[PERSON_NAME] -20" at bounding box center [443, 307] width 78 height 21
type input "[PERSON_NAME]-20"
click at [498, 280] on input "技術協助-1" at bounding box center [529, 274] width 66 height 23
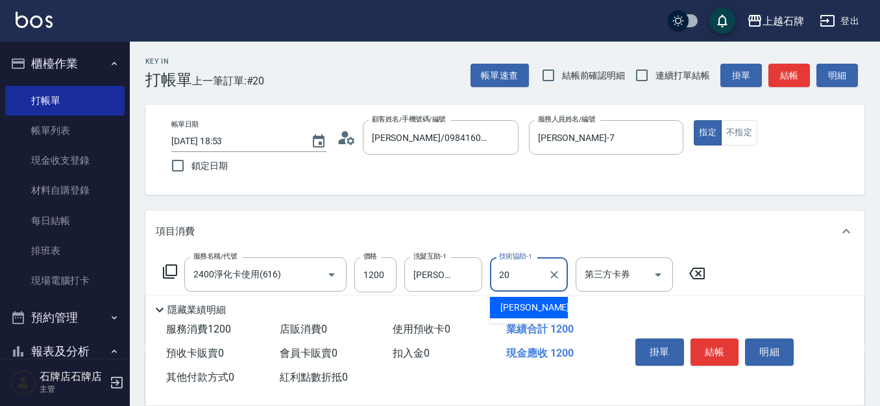
click at [532, 304] on div "[PERSON_NAME] -20" at bounding box center [529, 307] width 78 height 21
type input "[PERSON_NAME]-20"
click at [615, 282] on input "第三方卡券" at bounding box center [615, 274] width 66 height 23
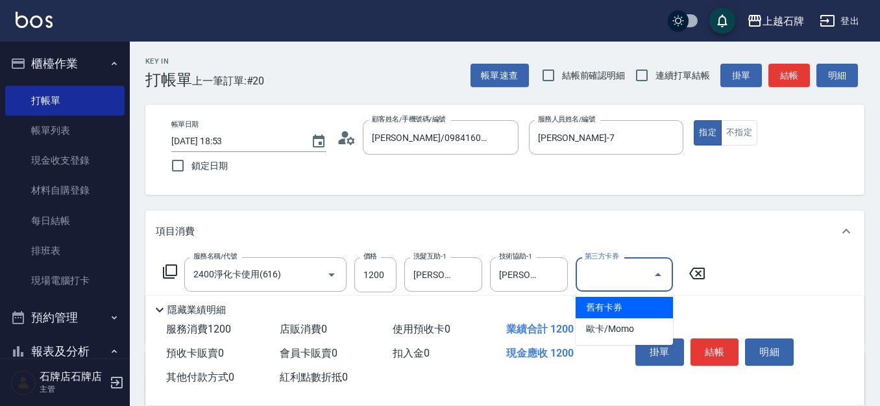
click at [617, 316] on span "舊有卡券" at bounding box center [624, 307] width 97 height 21
type input "舊有卡券"
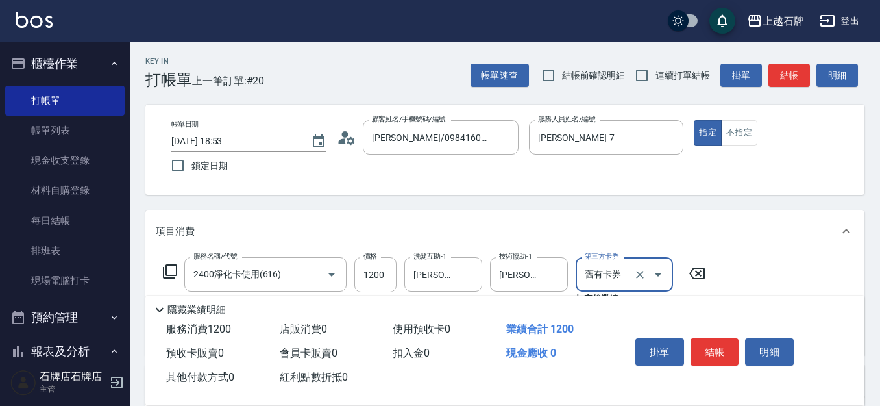
scroll to position [65, 0]
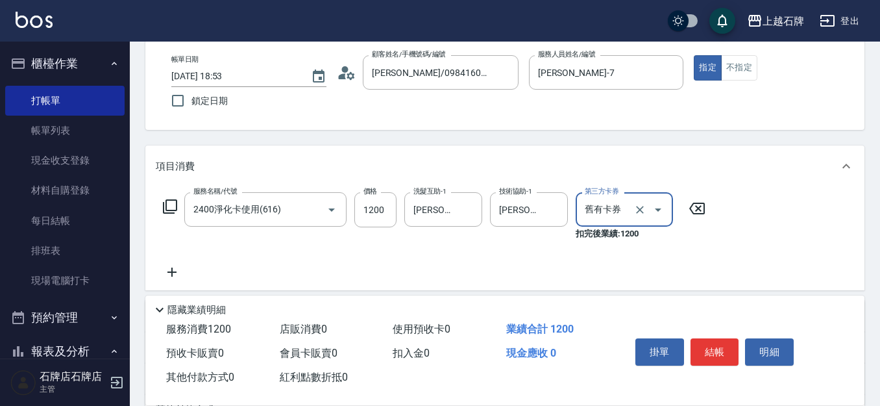
click at [173, 273] on icon at bounding box center [171, 271] width 9 height 9
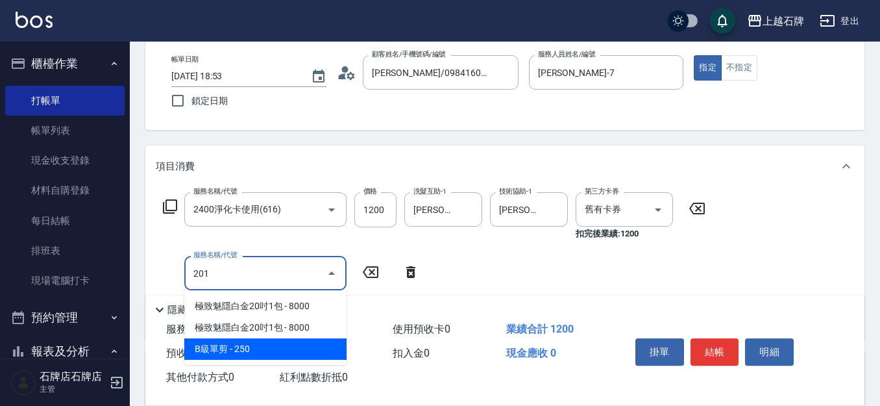
drag, startPoint x: 280, startPoint y: 340, endPoint x: 362, endPoint y: 293, distance: 93.6
click at [281, 340] on span "B級單剪 - 250" at bounding box center [265, 348] width 162 height 21
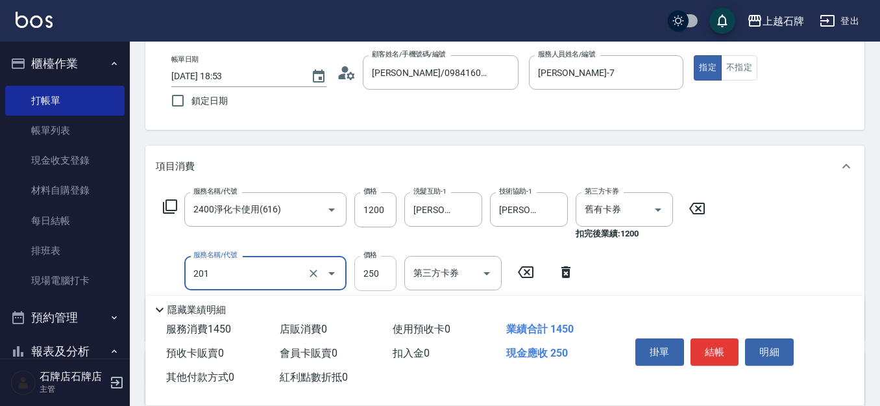
type input "B級單剪(201)"
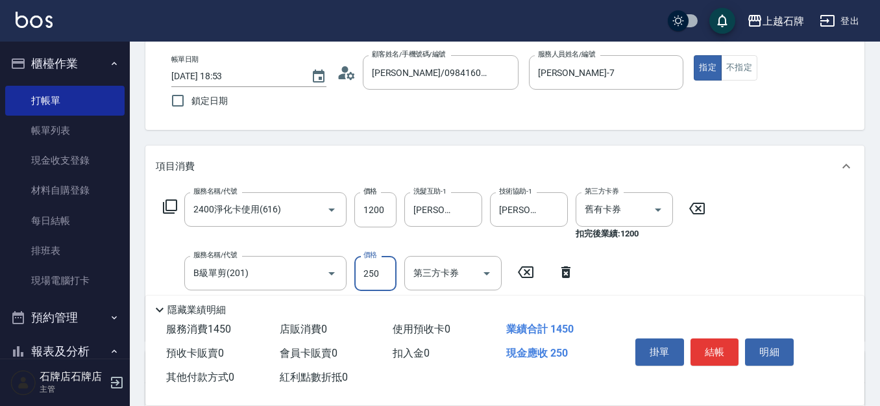
click at [374, 271] on input "250" at bounding box center [375, 273] width 42 height 35
type input "400"
click at [727, 350] on button "結帳" at bounding box center [715, 351] width 49 height 27
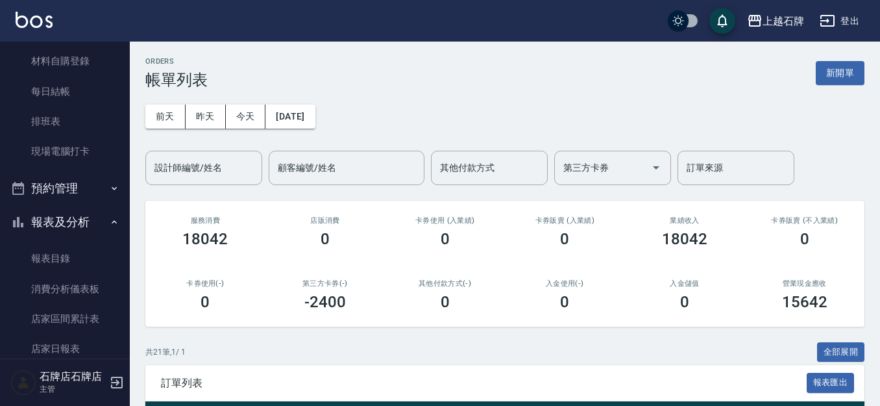
scroll to position [130, 0]
click at [41, 256] on link "報表目錄" at bounding box center [64, 258] width 119 height 30
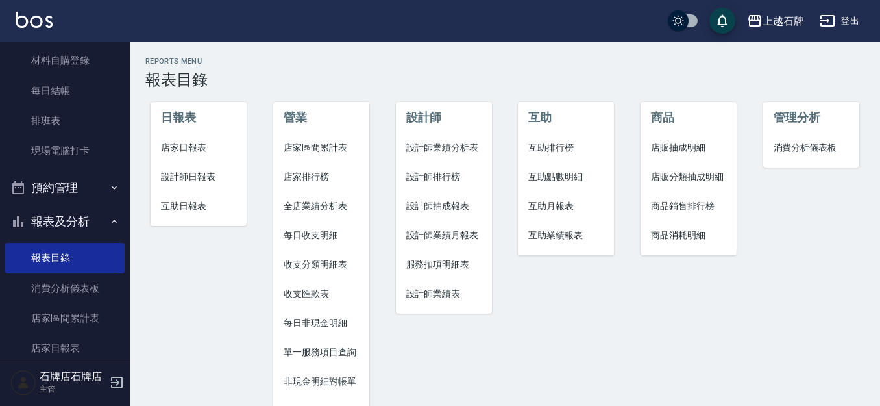
click at [171, 180] on span "設計師日報表" at bounding box center [198, 177] width 75 height 14
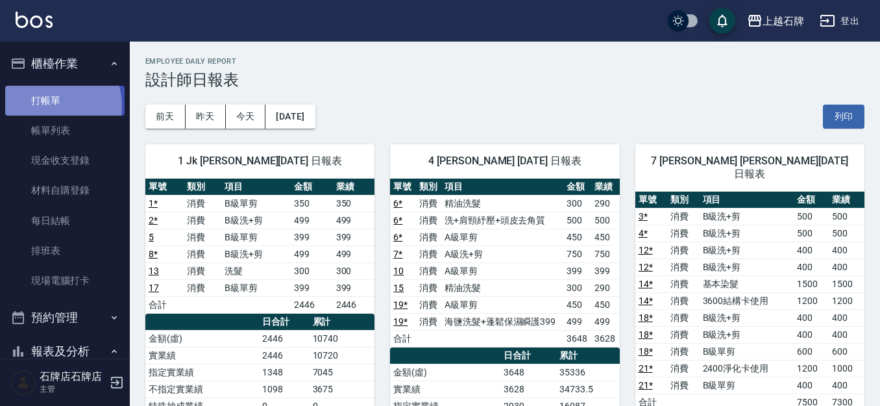
click at [46, 106] on link "打帳單" at bounding box center [64, 101] width 119 height 30
